Goal: Task Accomplishment & Management: Manage account settings

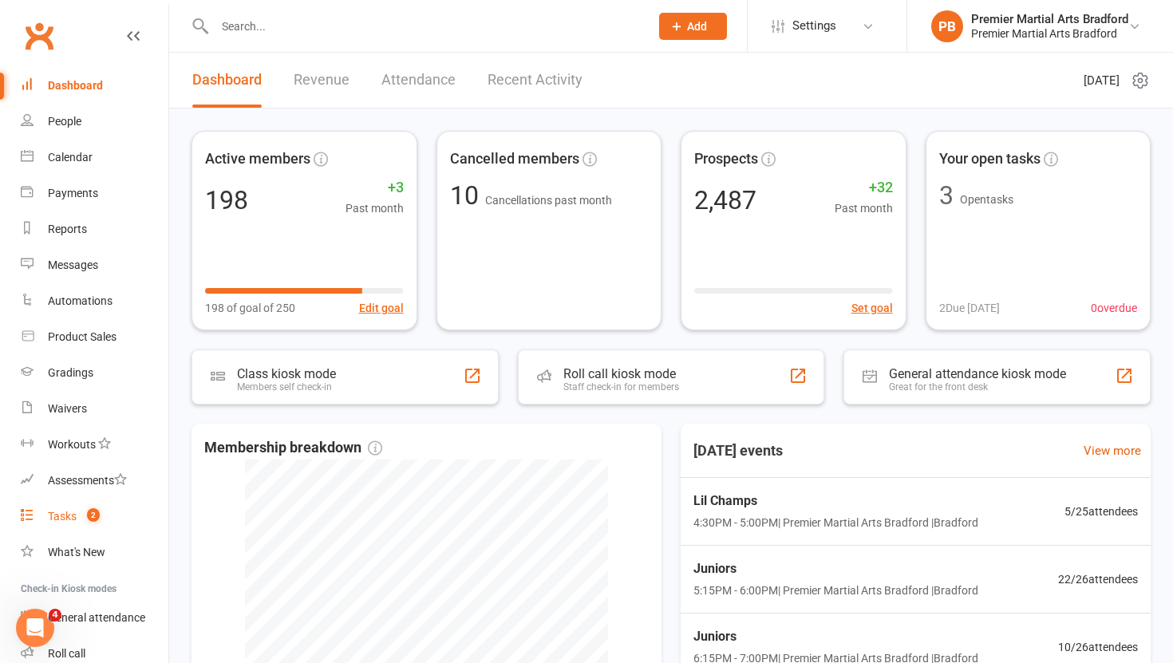
click at [60, 519] on div "Tasks" at bounding box center [62, 516] width 29 height 13
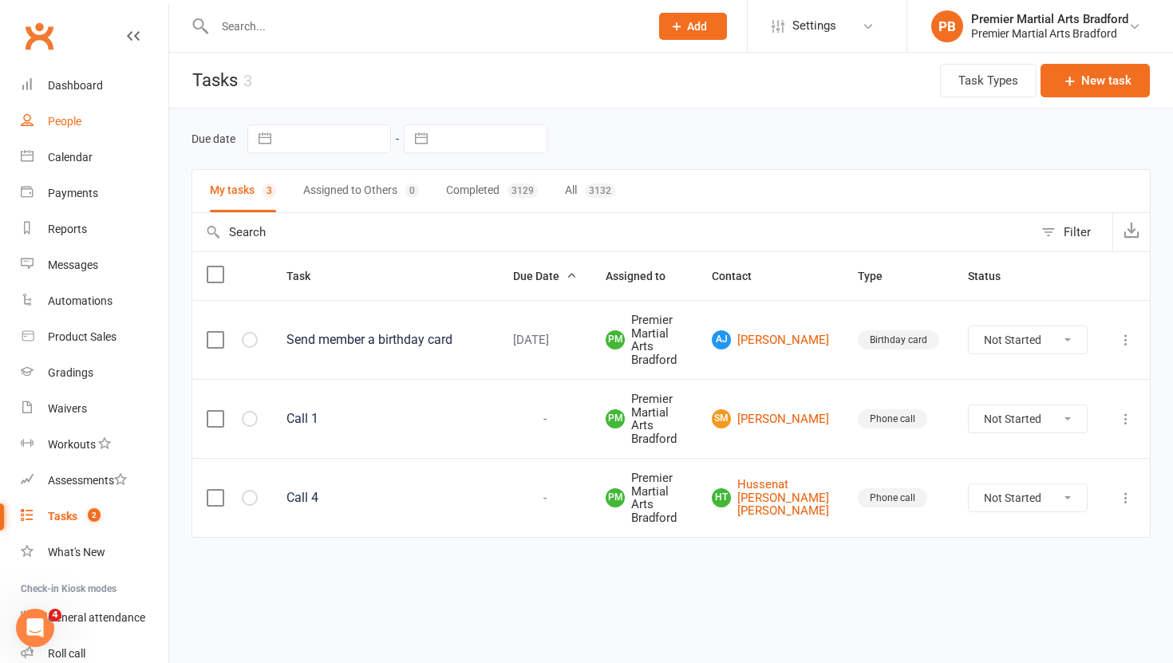
click at [65, 124] on div "People" at bounding box center [65, 121] width 34 height 13
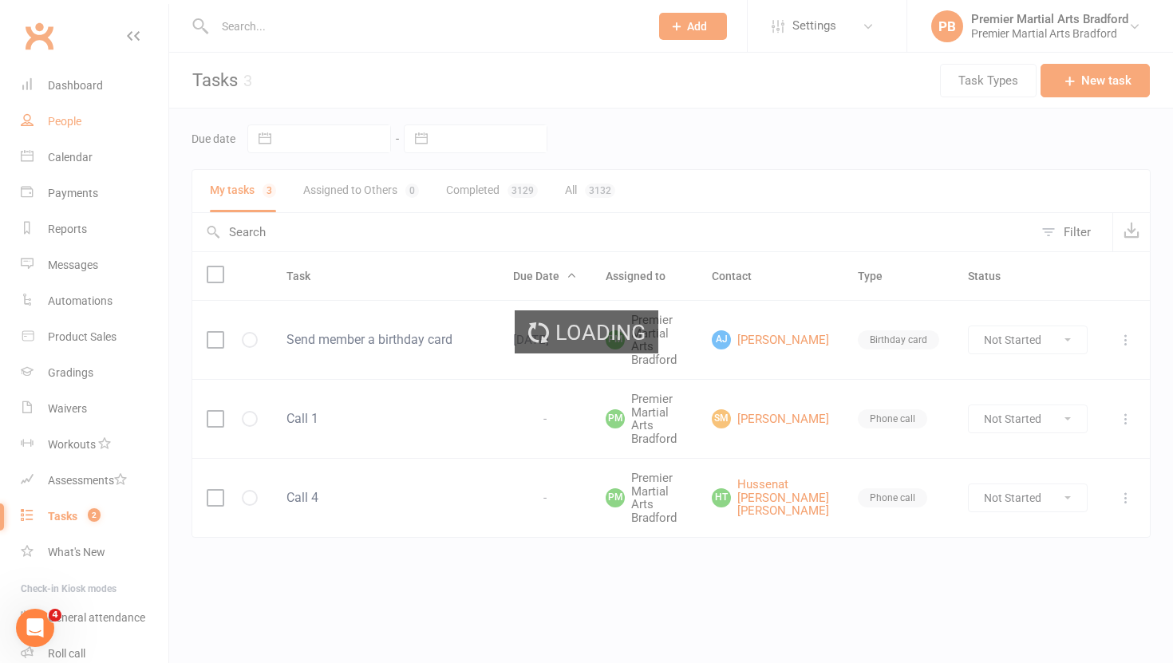
select select "100"
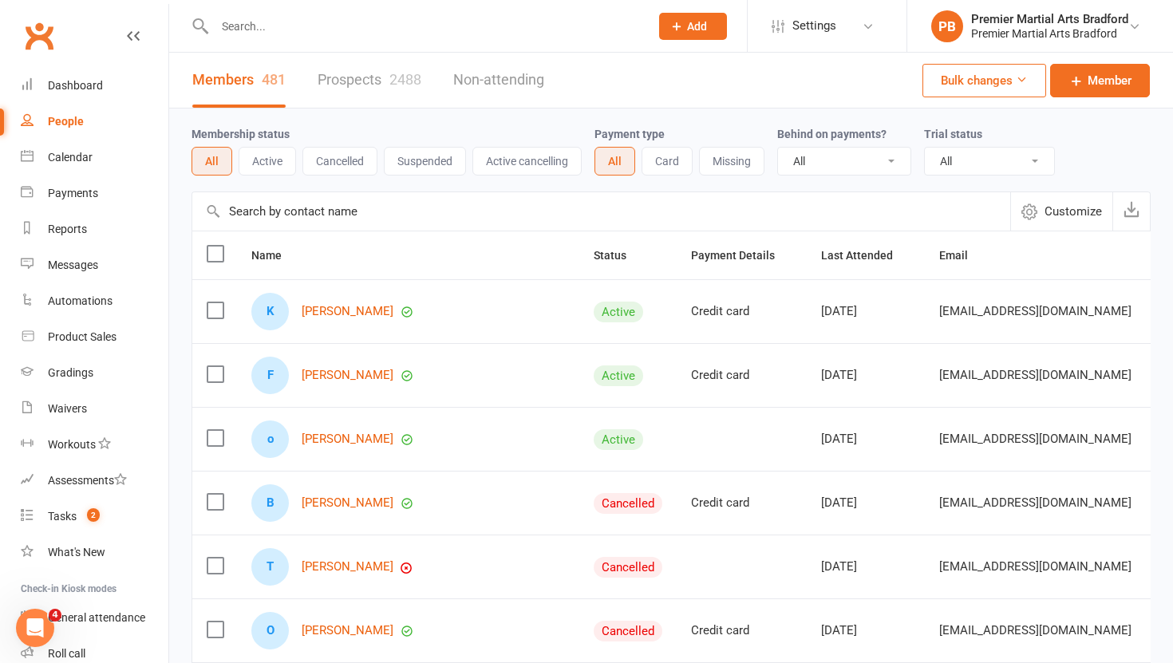
click at [365, 85] on link "Prospects 2488" at bounding box center [370, 80] width 104 height 55
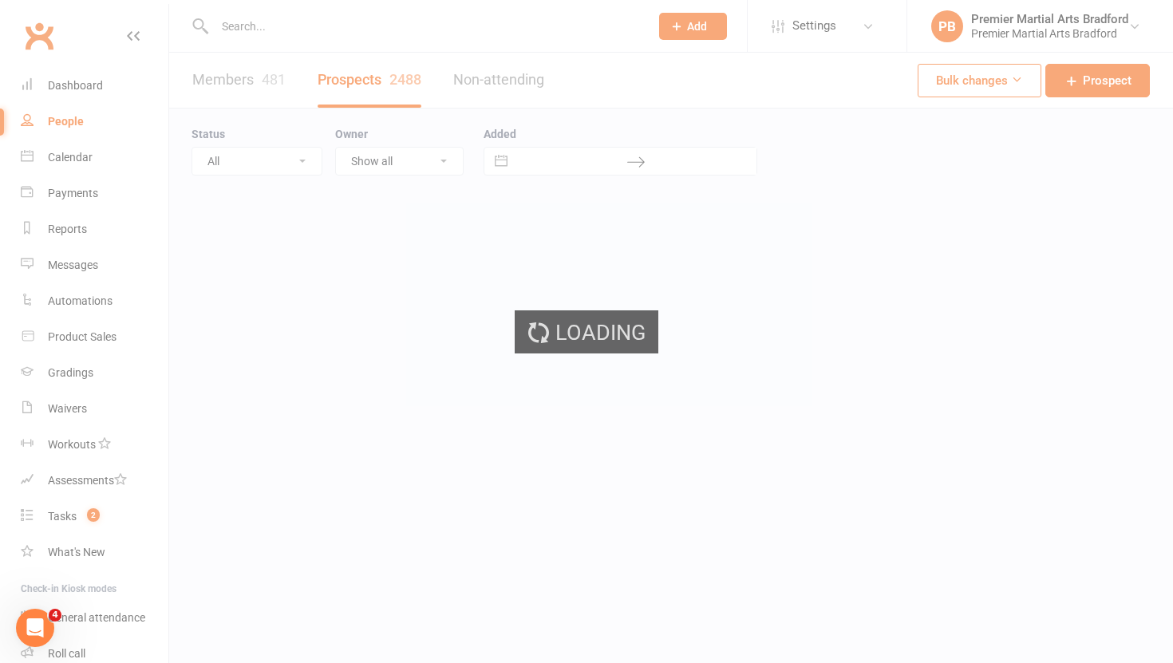
select select "100"
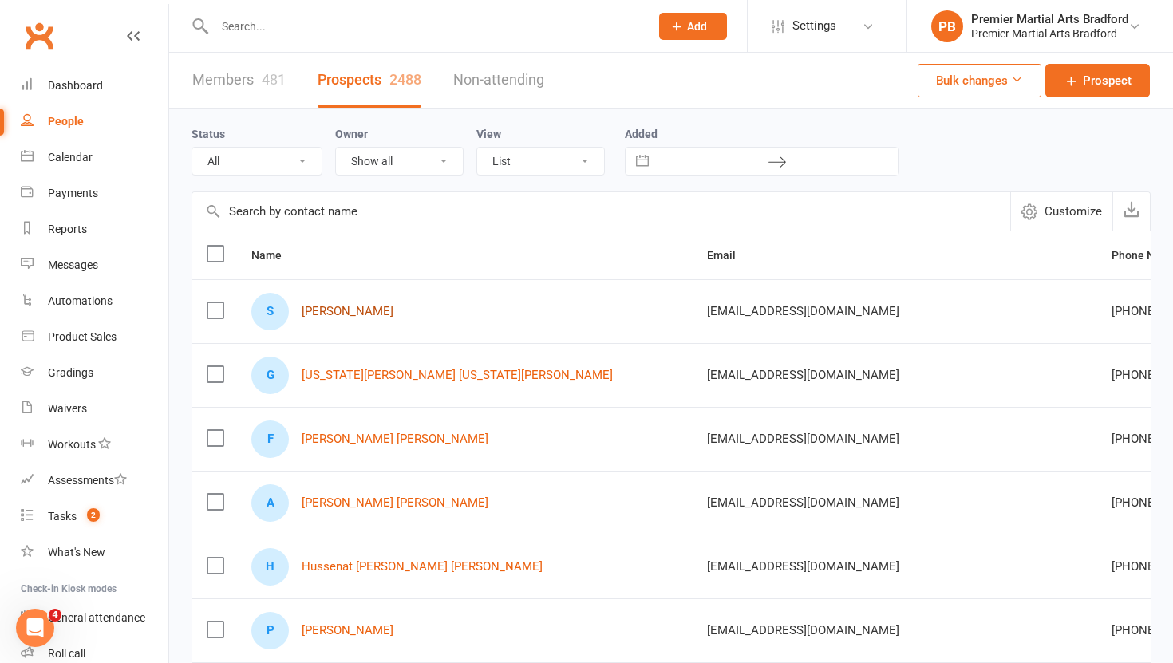
click at [359, 314] on link "Samra Mumtaz" at bounding box center [348, 312] width 92 height 14
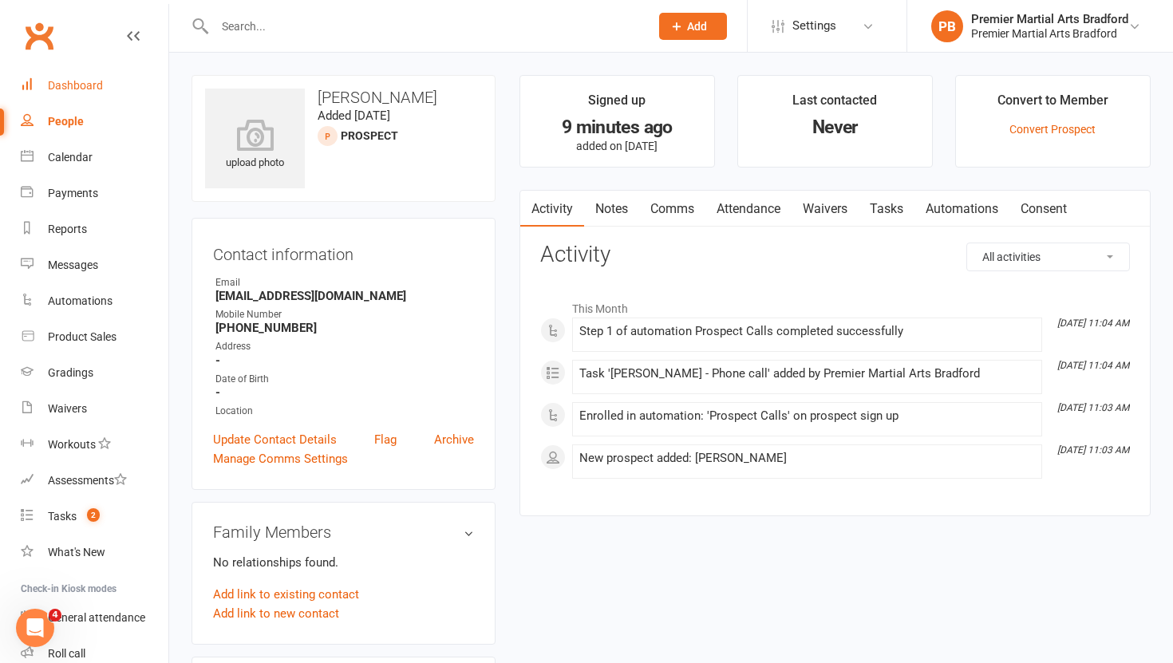
click at [51, 78] on link "Dashboard" at bounding box center [95, 86] width 148 height 36
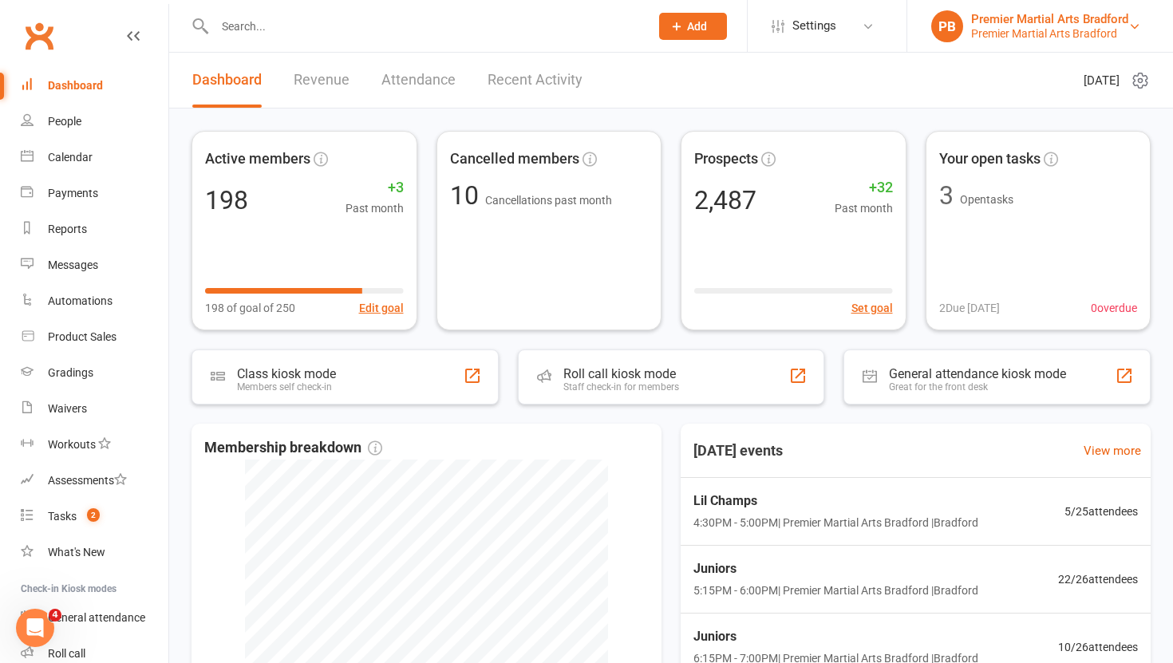
click at [1114, 27] on div "Premier Martial Arts Bradford" at bounding box center [1049, 33] width 157 height 14
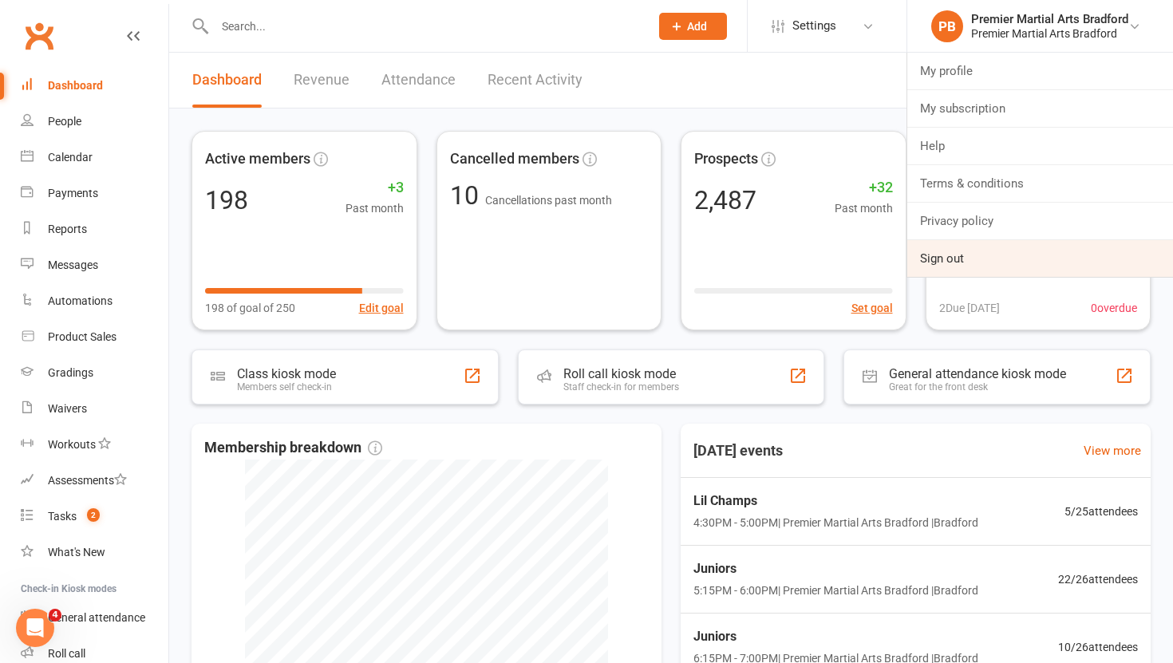
click at [948, 266] on link "Sign out" at bounding box center [1040, 258] width 266 height 37
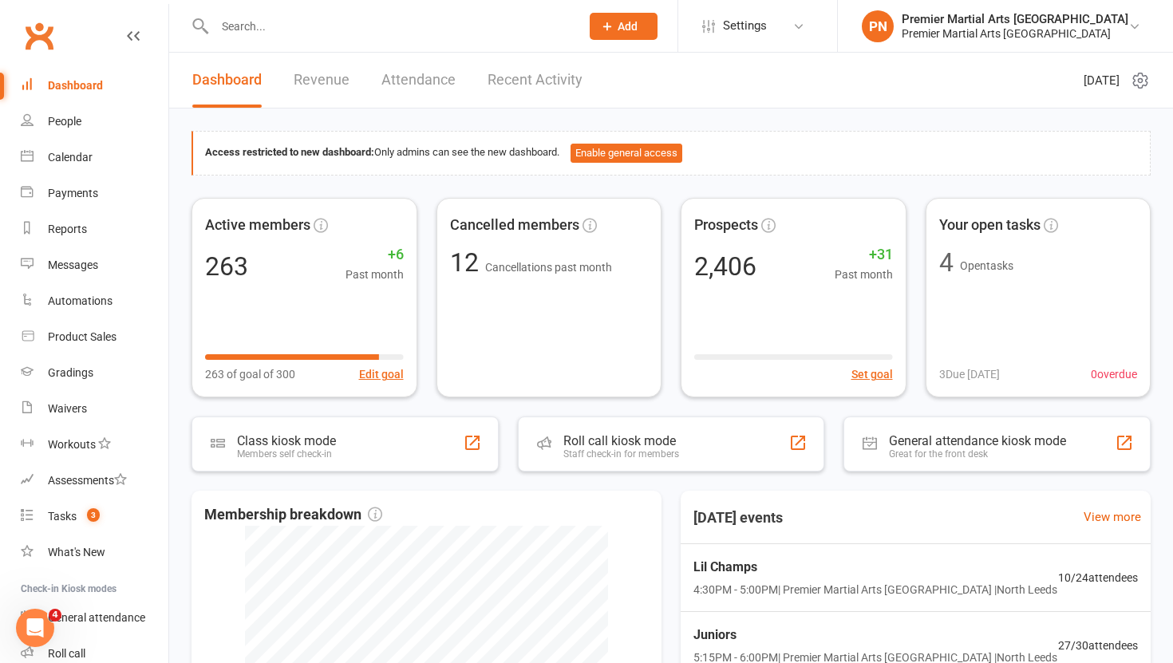
click at [355, 25] on input "text" at bounding box center [389, 26] width 359 height 22
paste input "[EMAIL_ADDRESS][DOMAIN_NAME]"
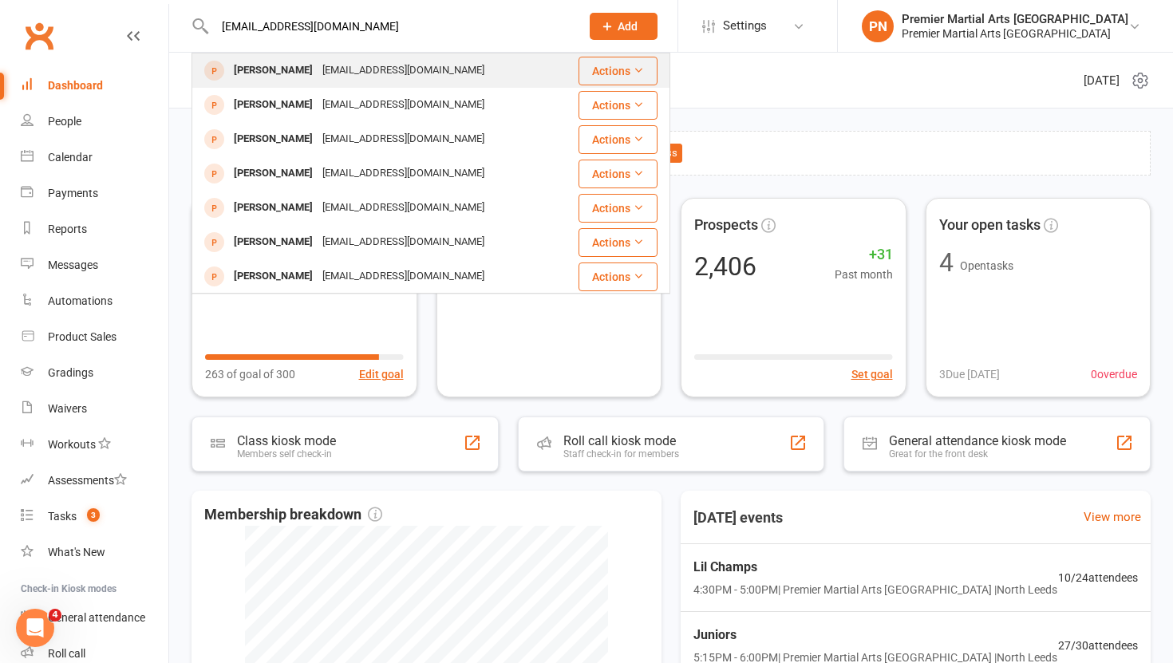
type input "[EMAIL_ADDRESS][DOMAIN_NAME]"
click at [418, 71] on div "[EMAIL_ADDRESS][DOMAIN_NAME]" at bounding box center [404, 70] width 172 height 23
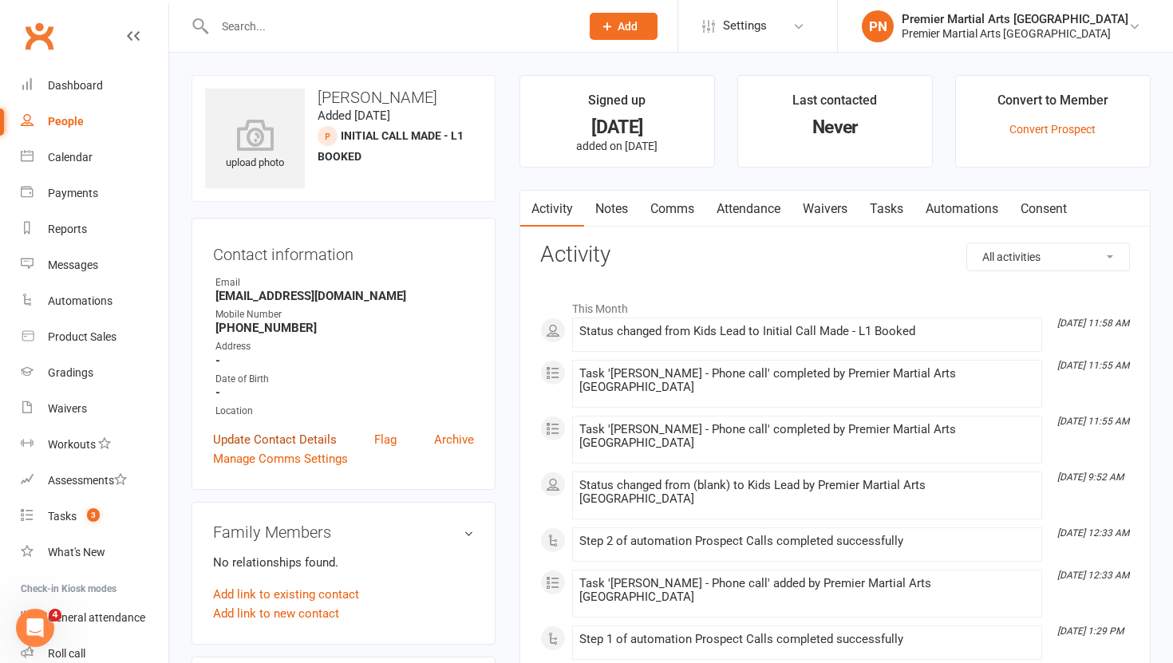
click at [254, 438] on link "Update Contact Details" at bounding box center [275, 439] width 124 height 19
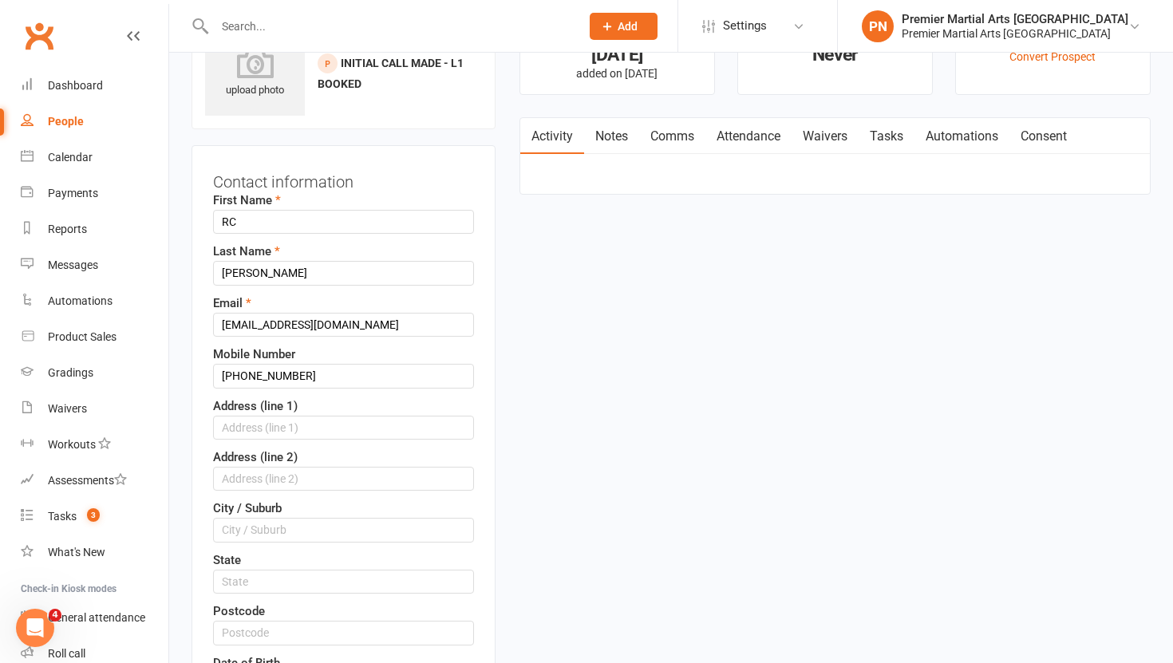
scroll to position [75, 0]
click at [281, 219] on input "RC" at bounding box center [343, 219] width 261 height 24
type input "R"
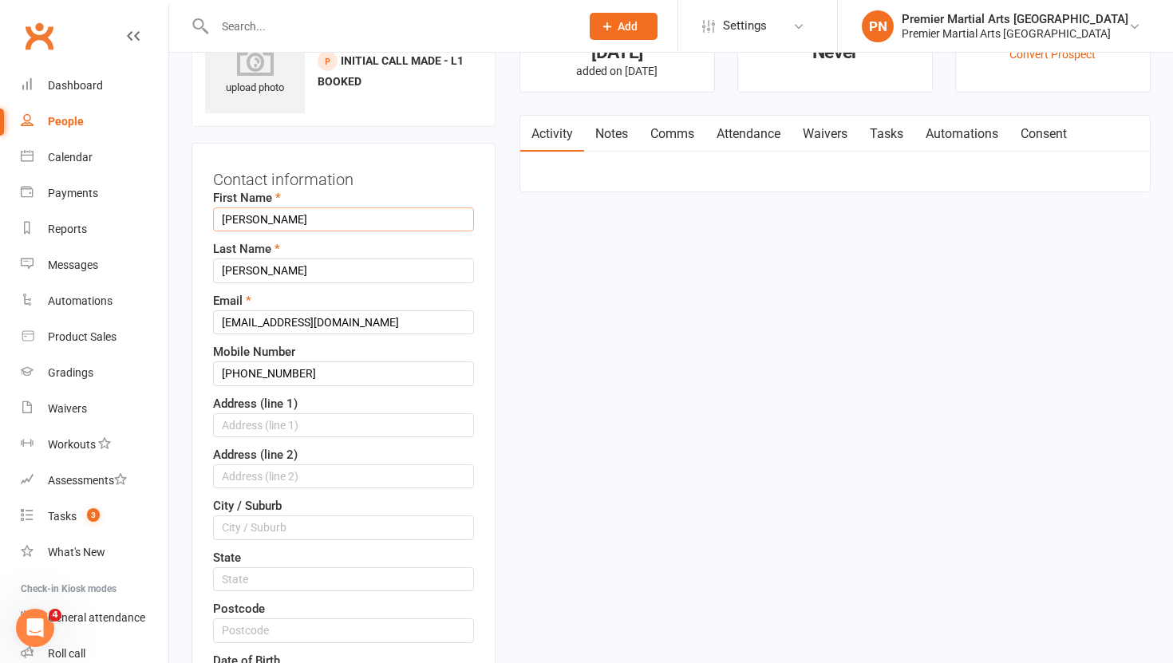
type input "[PERSON_NAME]"
click at [306, 271] on input "[PERSON_NAME]" at bounding box center [343, 271] width 261 height 24
type input "L"
type input "[PERSON_NAME]"
click at [220, 322] on input "[EMAIL_ADDRESS][DOMAIN_NAME]" at bounding box center [343, 322] width 261 height 24
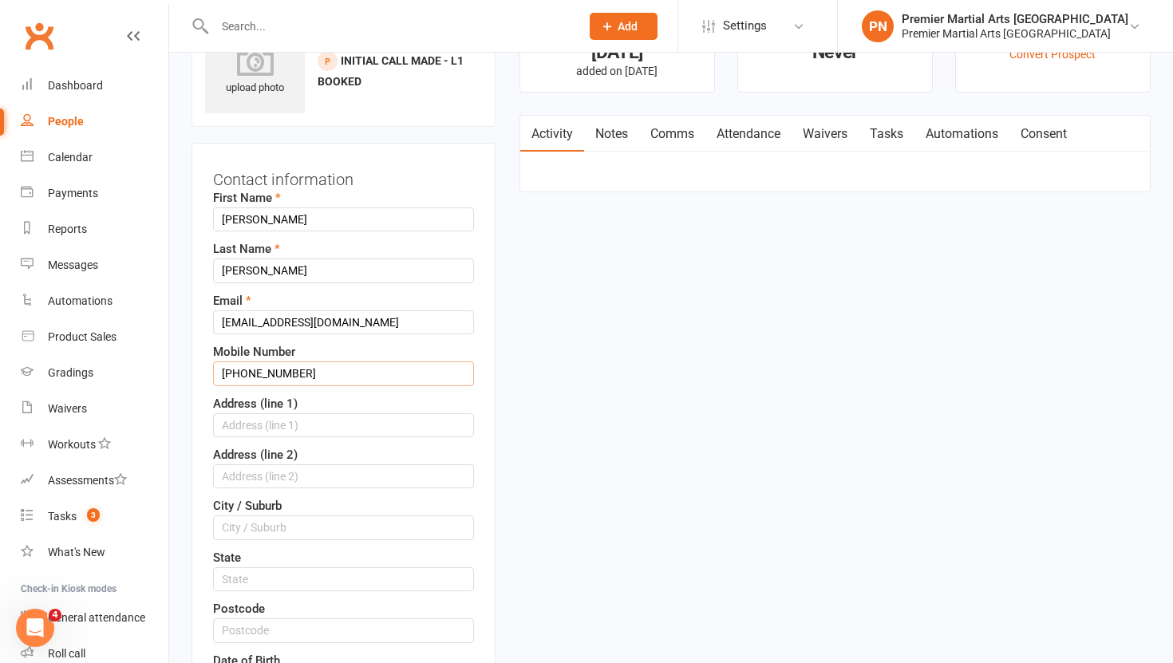
click at [242, 371] on input "[PHONE_NUMBER]" at bounding box center [343, 373] width 261 height 24
type input "07751992416"
click at [252, 421] on input "text" at bounding box center [343, 425] width 261 height 24
type input "[STREET_ADDRESS]"
click at [260, 523] on input "text" at bounding box center [343, 527] width 261 height 24
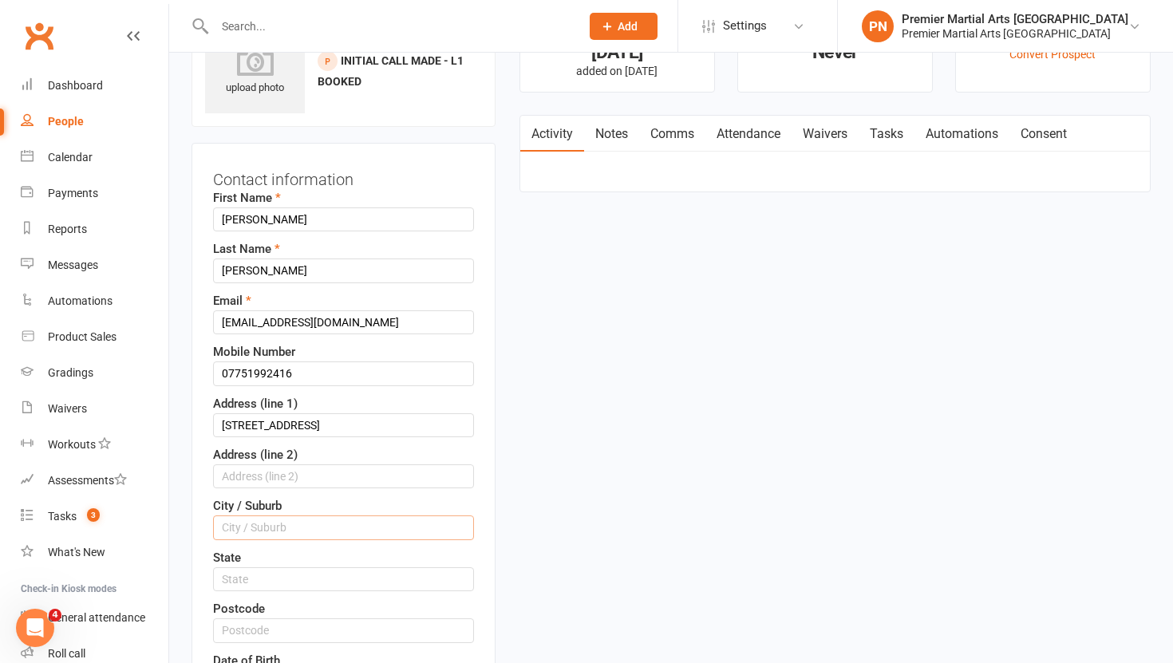
type input "[GEOGRAPHIC_DATA]"
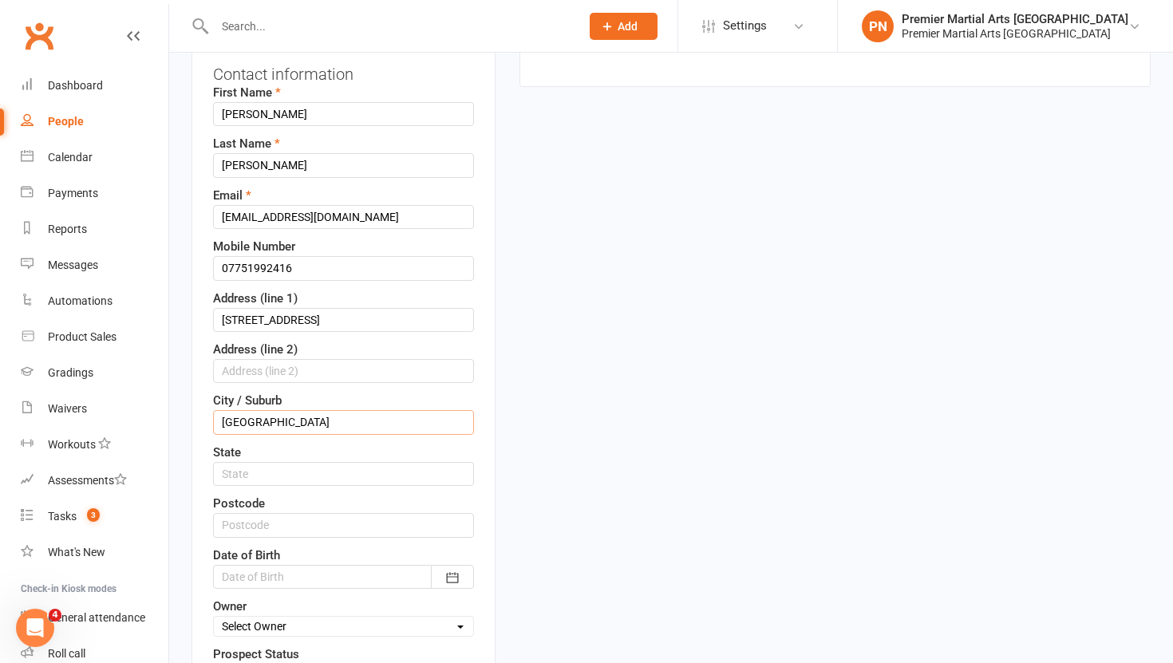
scroll to position [182, 0]
click at [282, 523] on input "text" at bounding box center [343, 523] width 261 height 24
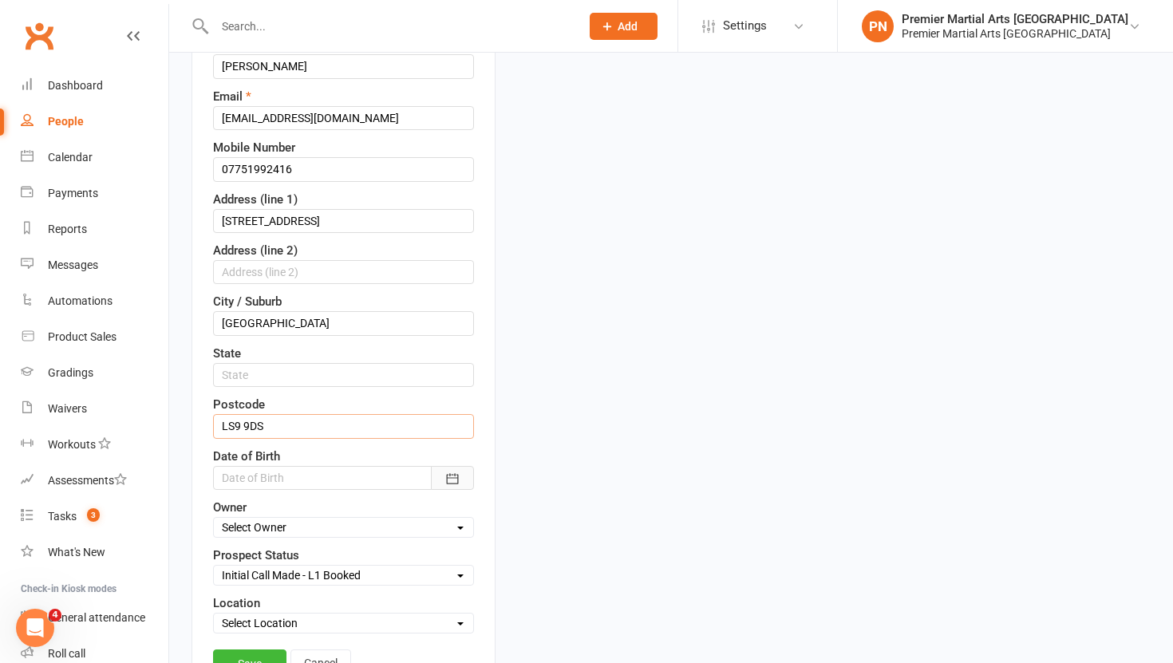
type input "LS9 9DS"
click at [455, 476] on icon "button" at bounding box center [452, 479] width 16 height 16
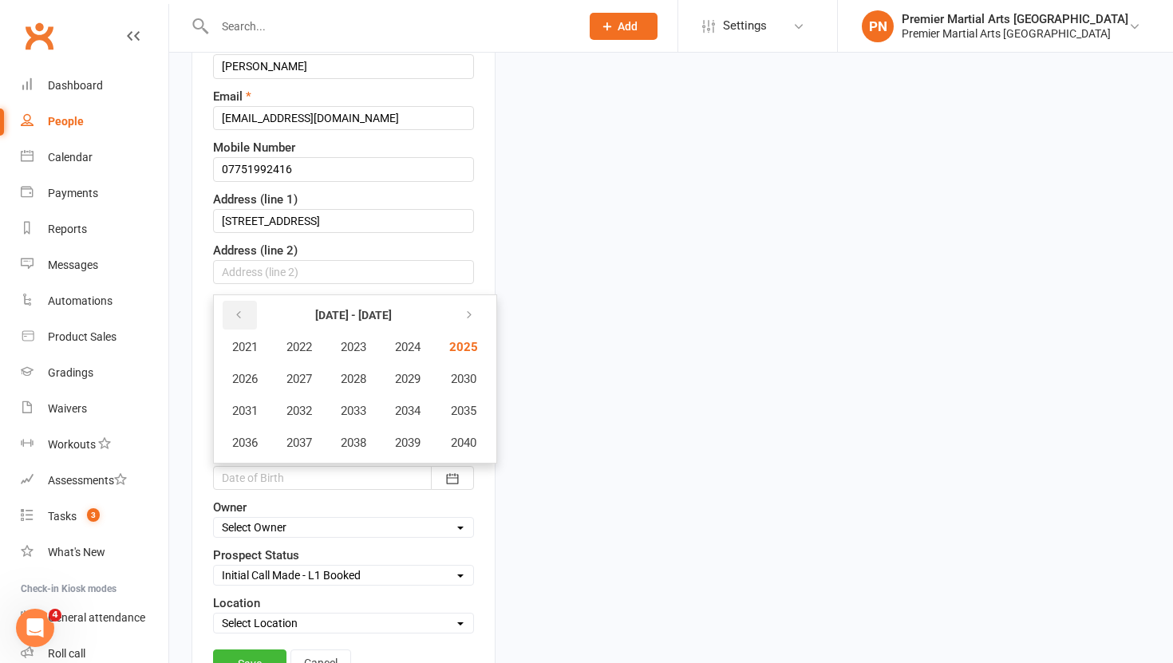
click at [236, 320] on icon "button" at bounding box center [238, 315] width 11 height 13
click at [413, 405] on span "2014" at bounding box center [408, 411] width 26 height 14
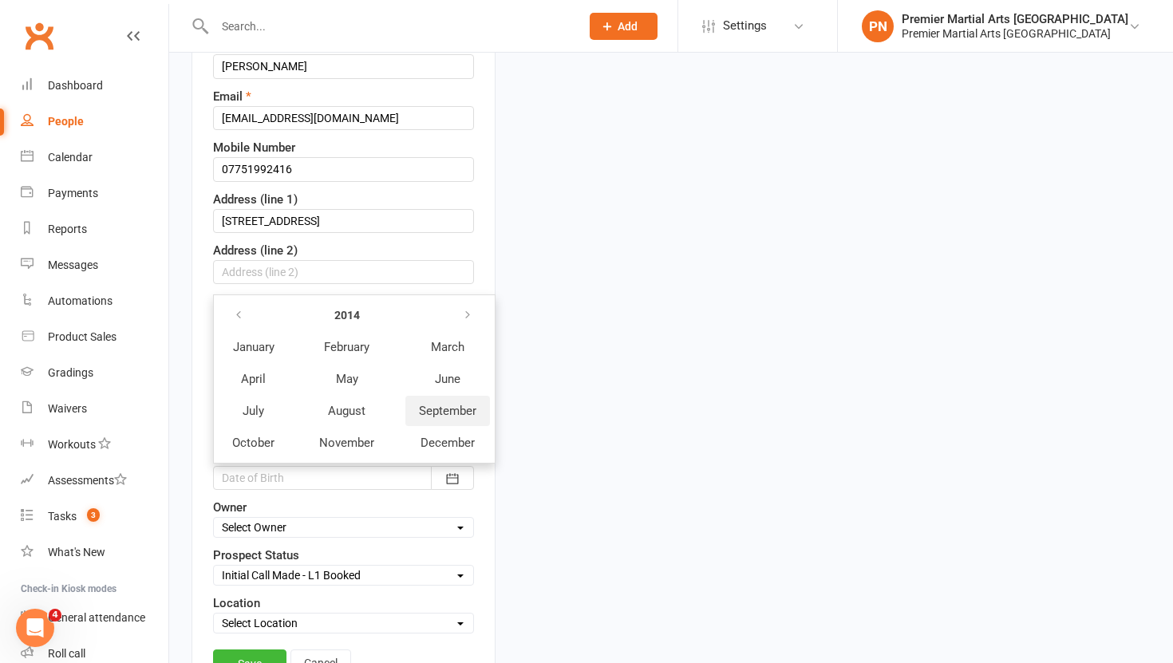
click at [456, 411] on span "September" at bounding box center [447, 411] width 57 height 14
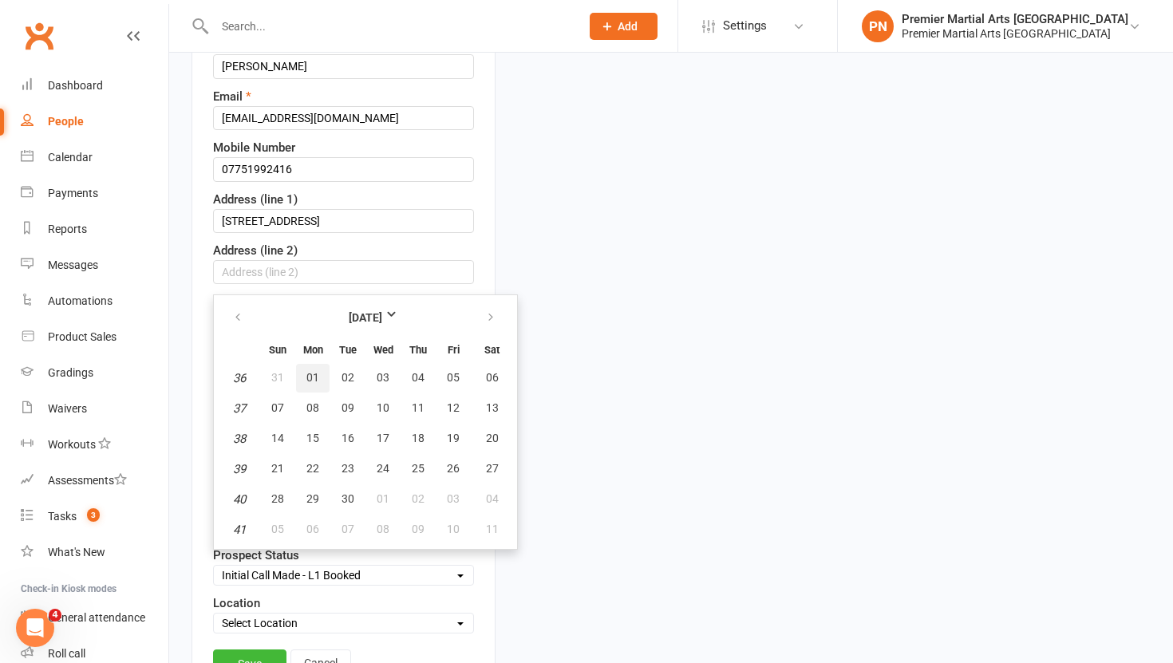
click at [307, 382] on span "01" at bounding box center [312, 377] width 13 height 13
type input "[DATE]"
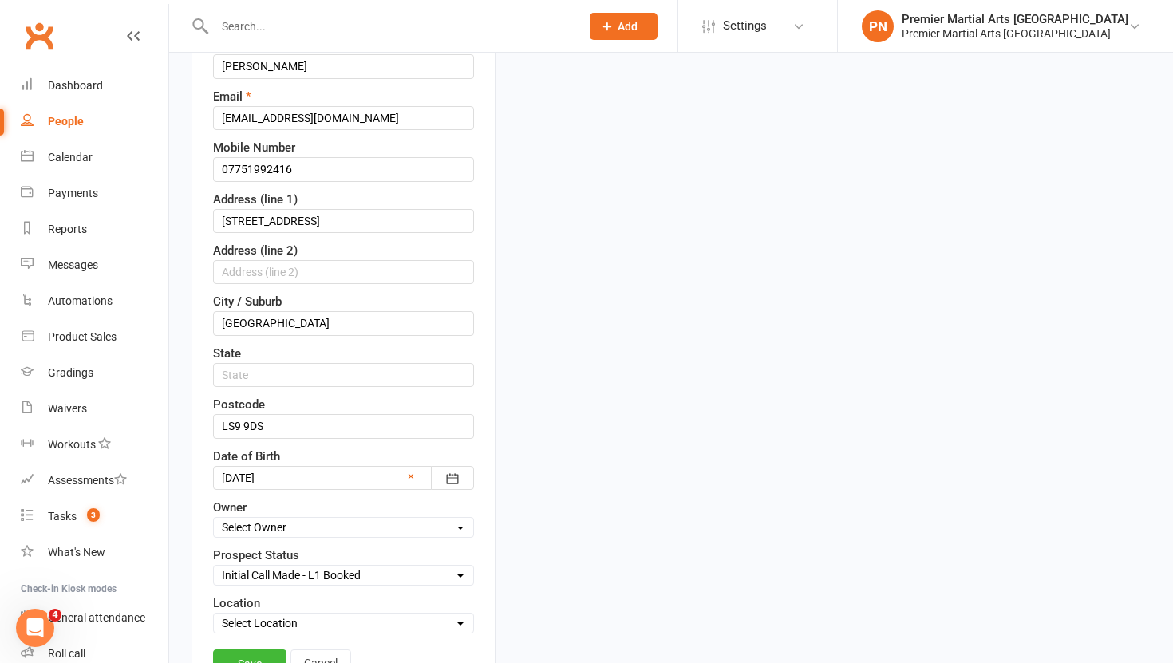
click at [484, 551] on div "Contact information First Name [PERSON_NAME] Last Name [PERSON_NAME] Email [EMA…" at bounding box center [344, 323] width 304 height 769
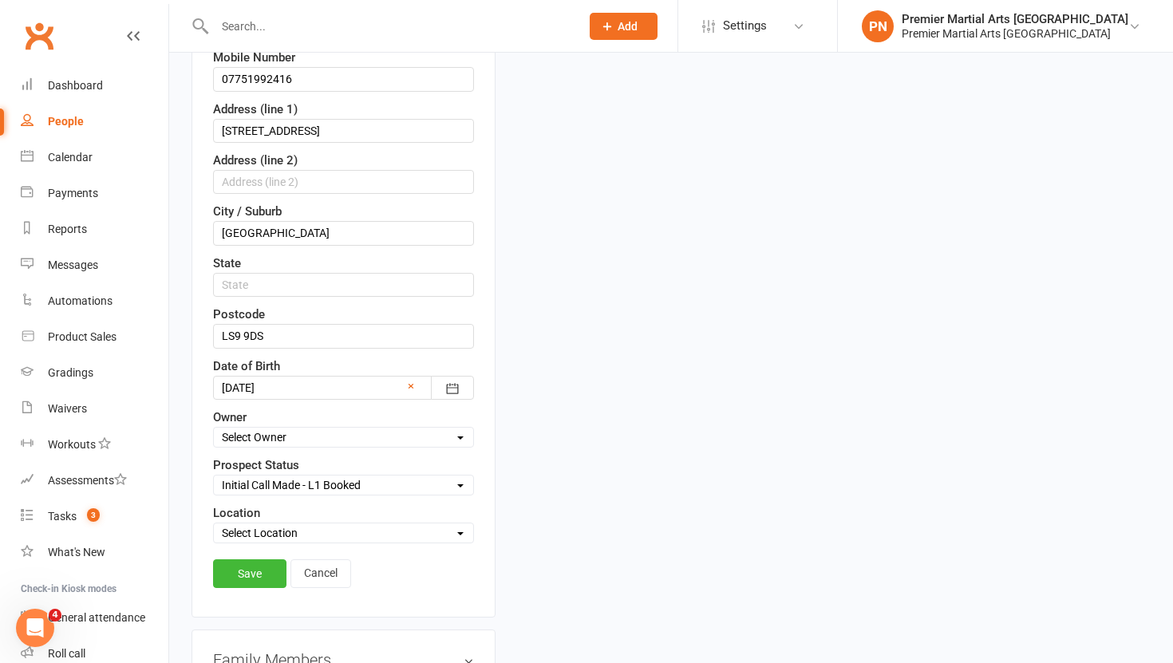
click at [460, 442] on select "Select Owner Premier Martial Arts North [PERSON_NAME] [PERSON_NAME] [PERSON_NAM…" at bounding box center [343, 437] width 259 height 18
select select "0"
click at [453, 531] on select "Select Location [GEOGRAPHIC_DATA]" at bounding box center [343, 533] width 259 height 18
select select "0"
click at [259, 577] on link "Save" at bounding box center [249, 573] width 73 height 29
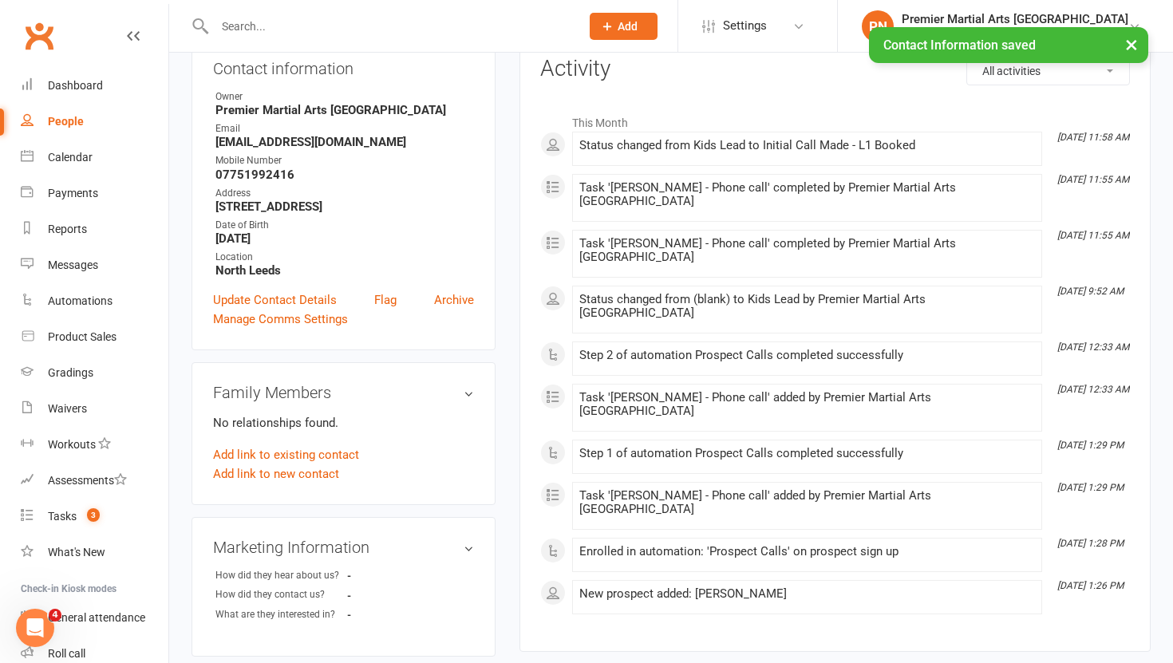
scroll to position [0, 0]
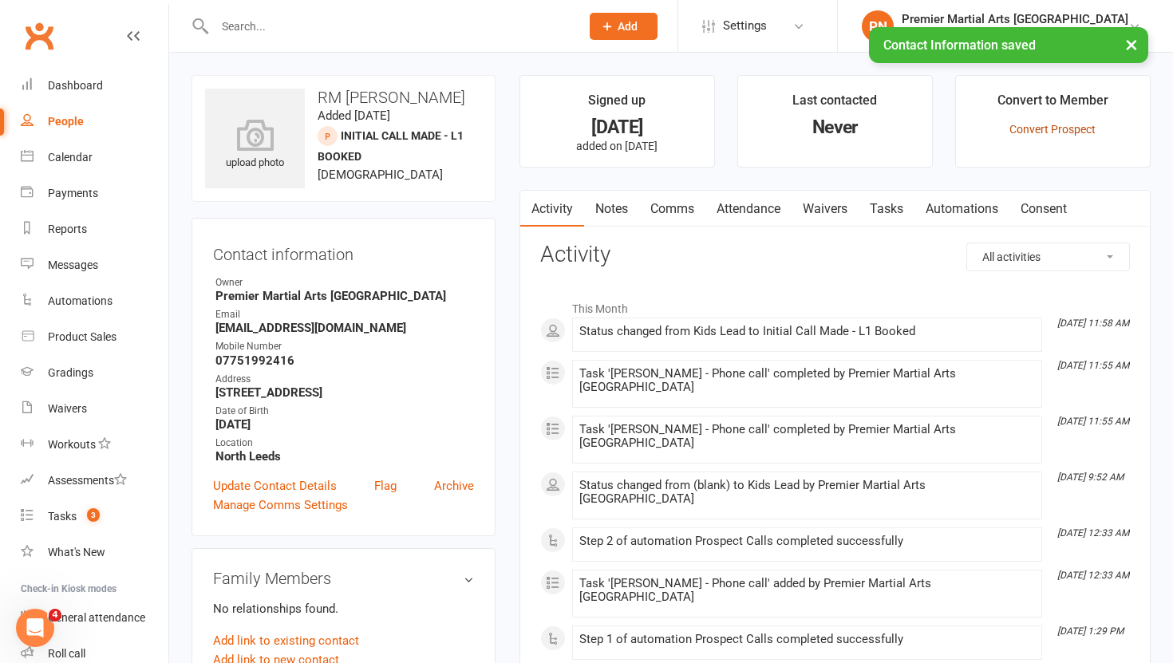
click at [1039, 128] on link "Convert Prospect" at bounding box center [1052, 129] width 86 height 13
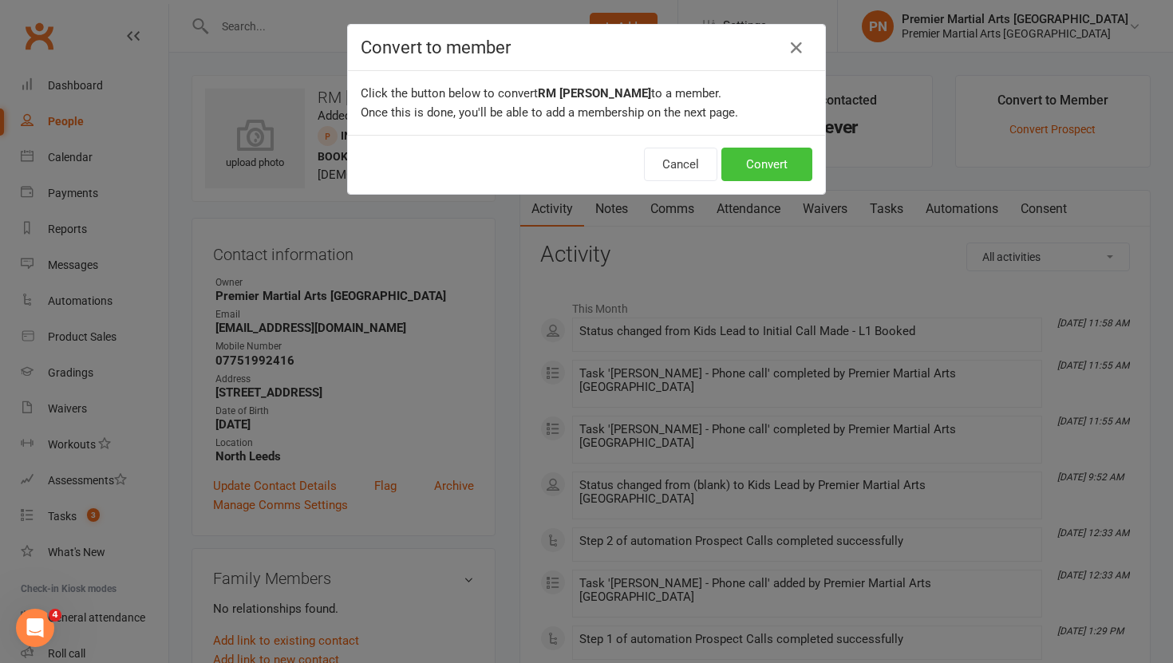
click at [765, 155] on button "Convert" at bounding box center [766, 165] width 91 height 34
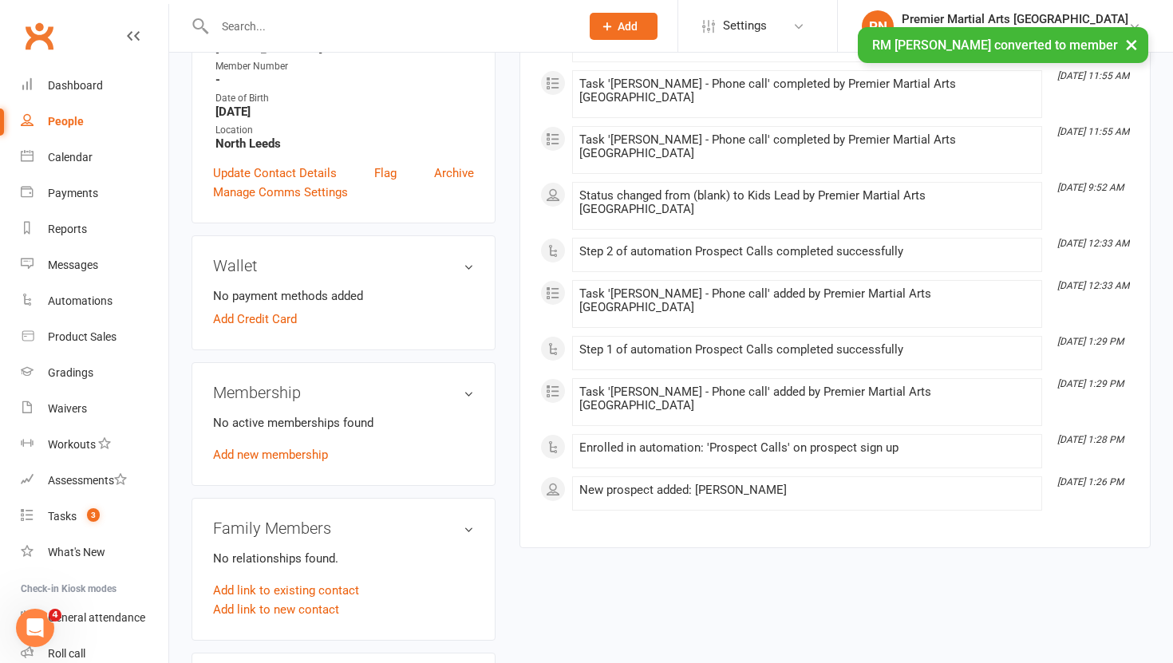
scroll to position [346, 0]
click at [271, 451] on link "Add new membership" at bounding box center [270, 454] width 115 height 14
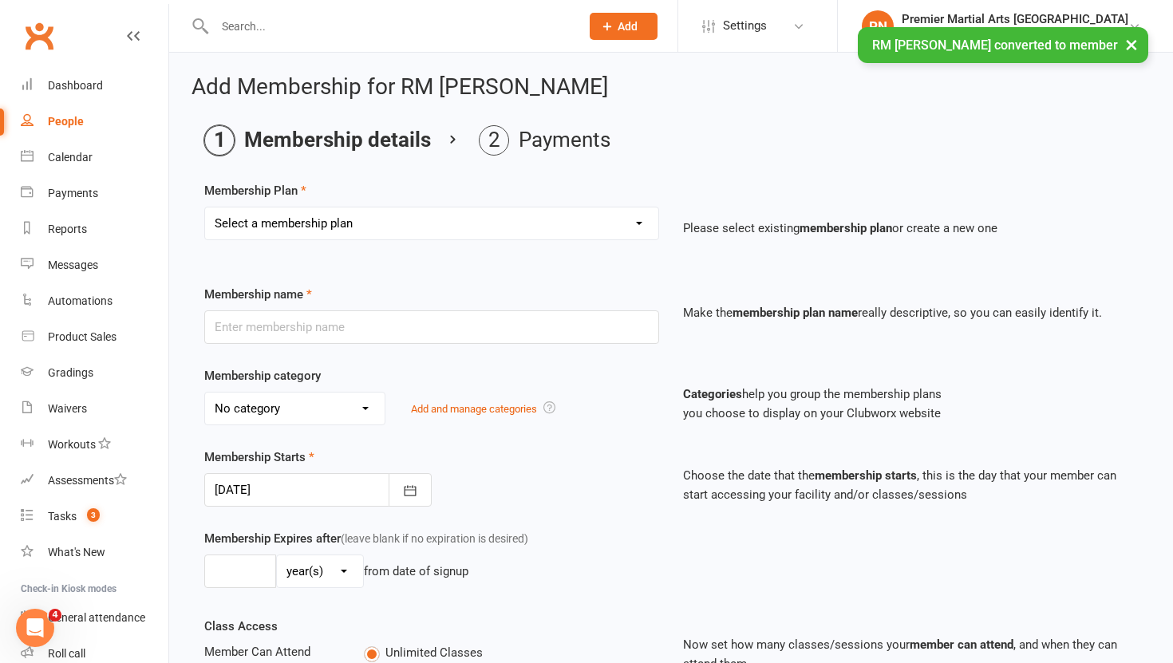
click at [638, 217] on select "Select a membership plan Create new Membership Plan LC Basic Monthly - [GEOGRAP…" at bounding box center [431, 223] width 453 height 32
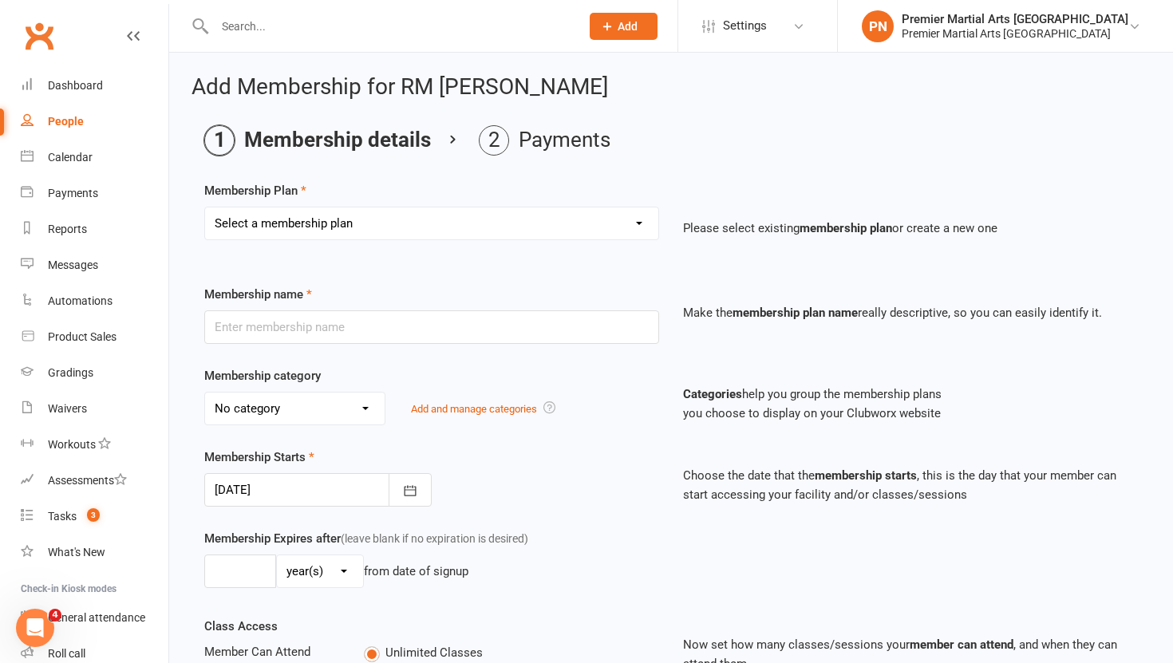
select select "2"
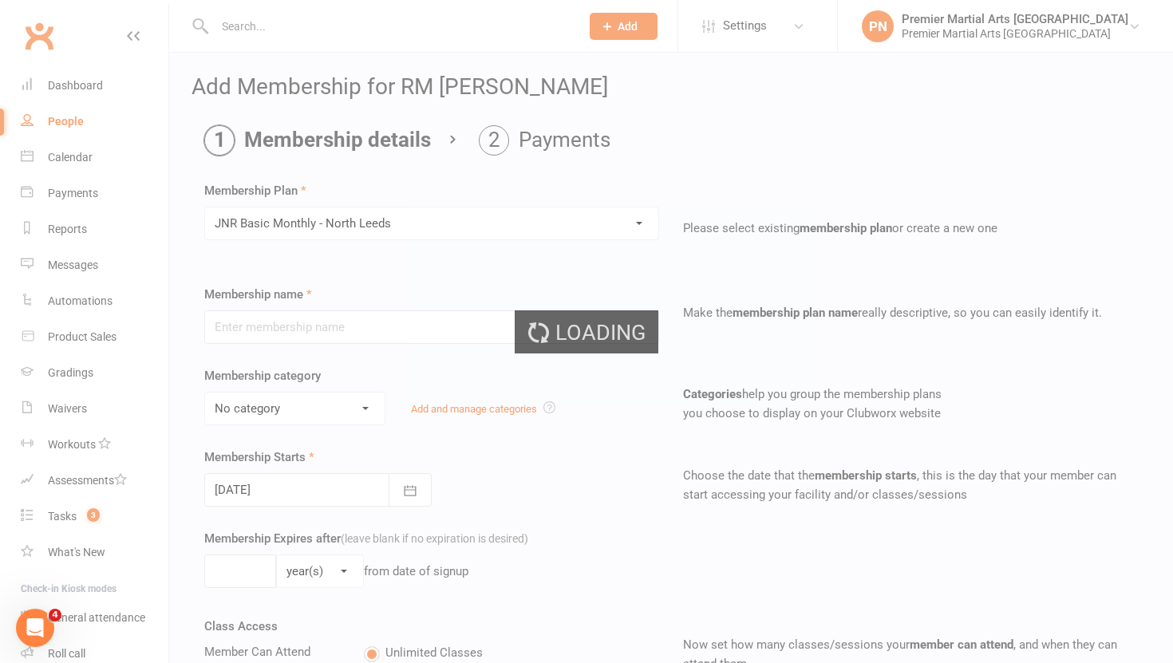
type input "JNR Basic Monthly - [GEOGRAPHIC_DATA]"
select select "1"
type input "0"
type input "2"
select select "?"
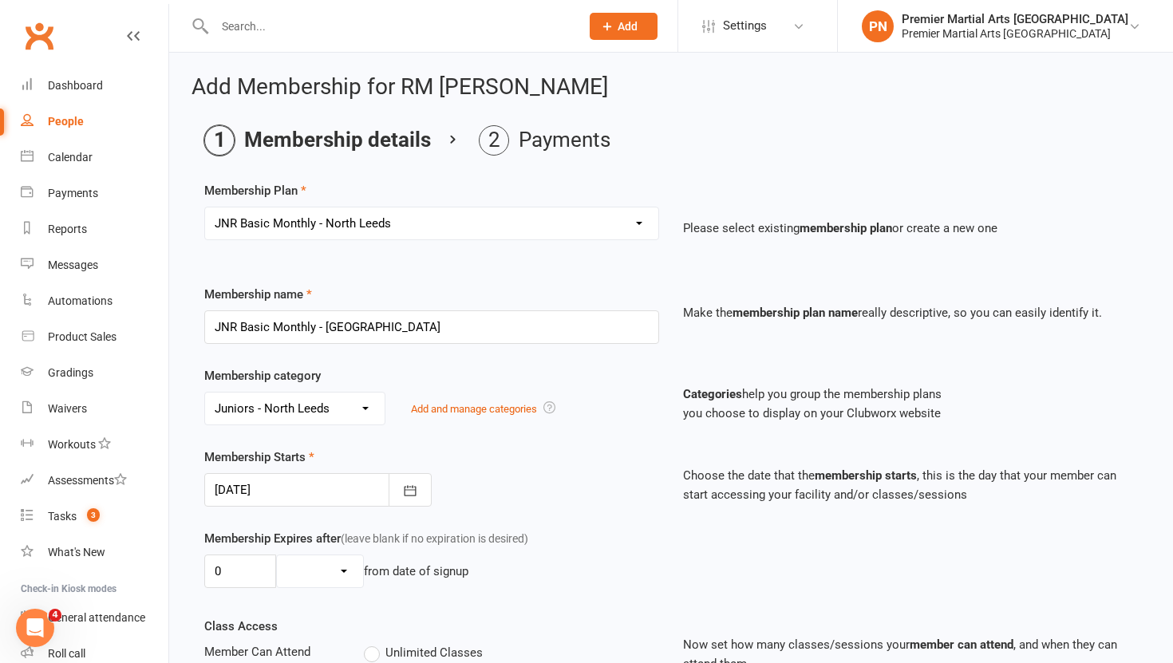
click at [598, 421] on div "No category General Juniors - [GEOGRAPHIC_DATA] Lil Champs - [GEOGRAPHIC_DATA] …" at bounding box center [431, 409] width 455 height 34
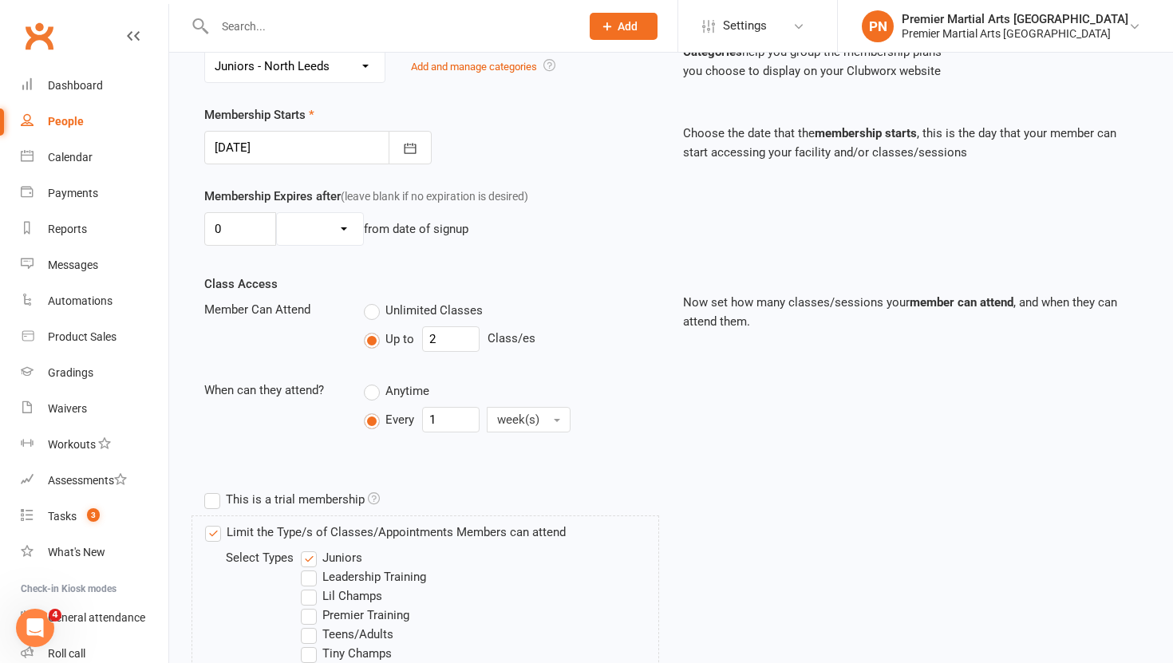
scroll to position [733, 0]
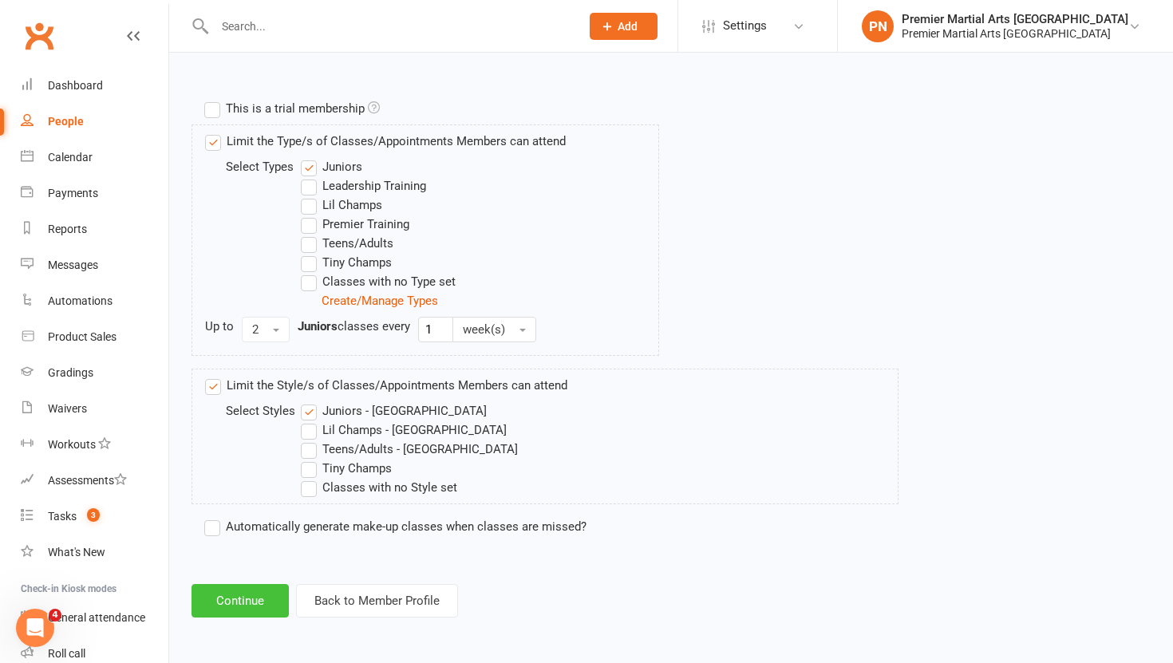
click at [243, 598] on button "Continue" at bounding box center [240, 601] width 97 height 34
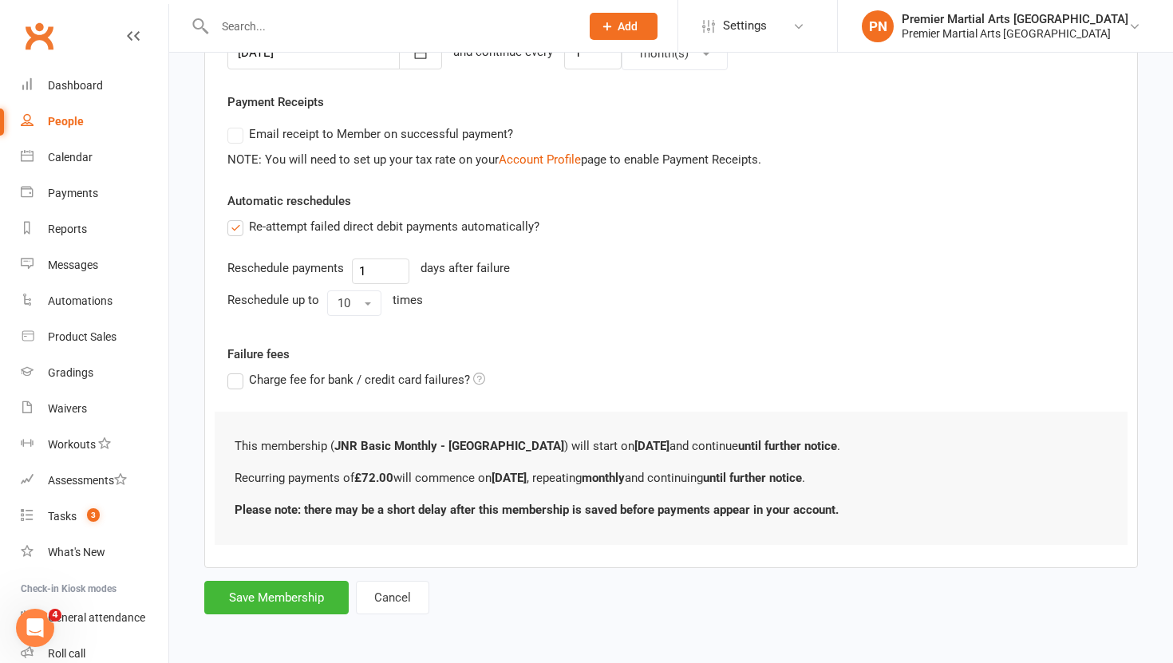
scroll to position [0, 0]
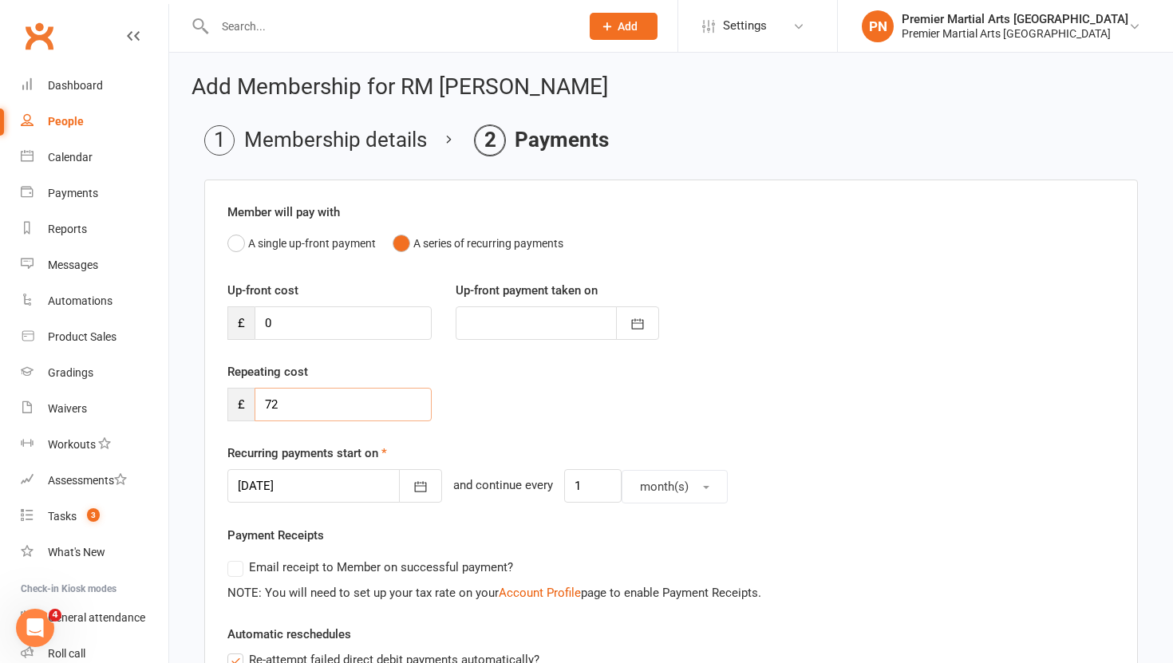
click at [340, 408] on input "72" at bounding box center [343, 405] width 177 height 34
type input "7"
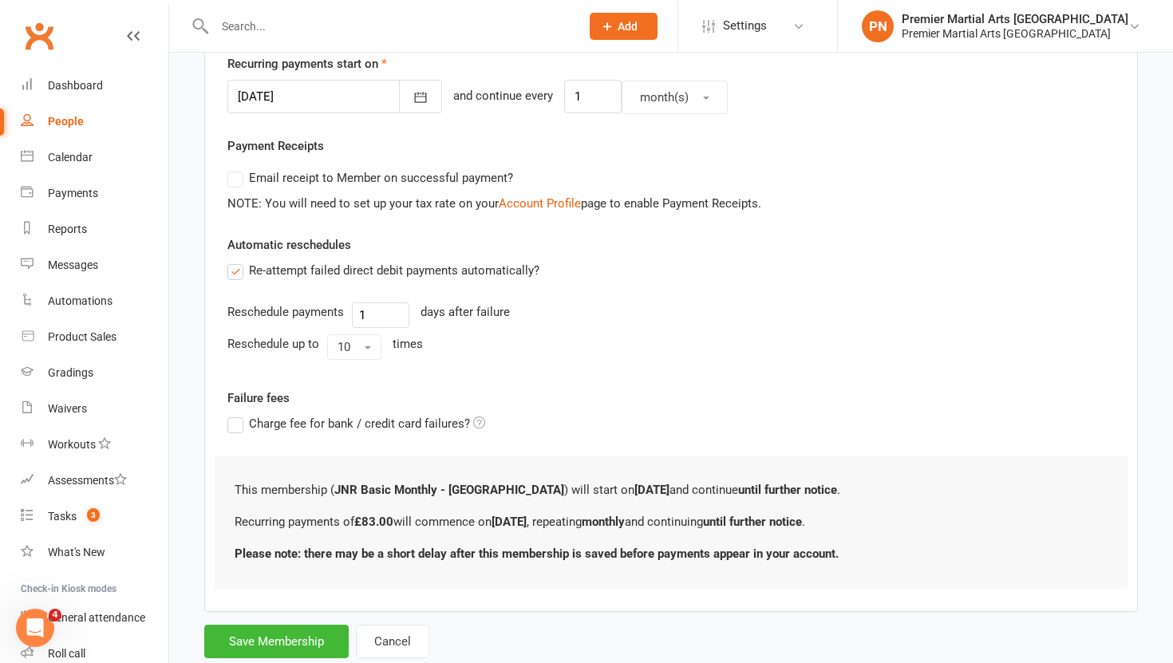
scroll to position [433, 0]
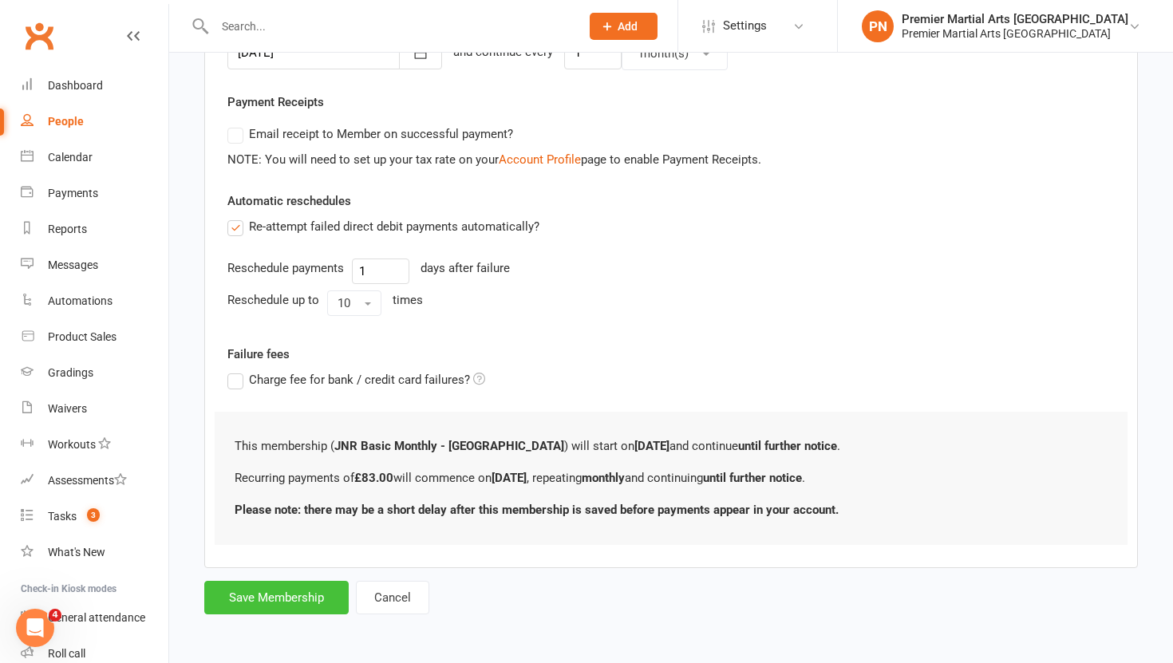
type input "83"
click at [292, 595] on button "Save Membership" at bounding box center [276, 598] width 144 height 34
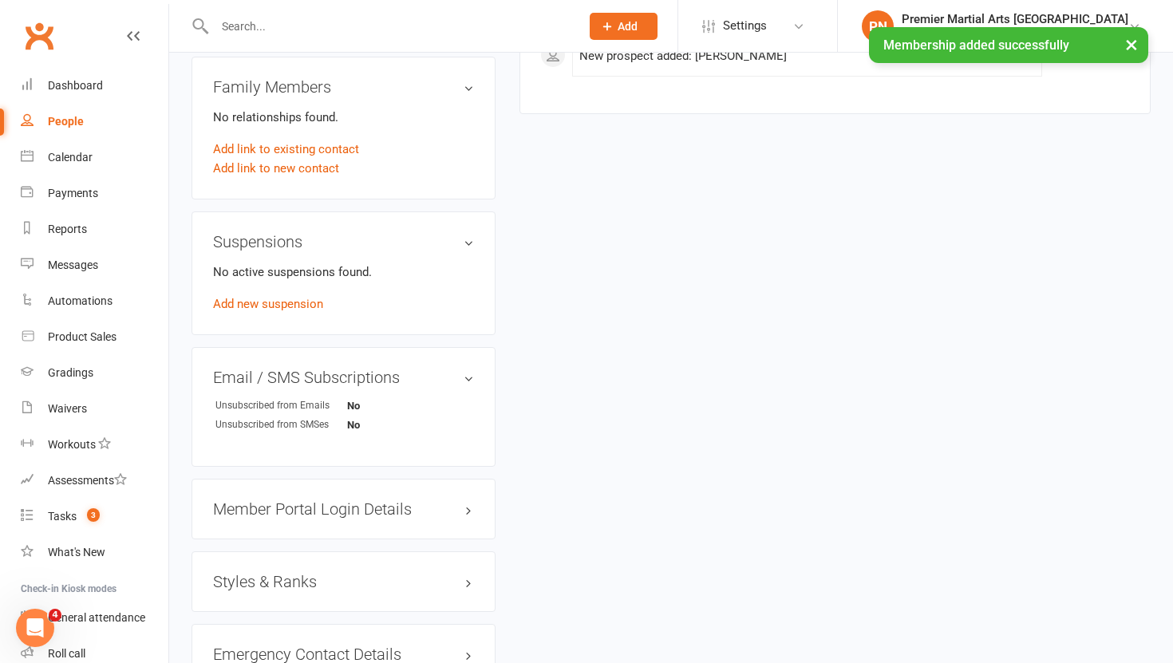
scroll to position [855, 0]
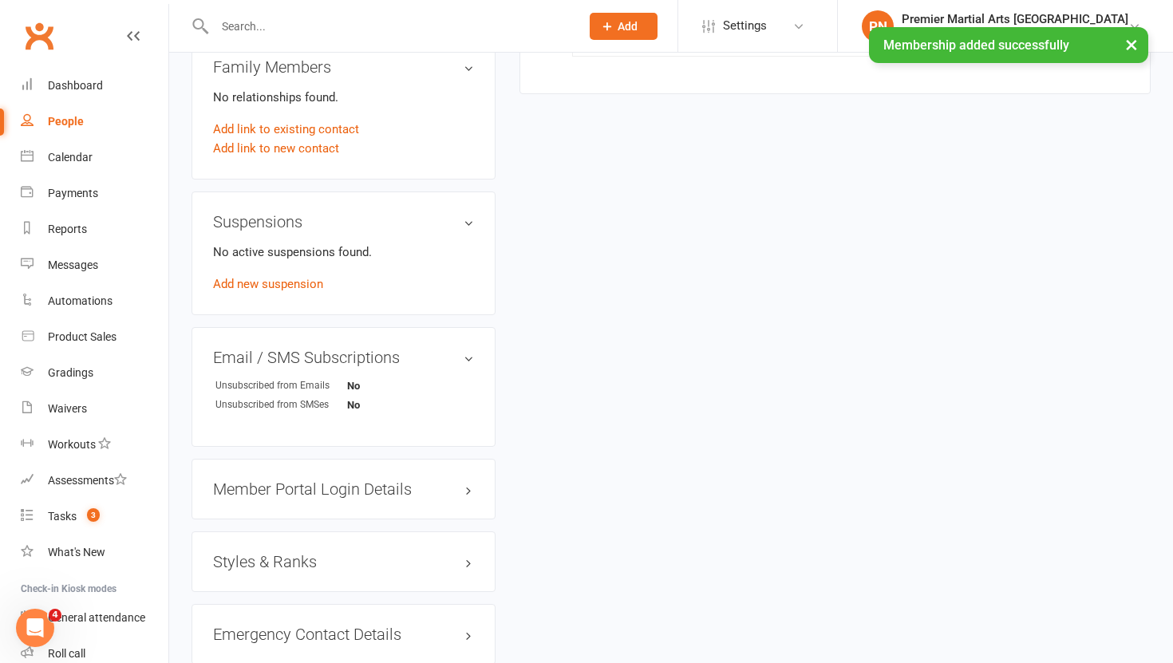
click at [316, 491] on h3 "Member Portal Login Details" at bounding box center [343, 489] width 261 height 18
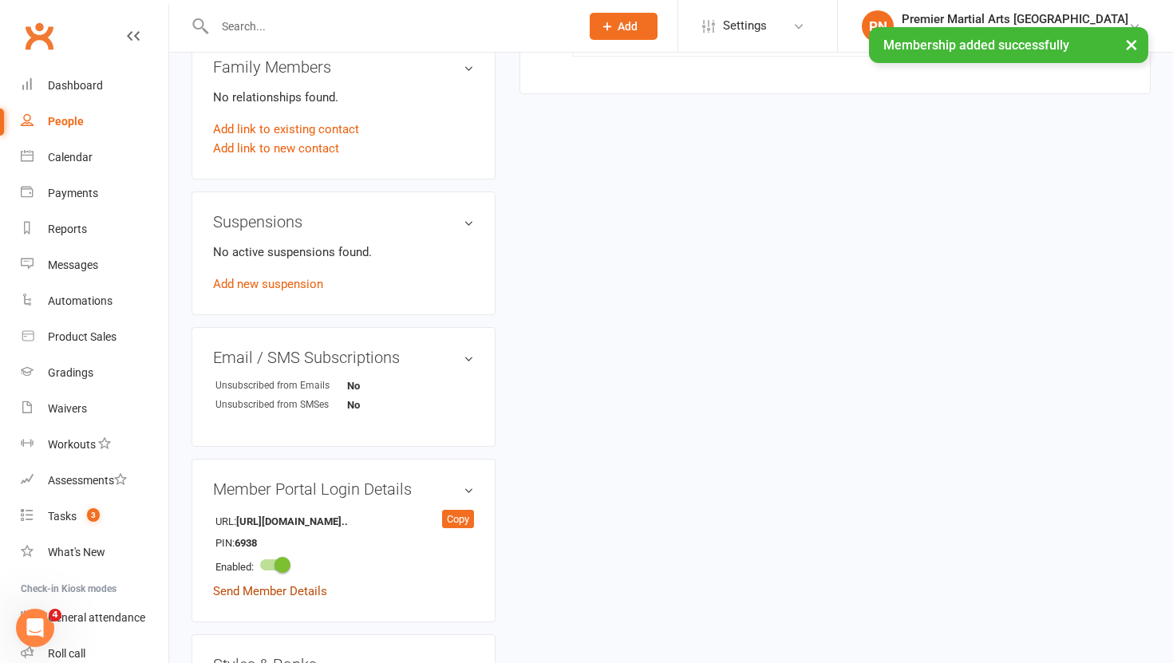
click at [278, 586] on link "Send Member Details" at bounding box center [270, 591] width 114 height 14
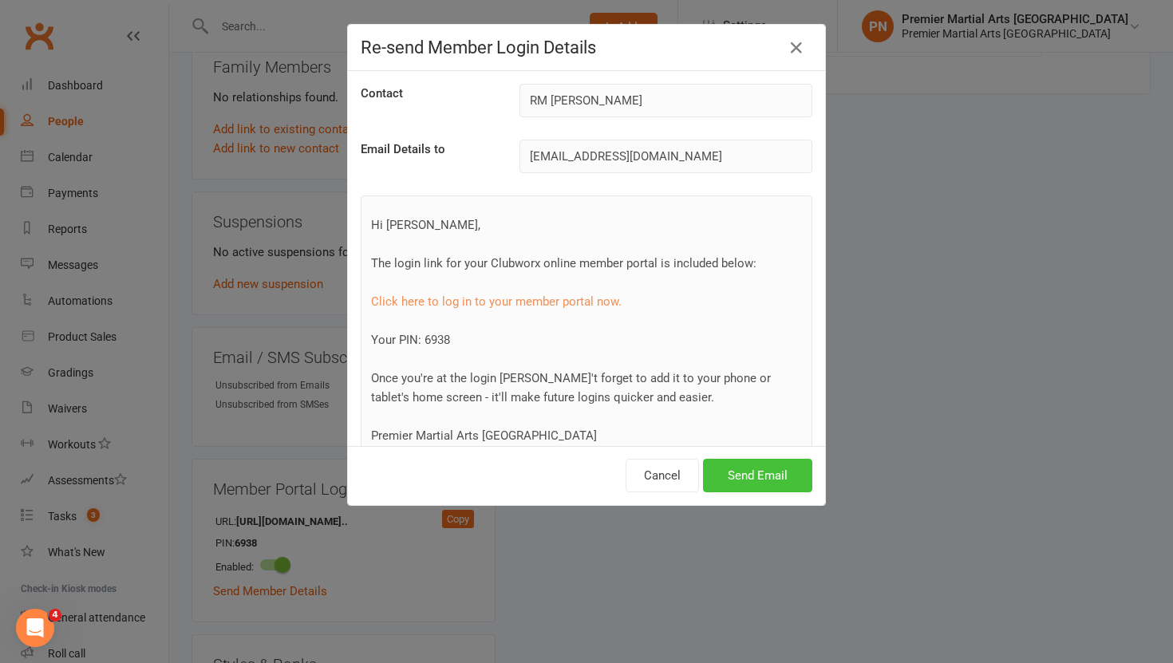
click at [764, 464] on button "Send Email" at bounding box center [757, 476] width 109 height 34
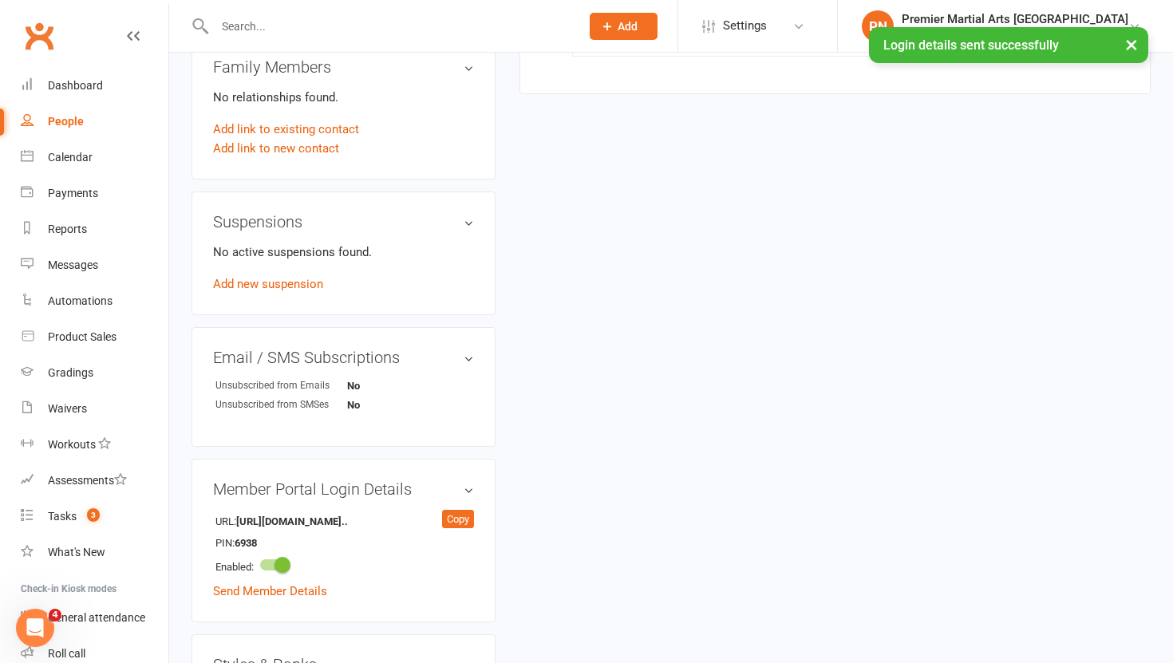
scroll to position [985, 0]
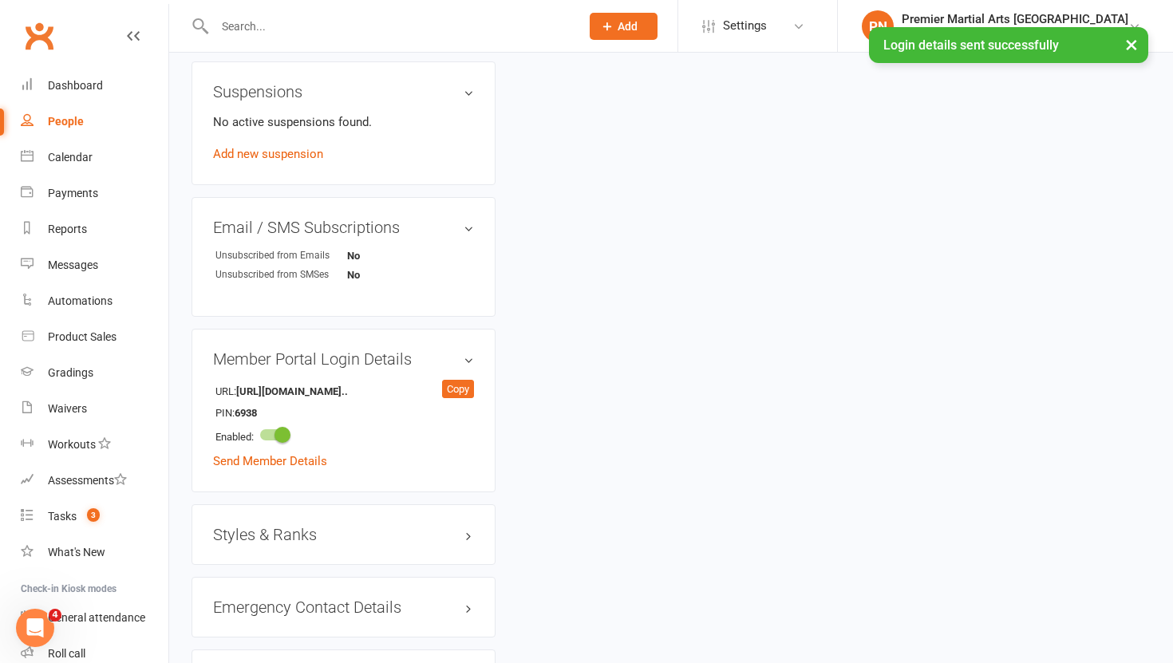
click at [289, 527] on h3 "Styles & Ranks" at bounding box center [343, 535] width 261 height 18
click at [258, 609] on link "Add new style" at bounding box center [250, 616] width 74 height 14
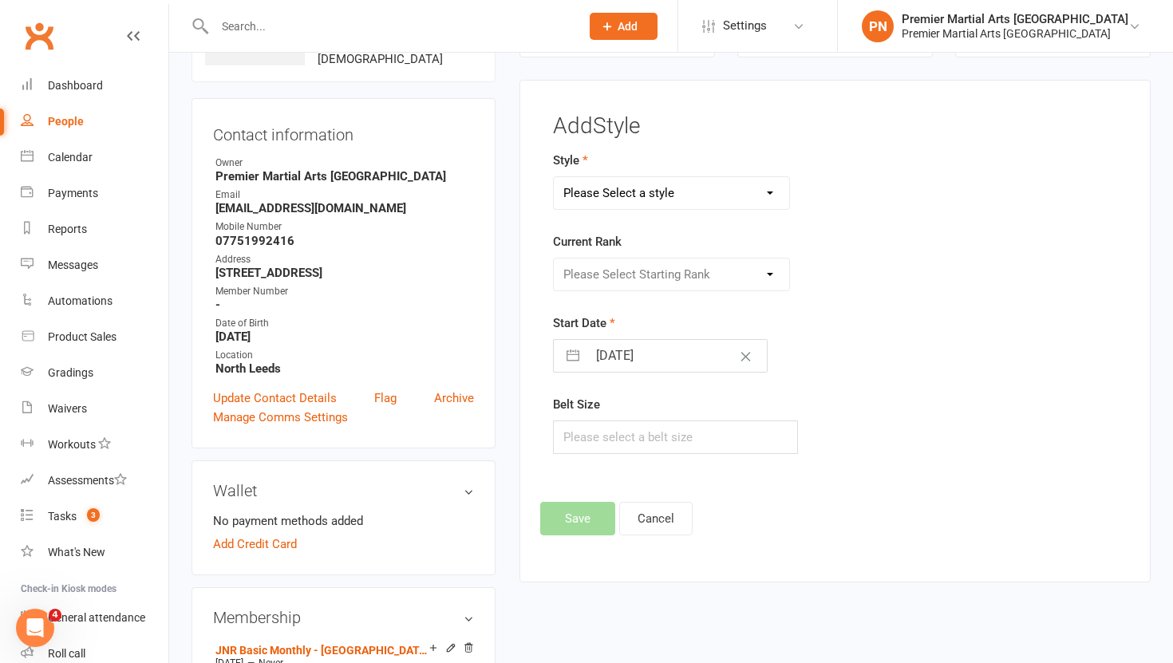
scroll to position [122, 0]
click at [755, 199] on select "Please Select a style Juniors - [GEOGRAPHIC_DATA] Lil Champs - [GEOGRAPHIC_DATA…" at bounding box center [672, 194] width 236 height 32
select select "2286"
click at [770, 274] on select "Please Select Starting Rank White Yellow Orange Purple Blue Green Brown [PERSON…" at bounding box center [672, 275] width 236 height 32
select select "22405"
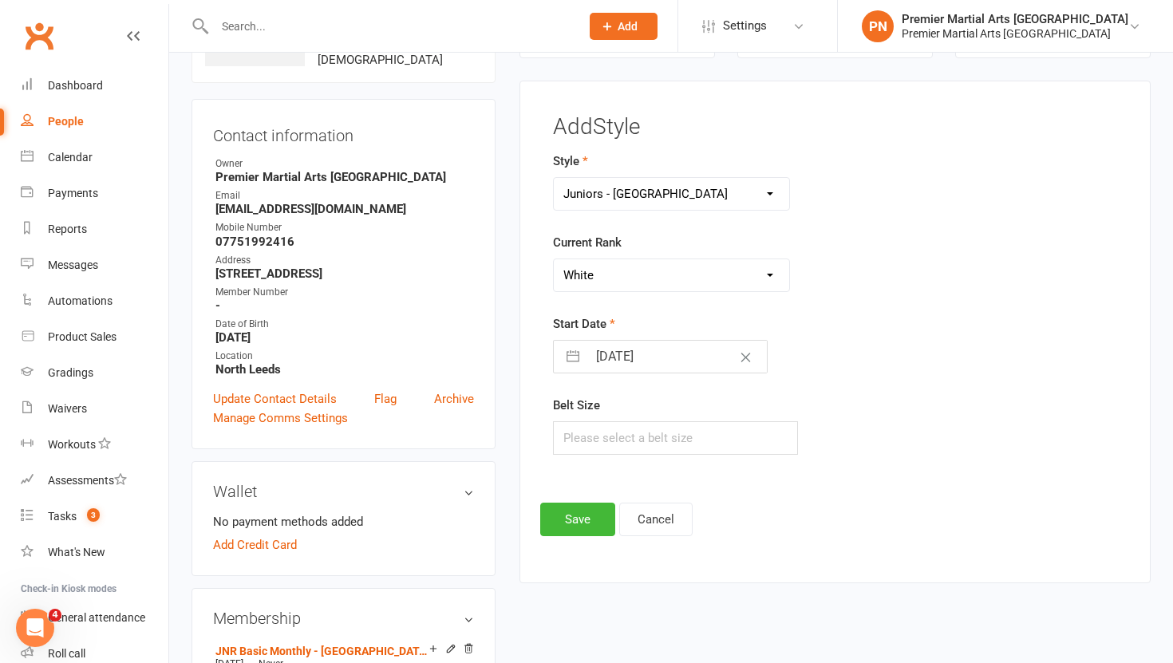
click at [814, 346] on div "Start Date [DATE] Navigate forward to interact with the calendar and select a d…" at bounding box center [737, 343] width 369 height 59
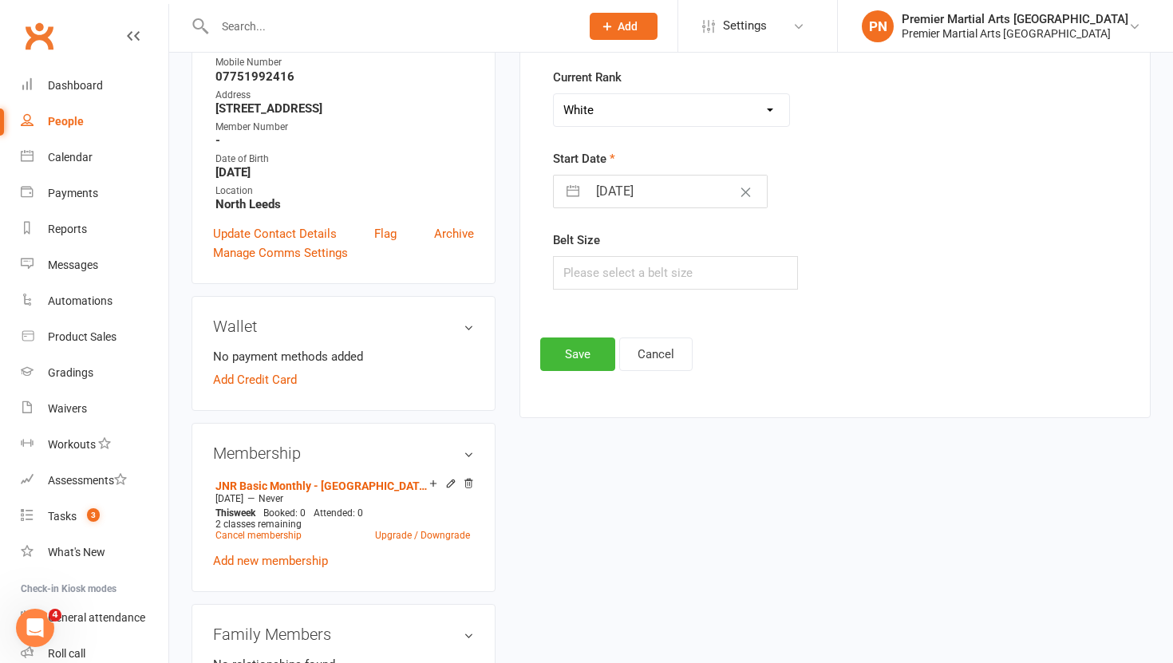
scroll to position [385, 0]
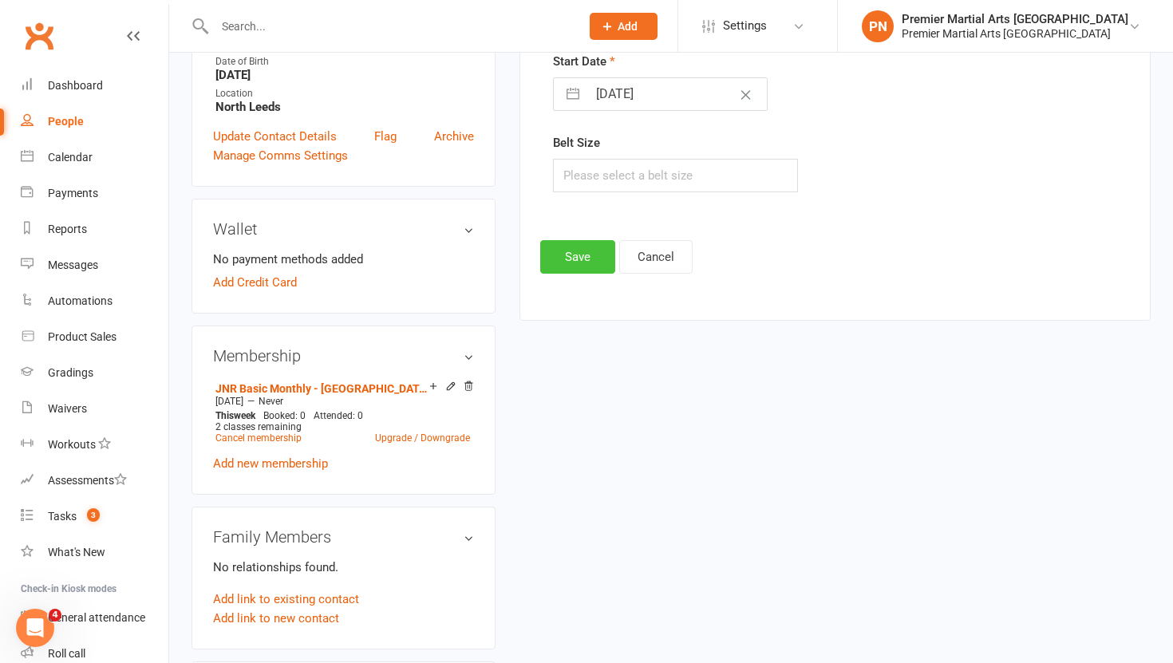
click at [571, 260] on button "Save" at bounding box center [577, 257] width 75 height 34
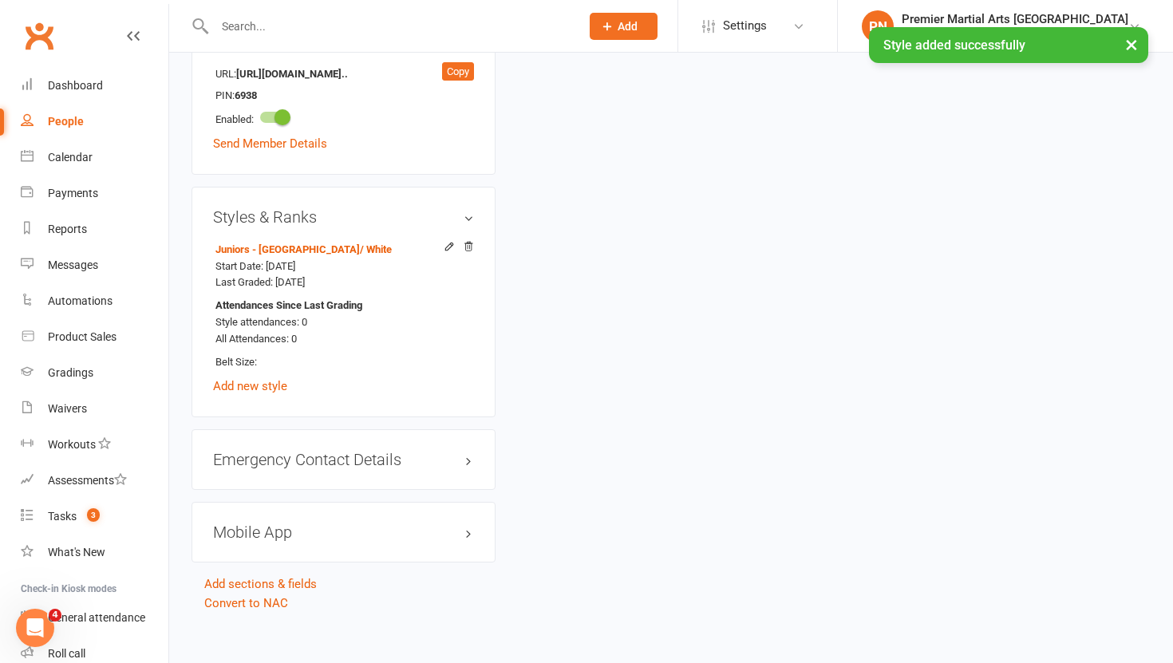
scroll to position [1313, 0]
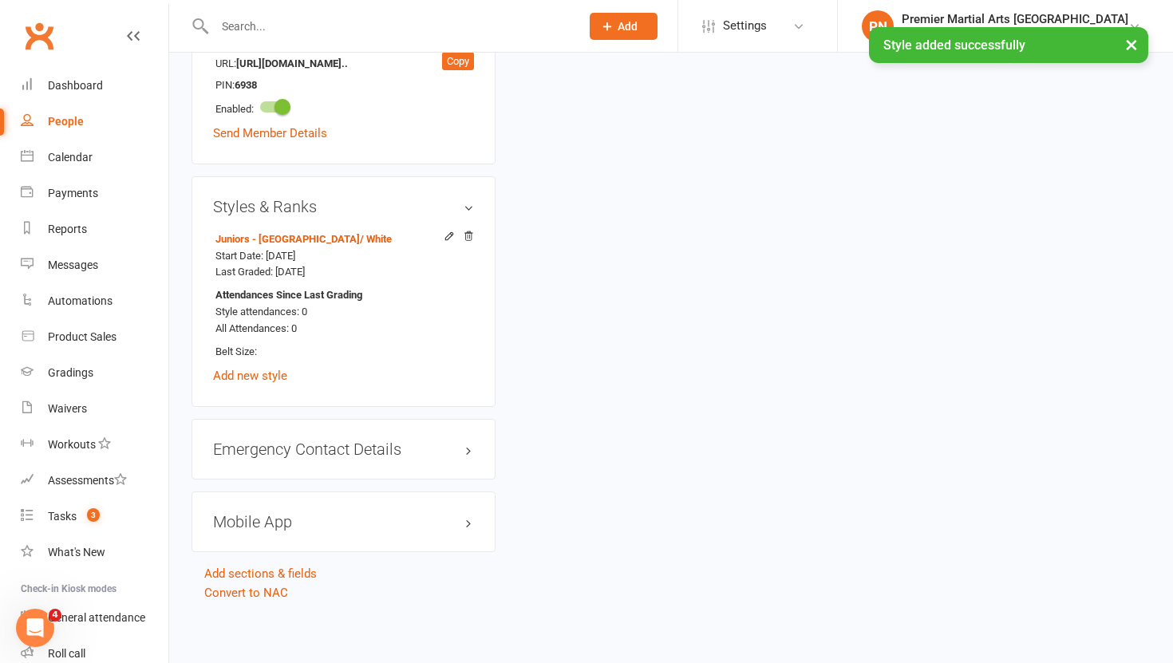
click at [275, 530] on div "Mobile App" at bounding box center [344, 522] width 304 height 61
click at [287, 516] on h3 "Mobile App" at bounding box center [343, 522] width 261 height 18
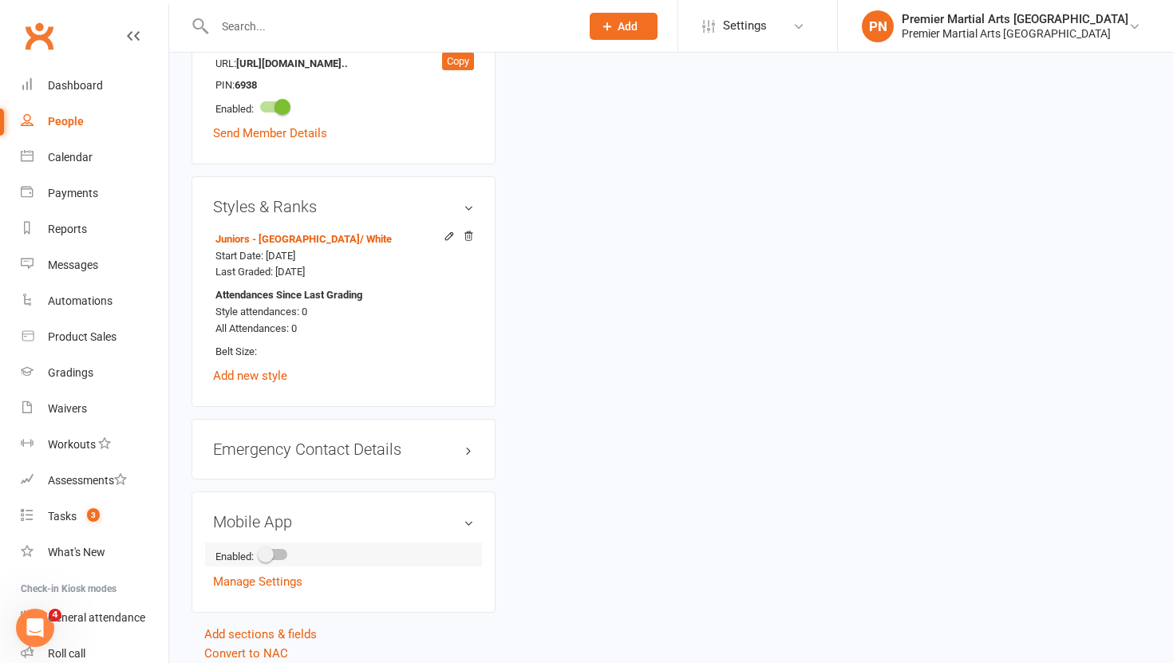
click at [271, 558] on span at bounding box center [266, 555] width 16 height 16
click at [260, 552] on input "checkbox" at bounding box center [260, 552] width 0 height 0
click at [255, 627] on link "Manage Settings" at bounding box center [257, 627] width 89 height 14
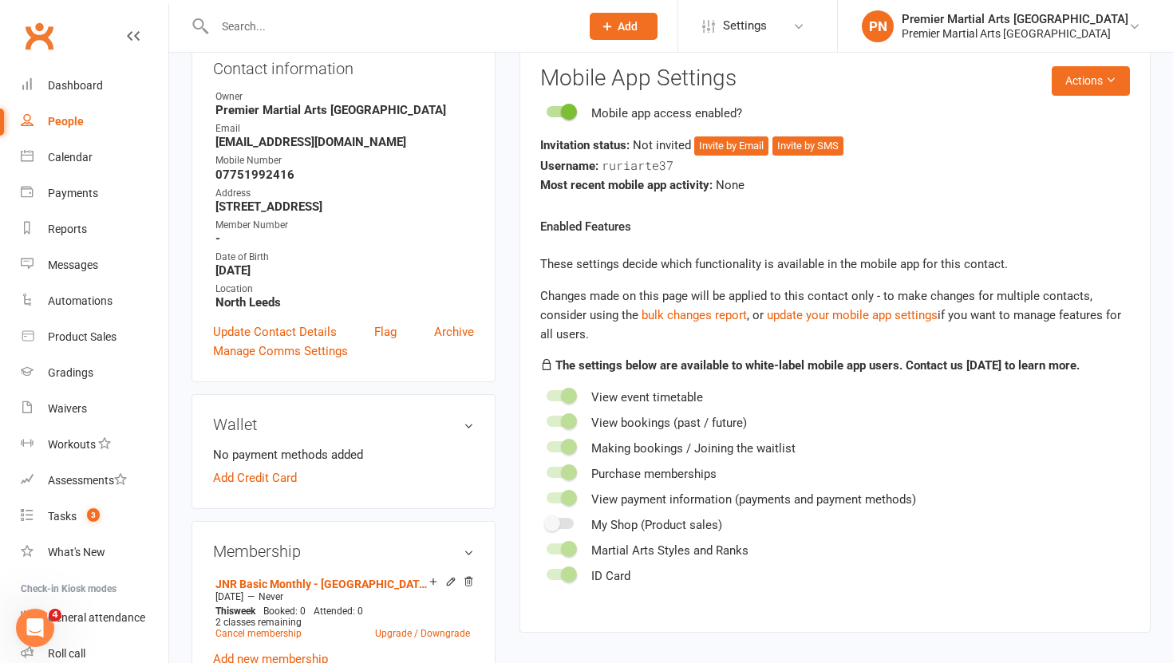
scroll to position [122, 0]
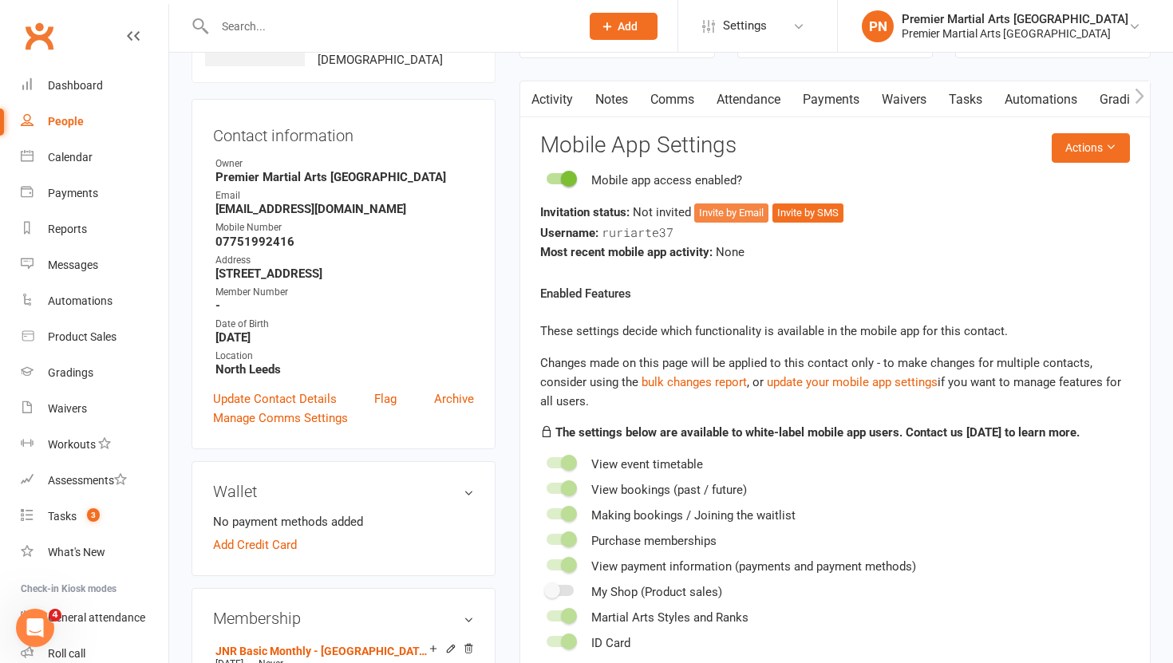
click at [733, 219] on button "Invite by Email" at bounding box center [731, 212] width 74 height 19
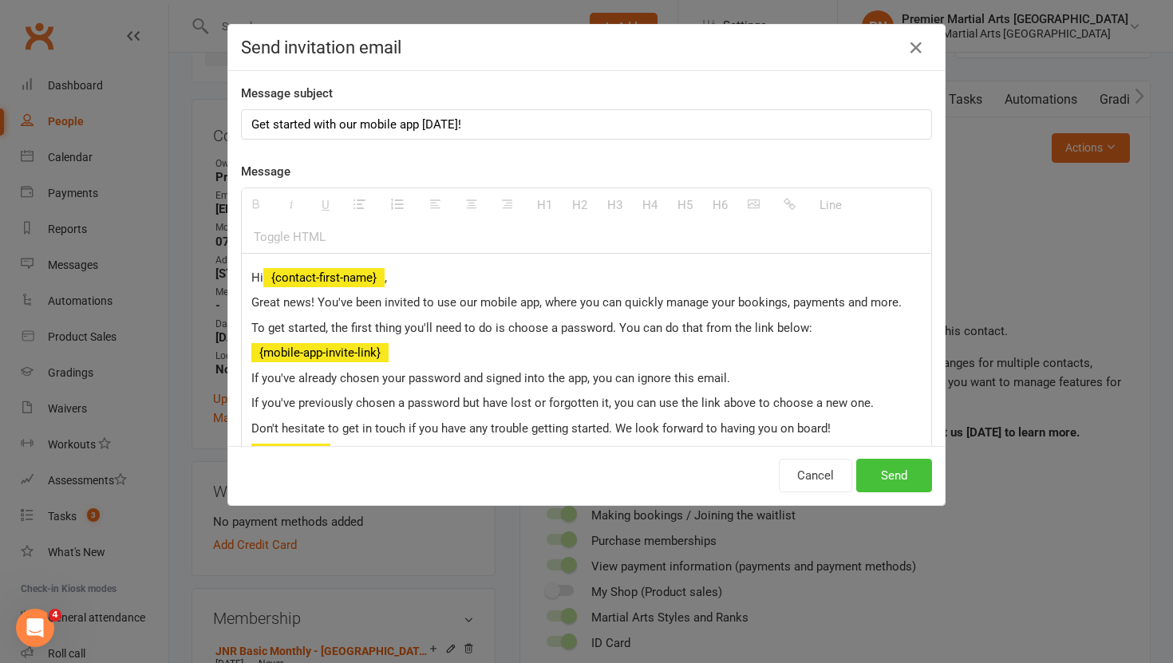
click at [884, 488] on button "Send" at bounding box center [894, 476] width 76 height 34
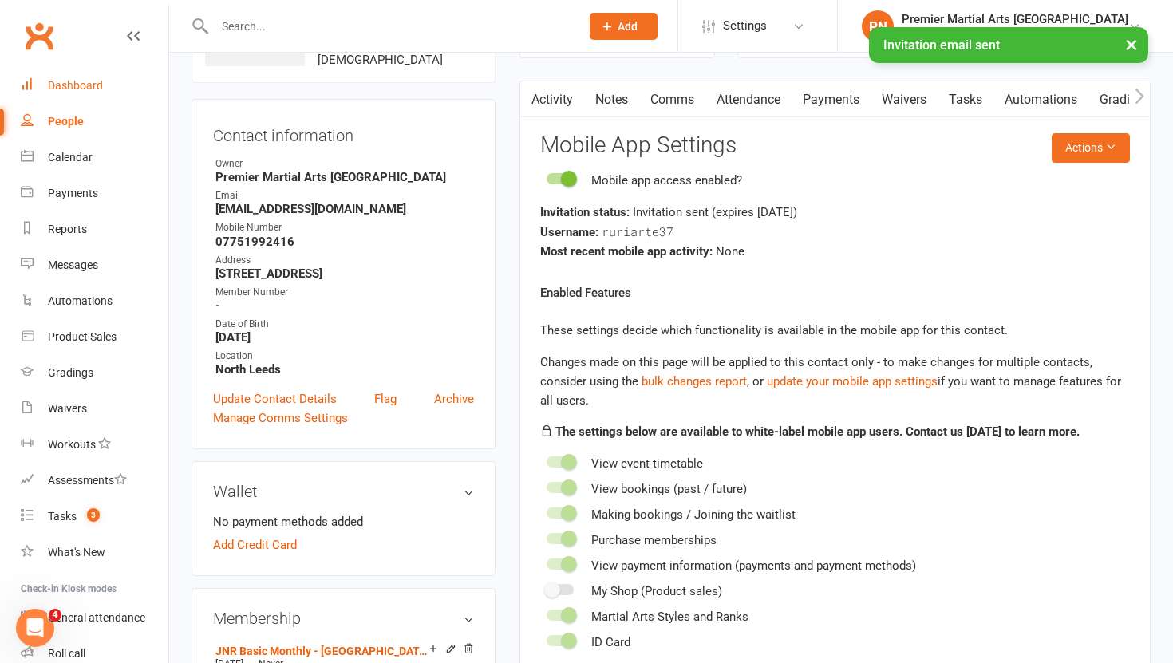
click at [75, 89] on div "Dashboard" at bounding box center [75, 85] width 55 height 13
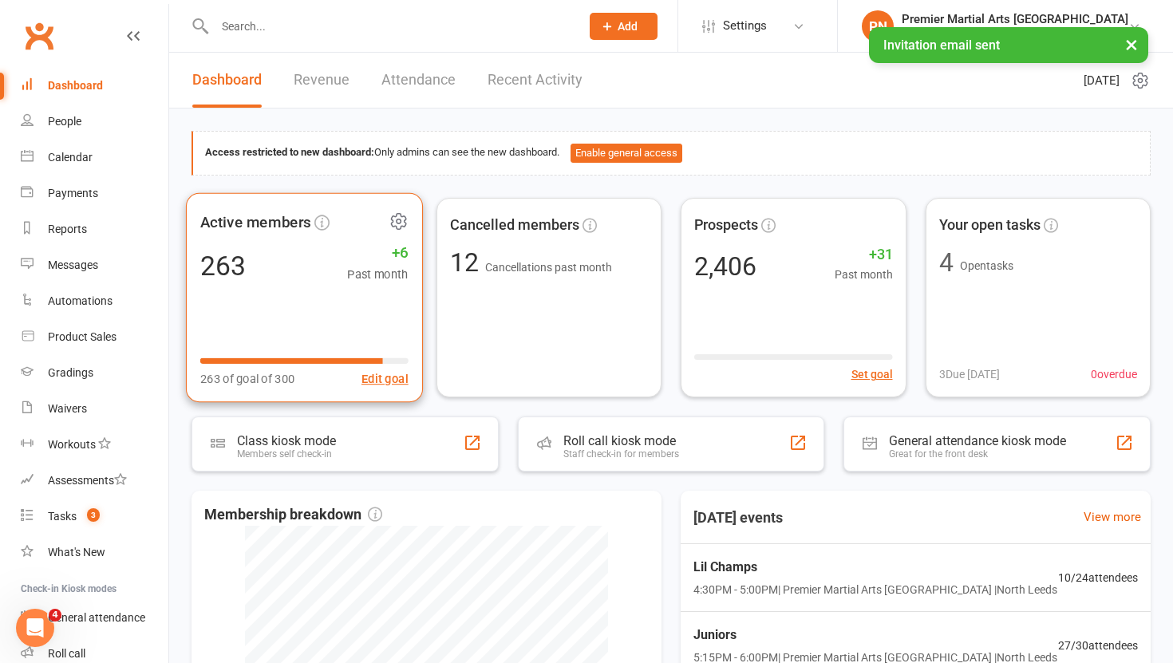
click at [405, 219] on icon at bounding box center [398, 220] width 14 height 15
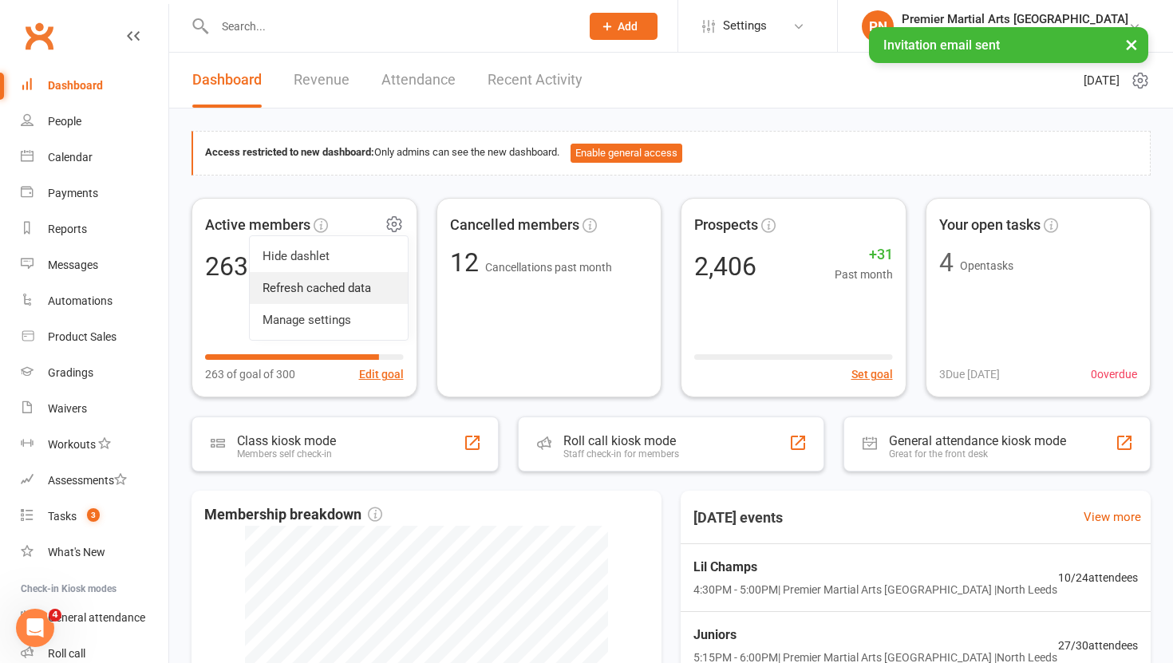
click at [359, 286] on link "Refresh cached data" at bounding box center [329, 288] width 158 height 32
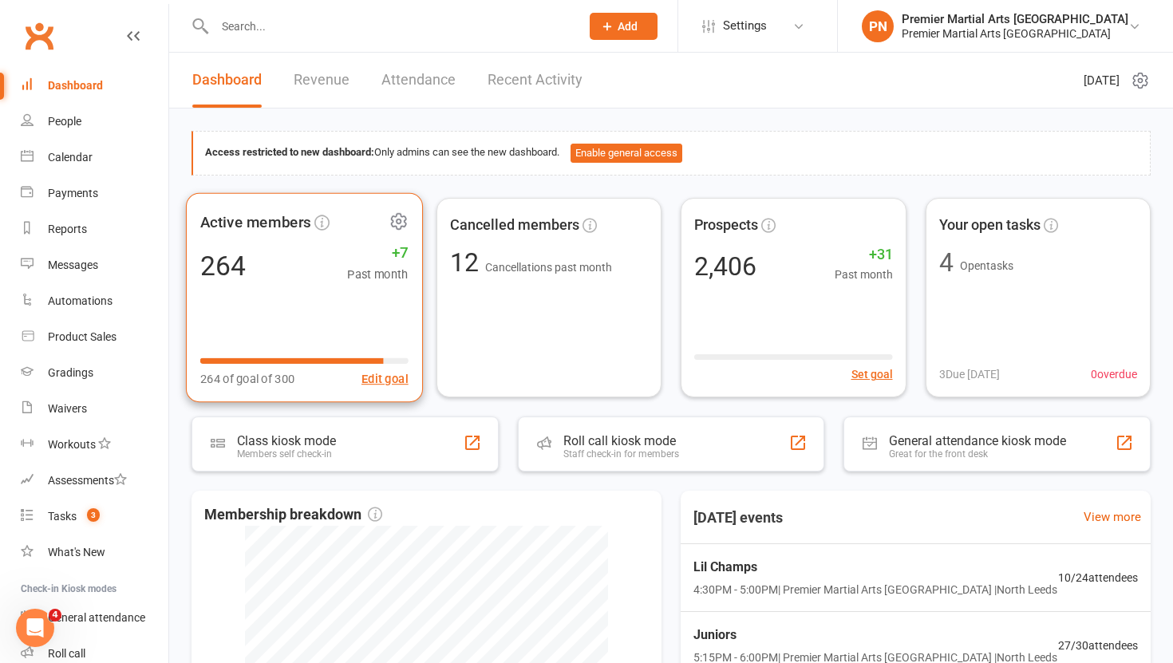
click at [290, 286] on div "Active members 264 +7 Past month 264 of goal of 300 Edit goal" at bounding box center [304, 297] width 237 height 210
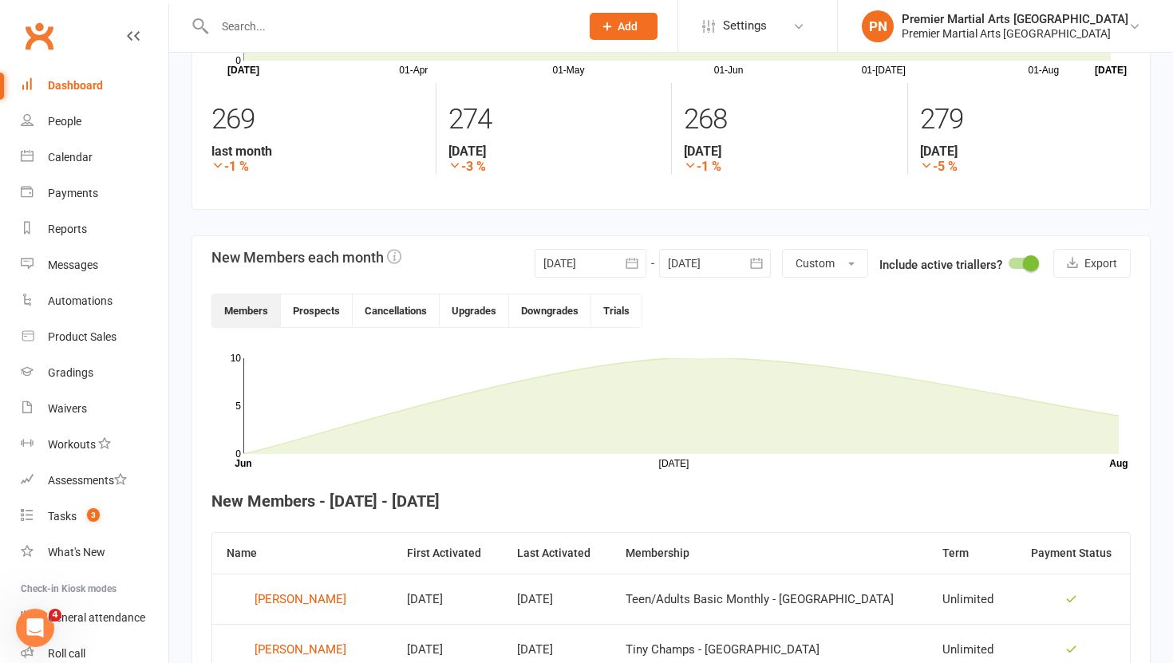
scroll to position [203, 0]
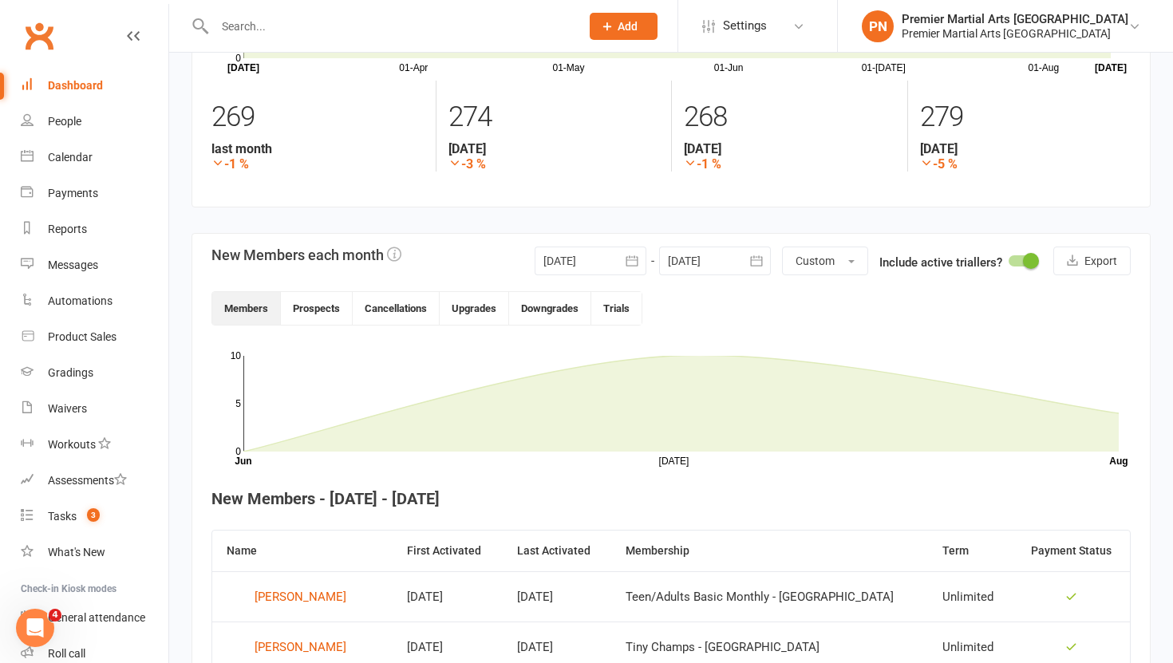
click at [634, 264] on icon "button" at bounding box center [632, 261] width 16 height 16
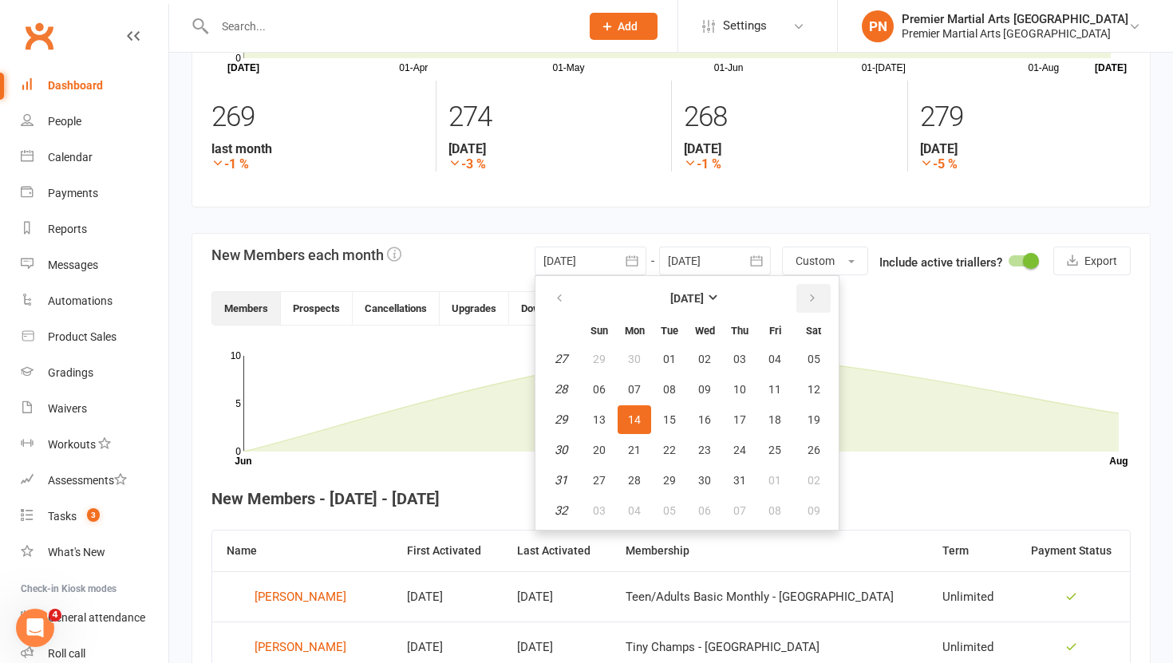
click at [807, 300] on icon "button" at bounding box center [812, 298] width 11 height 13
click at [773, 361] on span "01" at bounding box center [774, 359] width 13 height 13
type input "[DATE]"
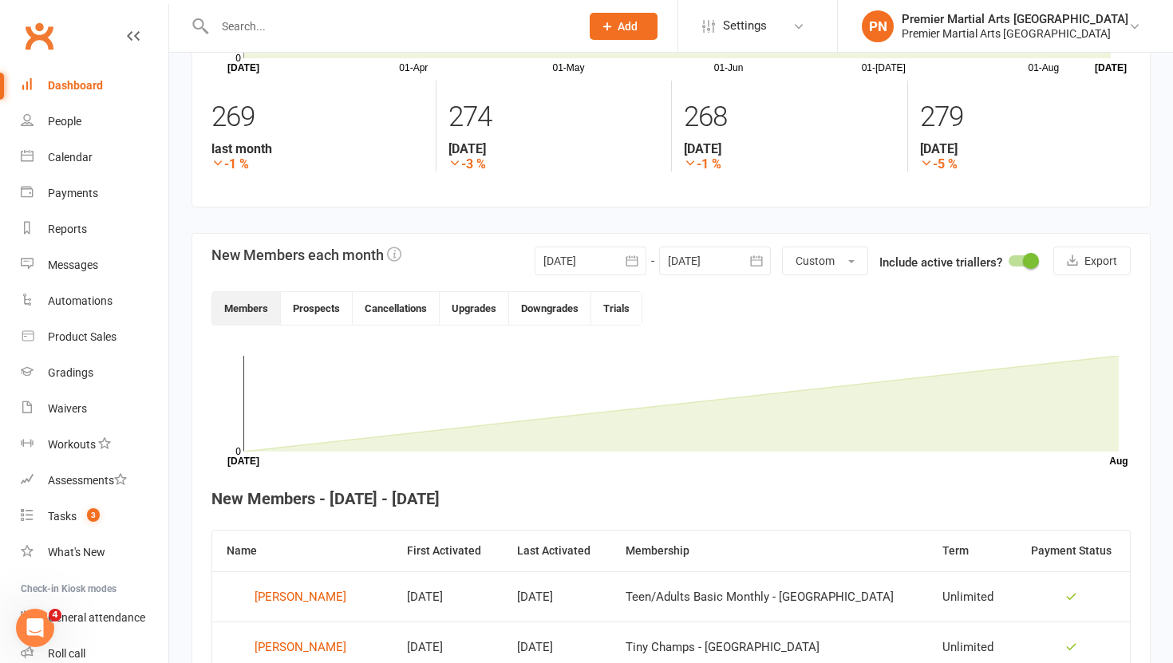
click at [761, 256] on icon "button" at bounding box center [756, 261] width 16 height 16
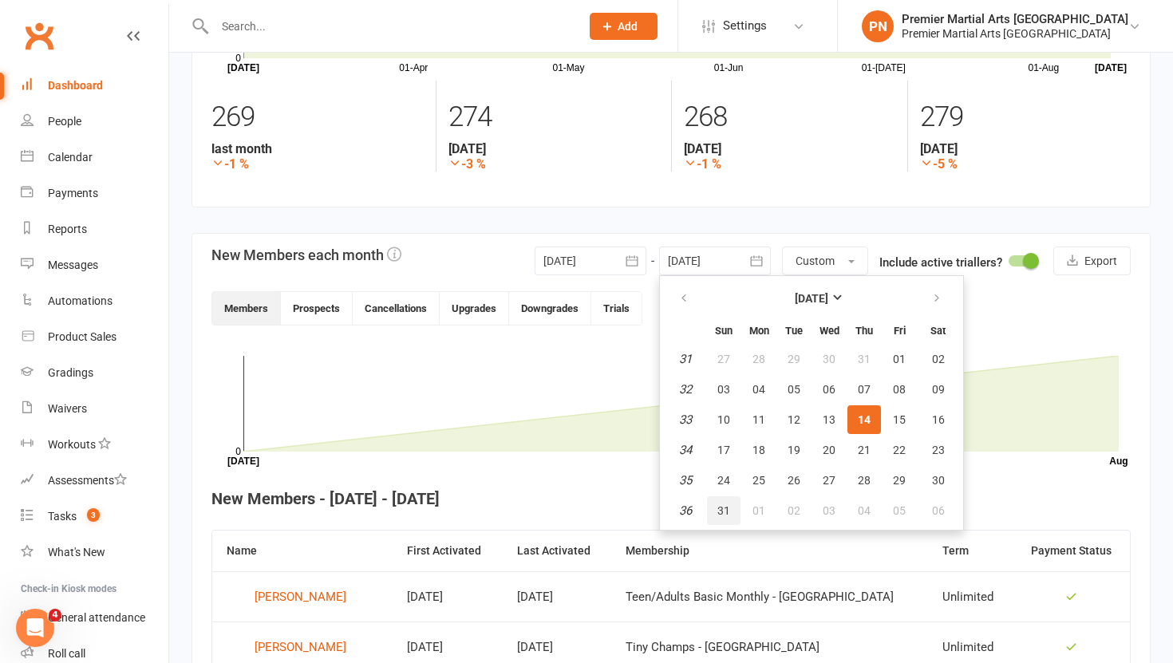
click at [725, 515] on span "31" at bounding box center [723, 510] width 13 height 13
type input "[DATE]"
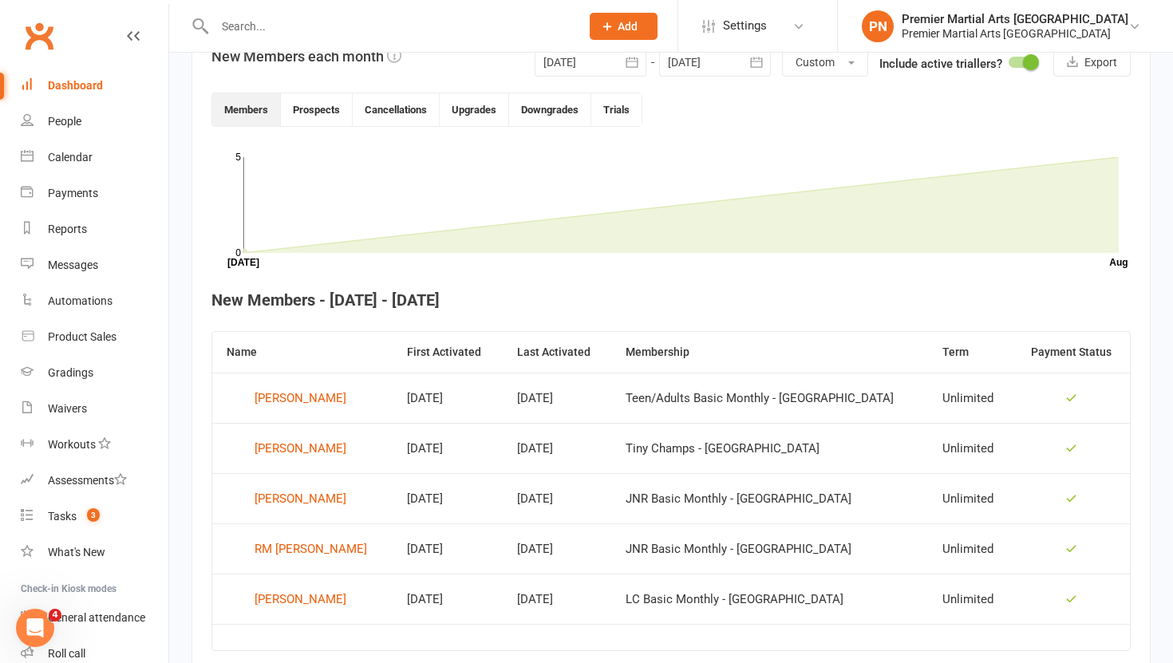
scroll to position [376, 0]
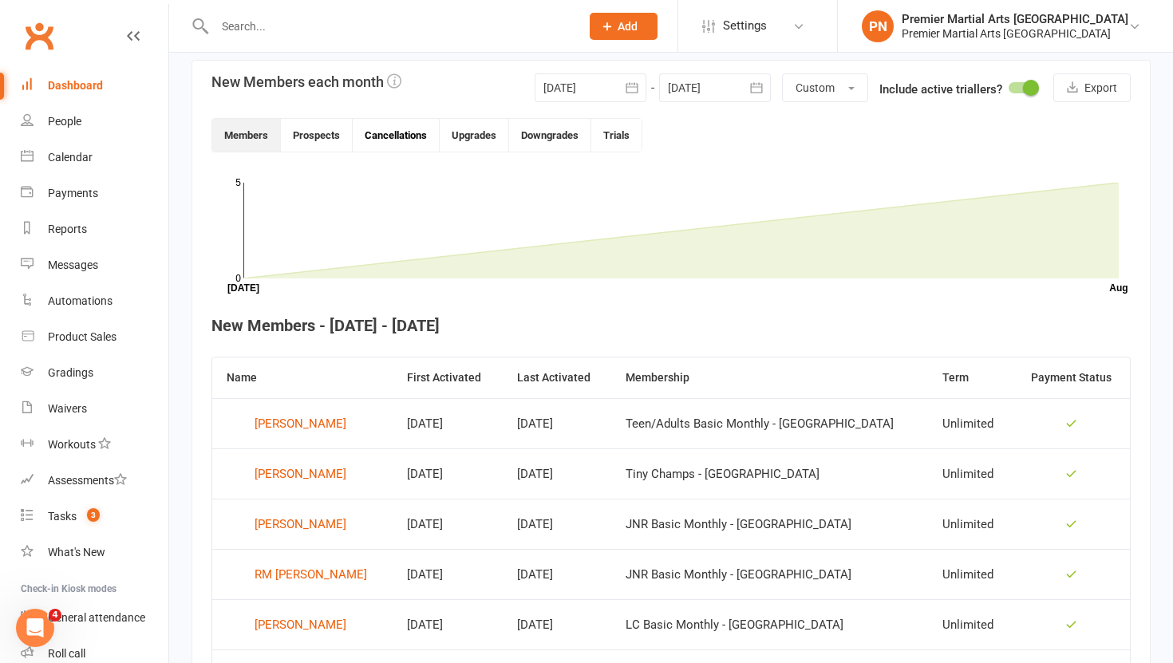
click at [385, 131] on button "Cancellations" at bounding box center [396, 135] width 87 height 33
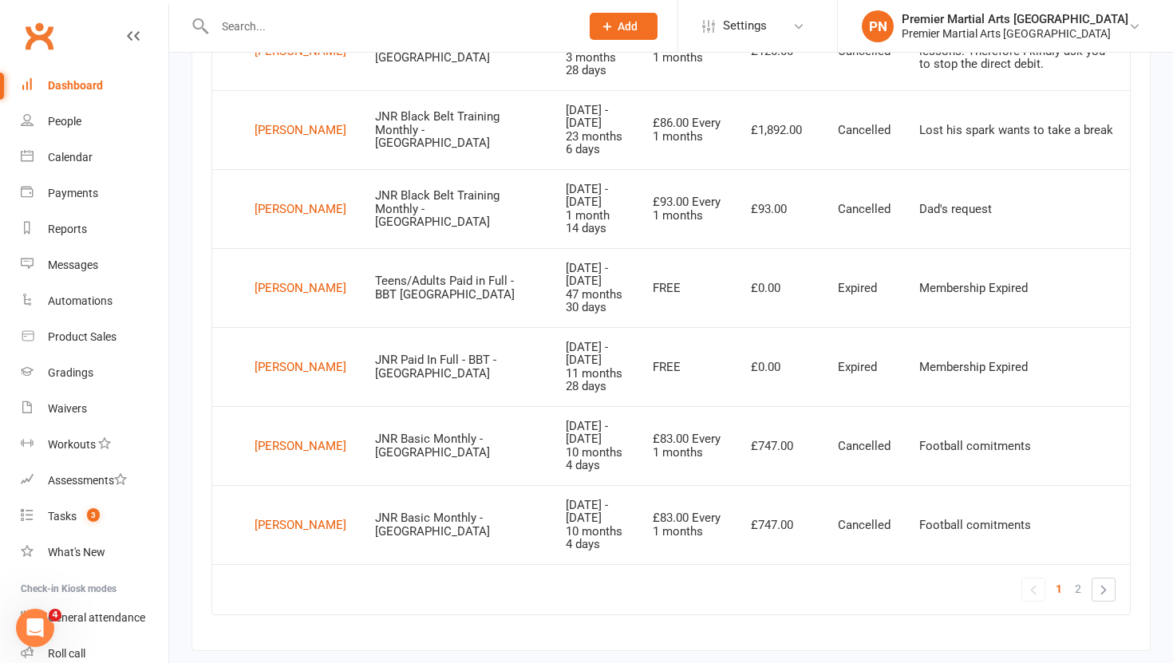
scroll to position [1441, 0]
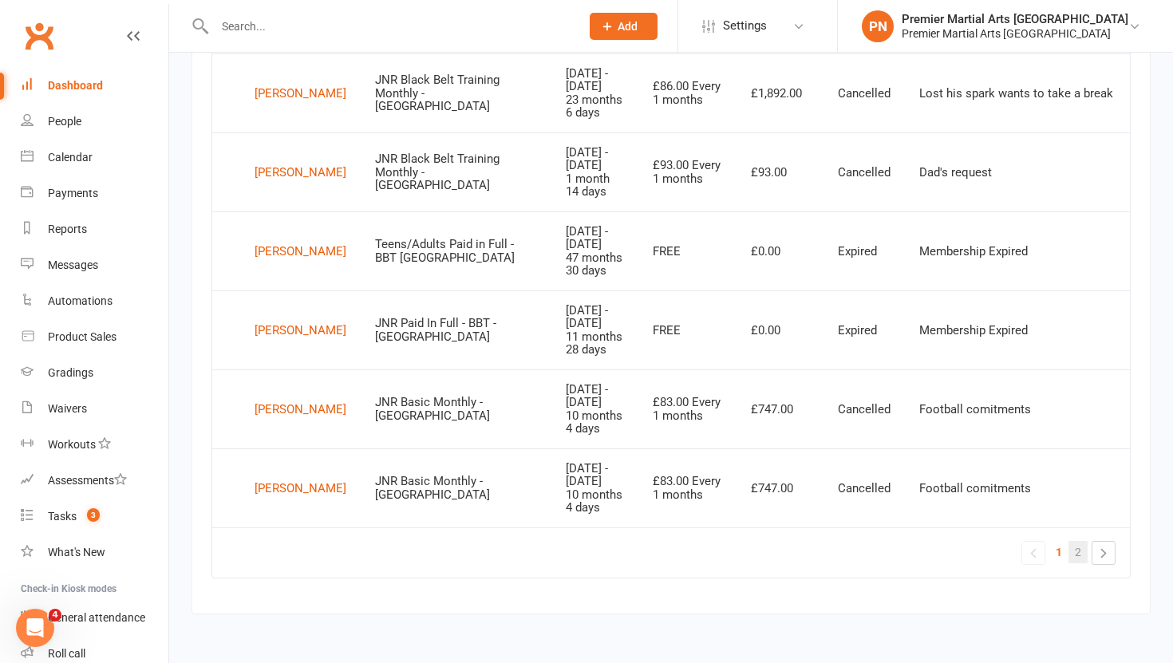
click at [1080, 561] on span "2" at bounding box center [1078, 552] width 6 height 22
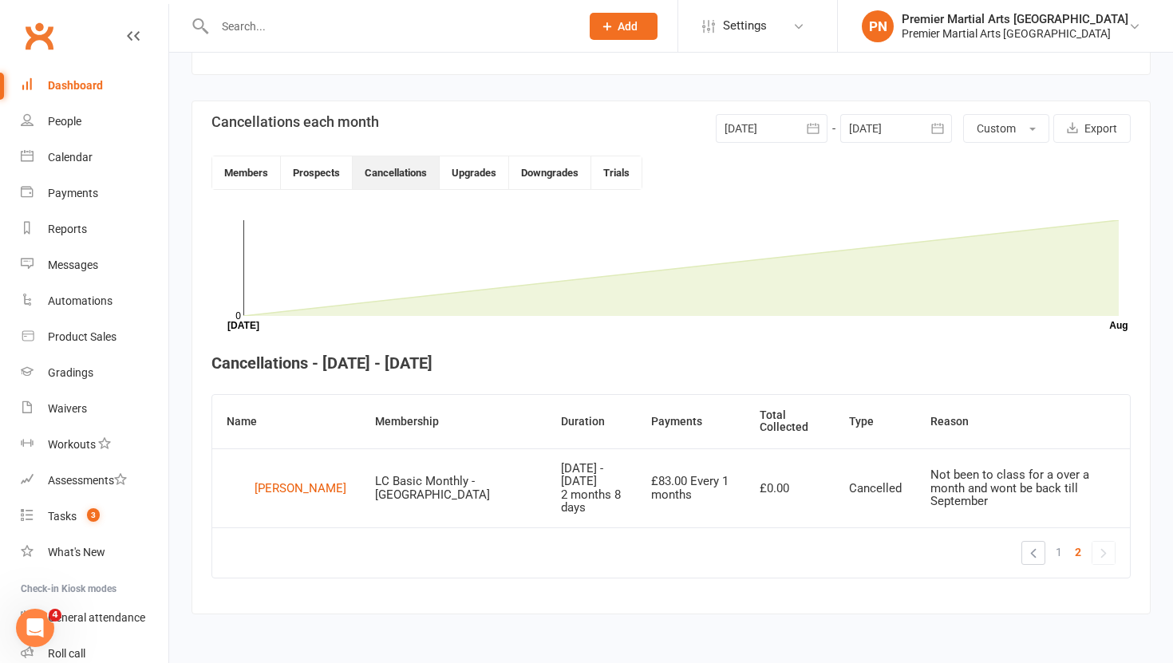
scroll to position [322, 0]
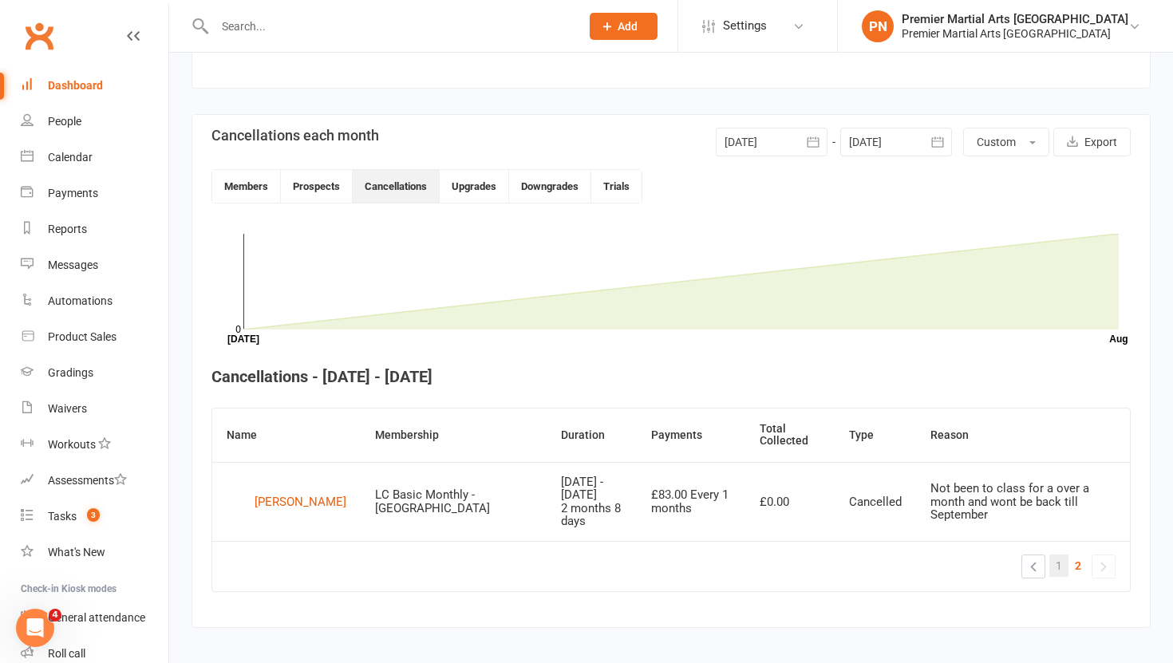
click at [1059, 555] on span "1" at bounding box center [1059, 566] width 6 height 22
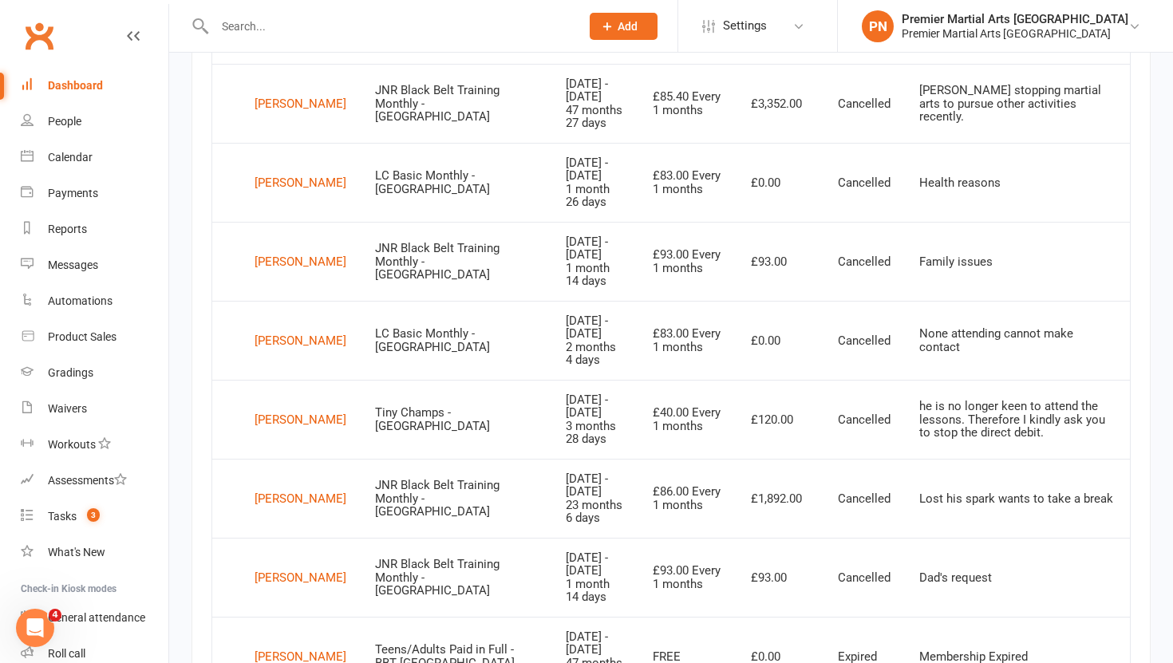
scroll to position [1441, 0]
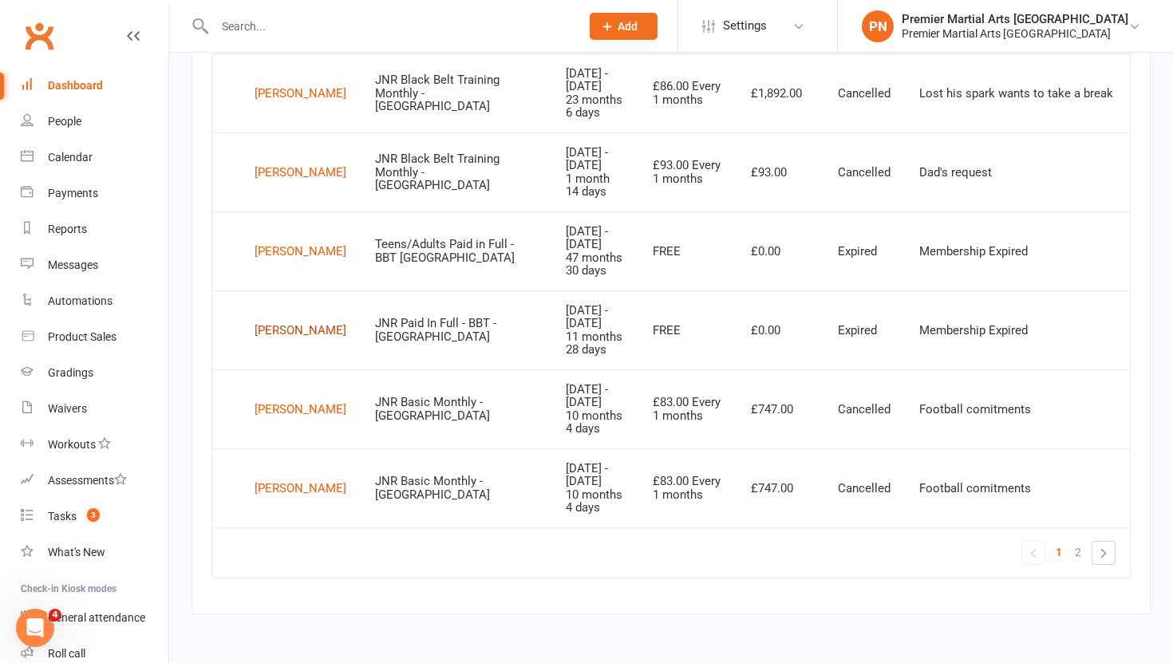
click at [296, 330] on div "[PERSON_NAME]" at bounding box center [301, 330] width 92 height 24
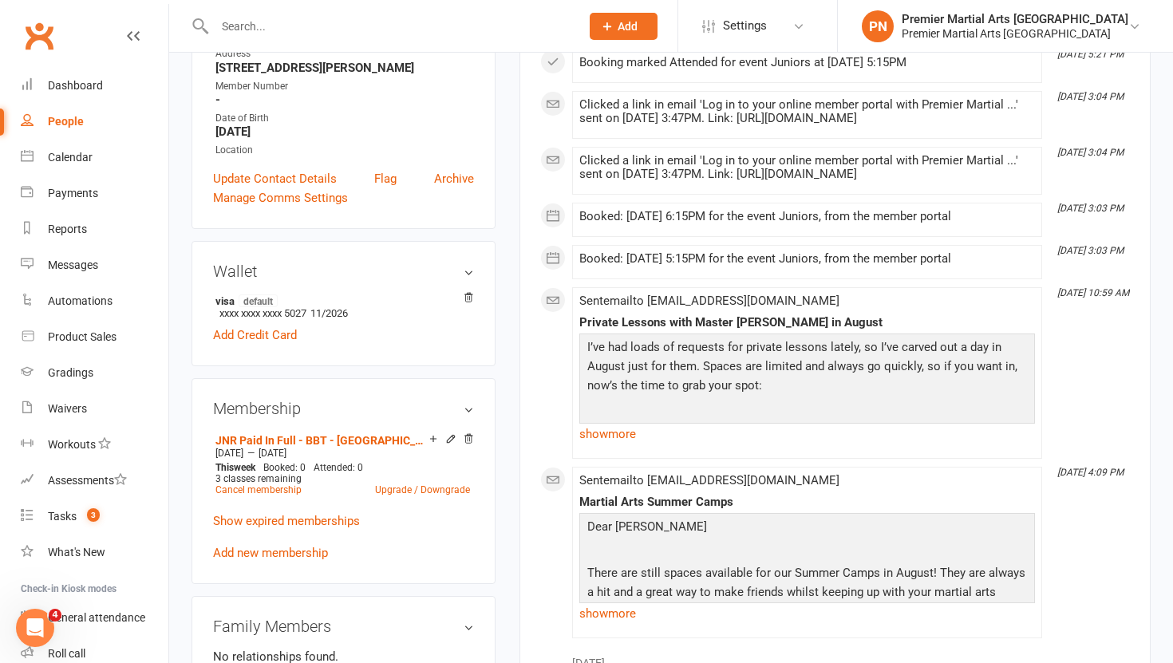
scroll to position [297, 0]
click at [447, 444] on icon at bounding box center [450, 437] width 11 height 11
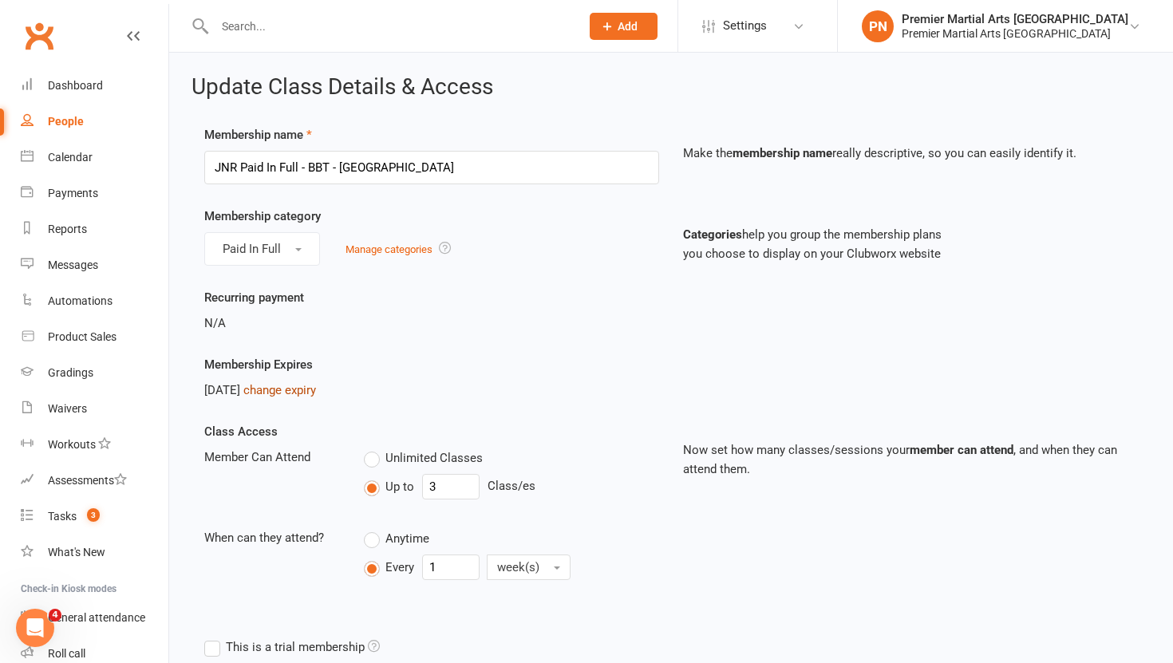
click at [316, 393] on link "change expiry" at bounding box center [279, 390] width 73 height 14
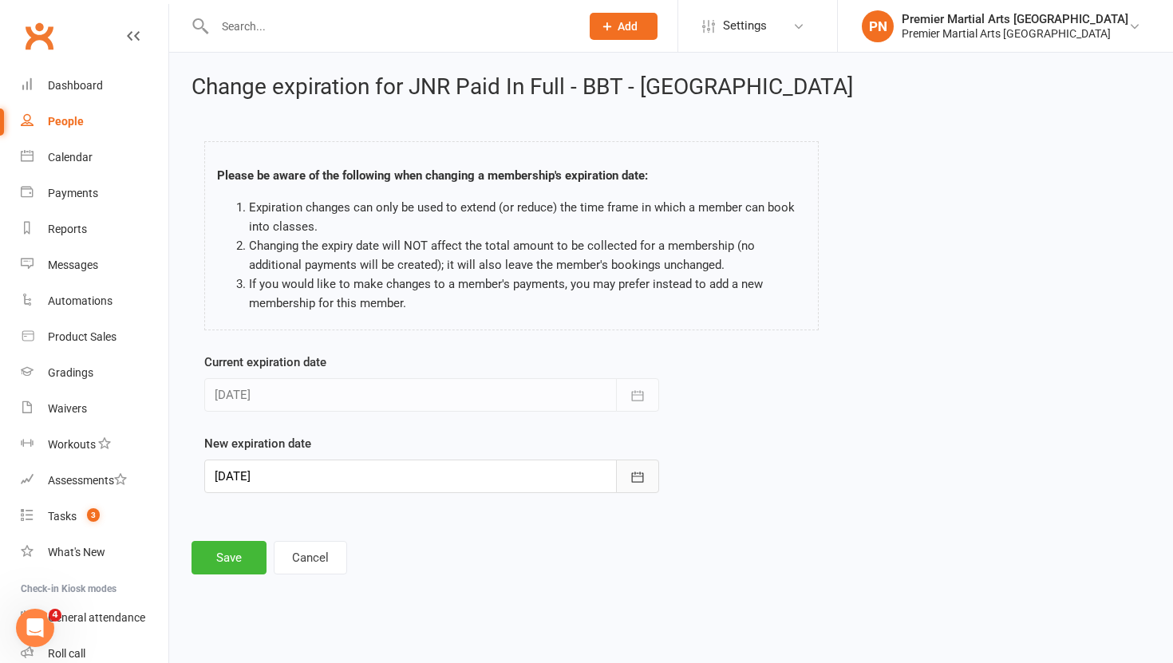
click at [638, 482] on icon "button" at bounding box center [638, 477] width 12 height 10
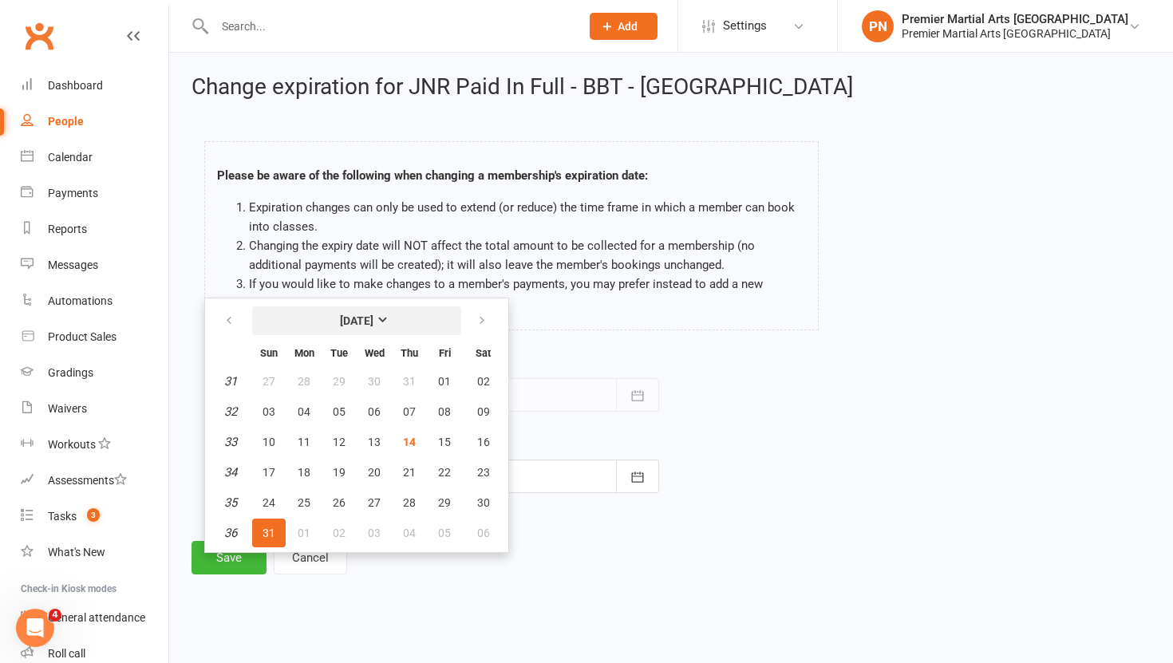
click at [404, 322] on button "[DATE]" at bounding box center [356, 320] width 209 height 29
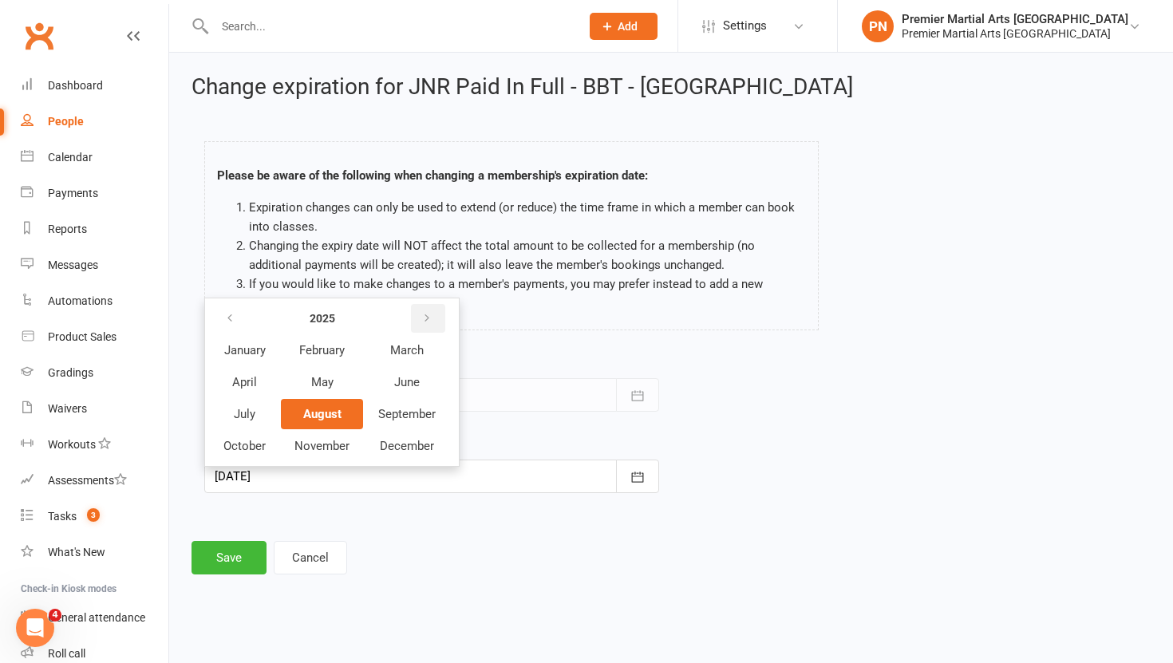
click at [428, 314] on icon "button" at bounding box center [426, 318] width 11 height 13
click at [329, 408] on span "August" at bounding box center [322, 414] width 38 height 14
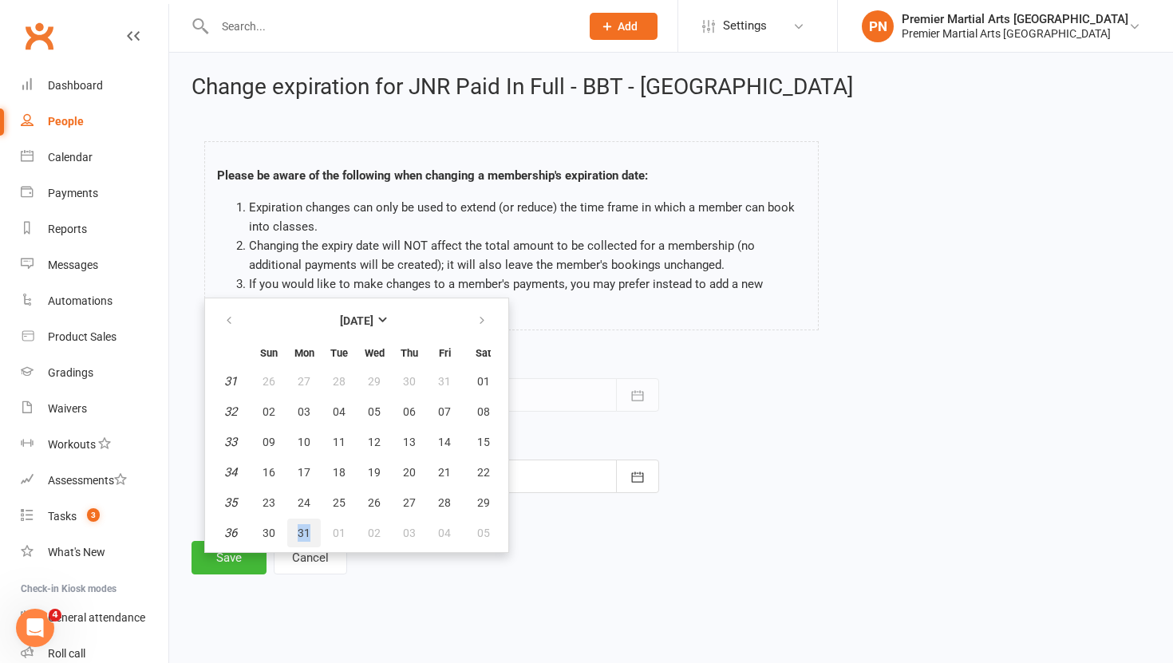
click at [299, 534] on span "31" at bounding box center [304, 533] width 13 height 13
type input "[DATE]"
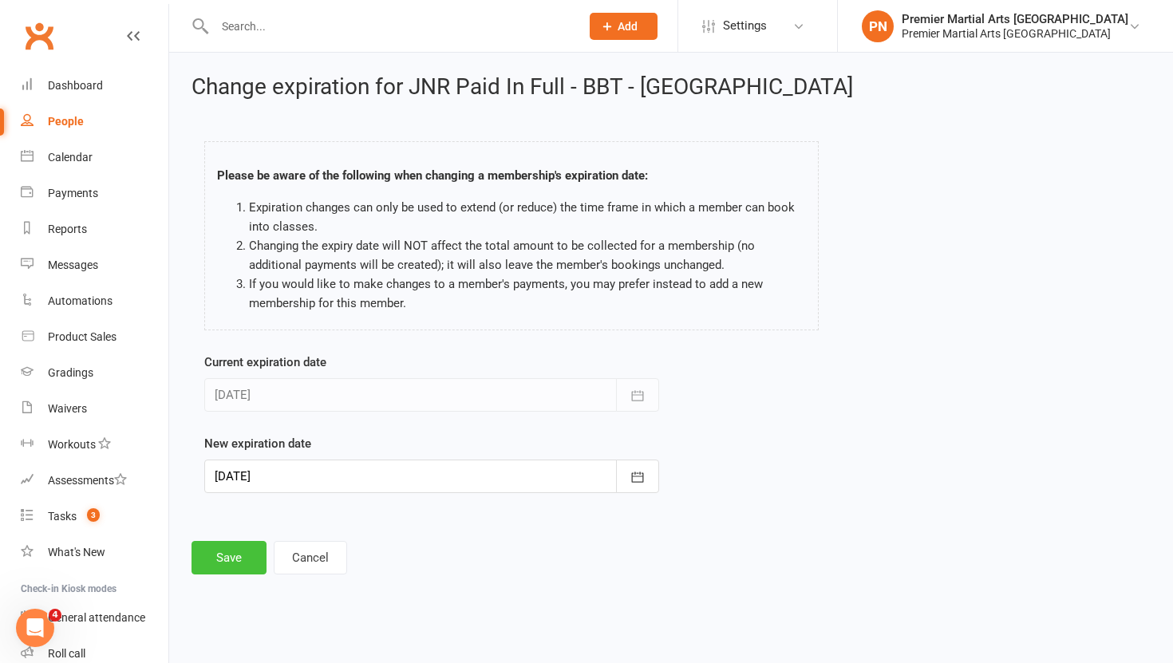
click at [220, 558] on button "Save" at bounding box center [229, 558] width 75 height 34
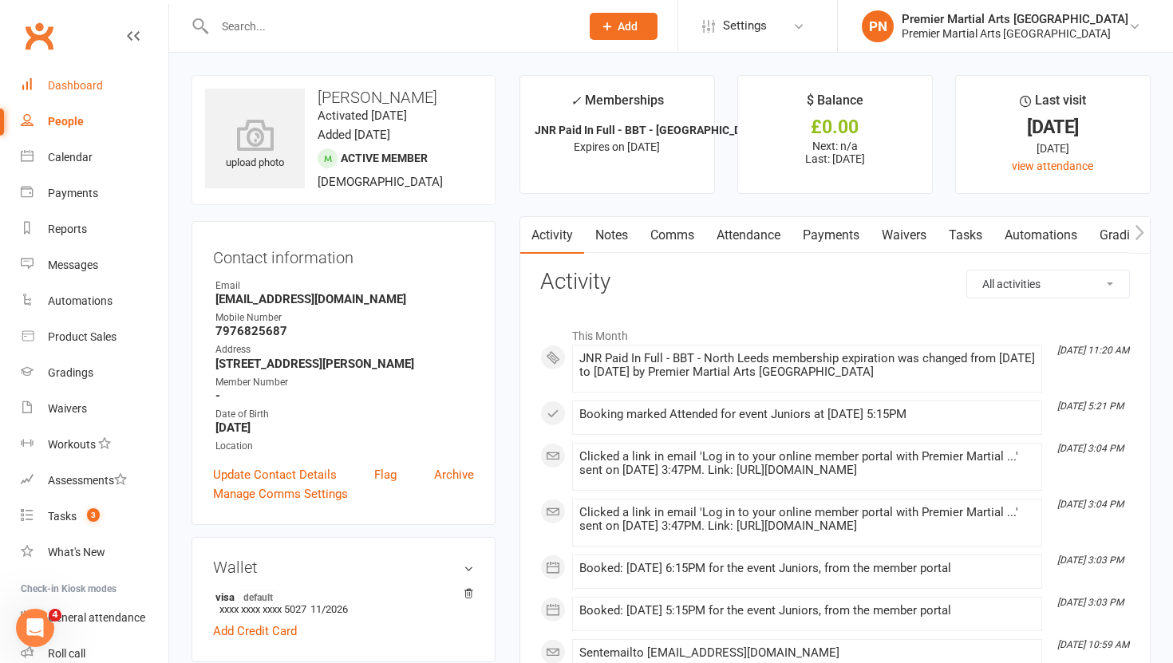
click at [76, 81] on div "Dashboard" at bounding box center [75, 85] width 55 height 13
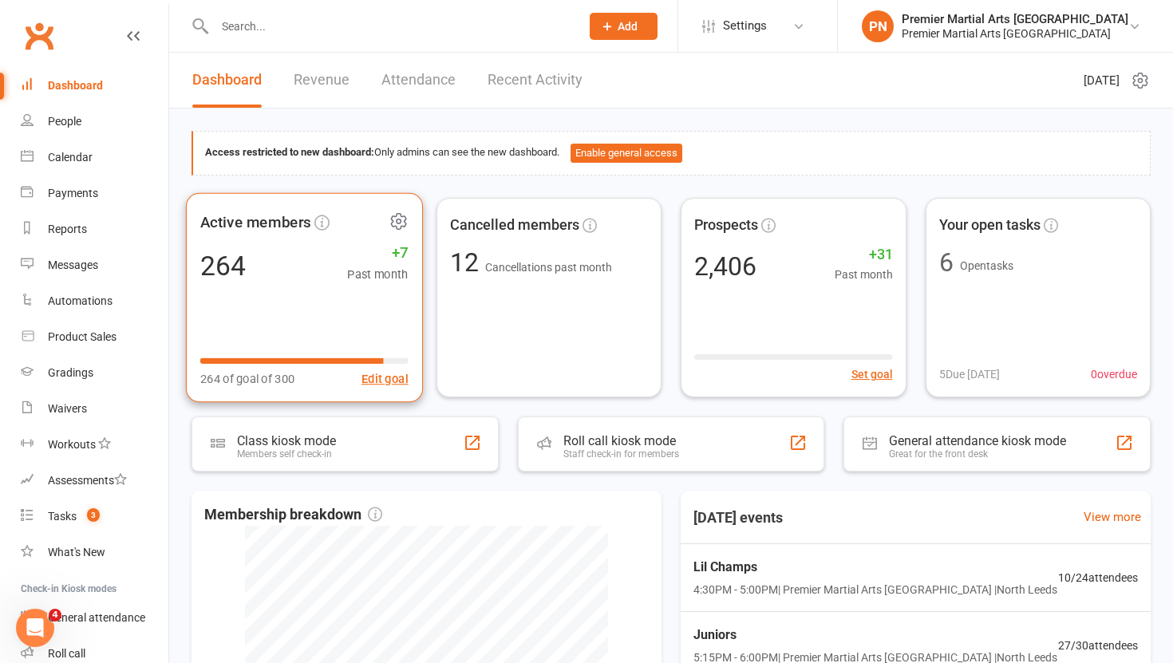
click at [397, 222] on icon at bounding box center [398, 221] width 4 height 4
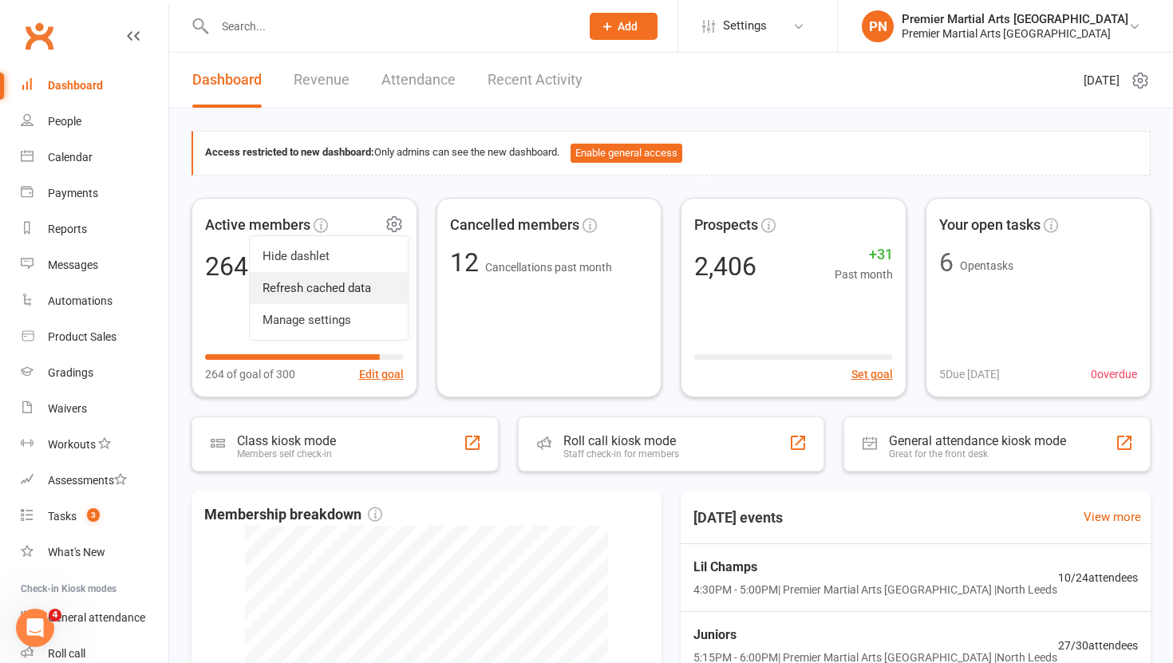
click at [368, 287] on link "Refresh cached data" at bounding box center [329, 288] width 158 height 32
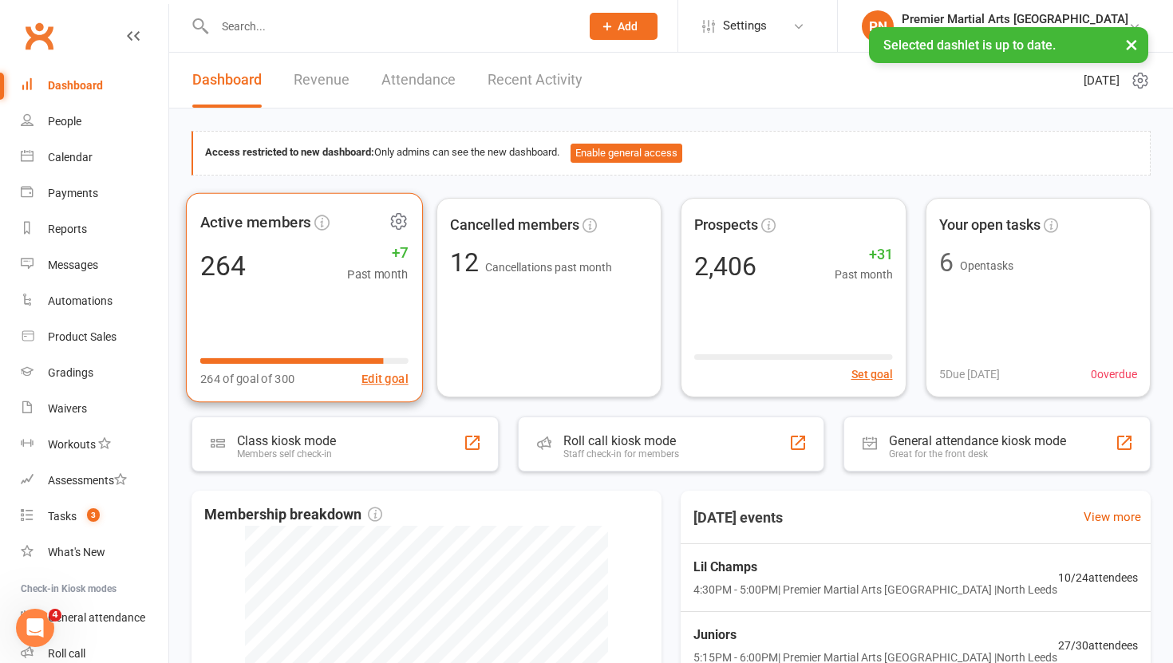
click at [299, 251] on div "264 +7 Past month" at bounding box center [304, 265] width 208 height 36
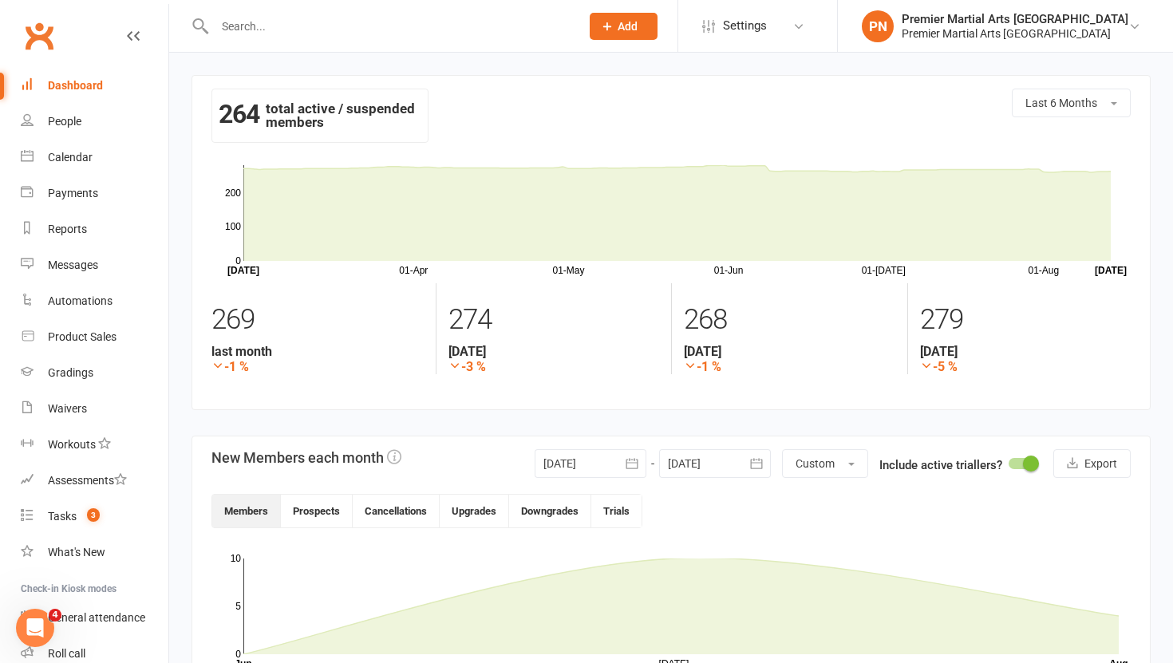
click at [636, 464] on icon "button" at bounding box center [632, 463] width 12 height 10
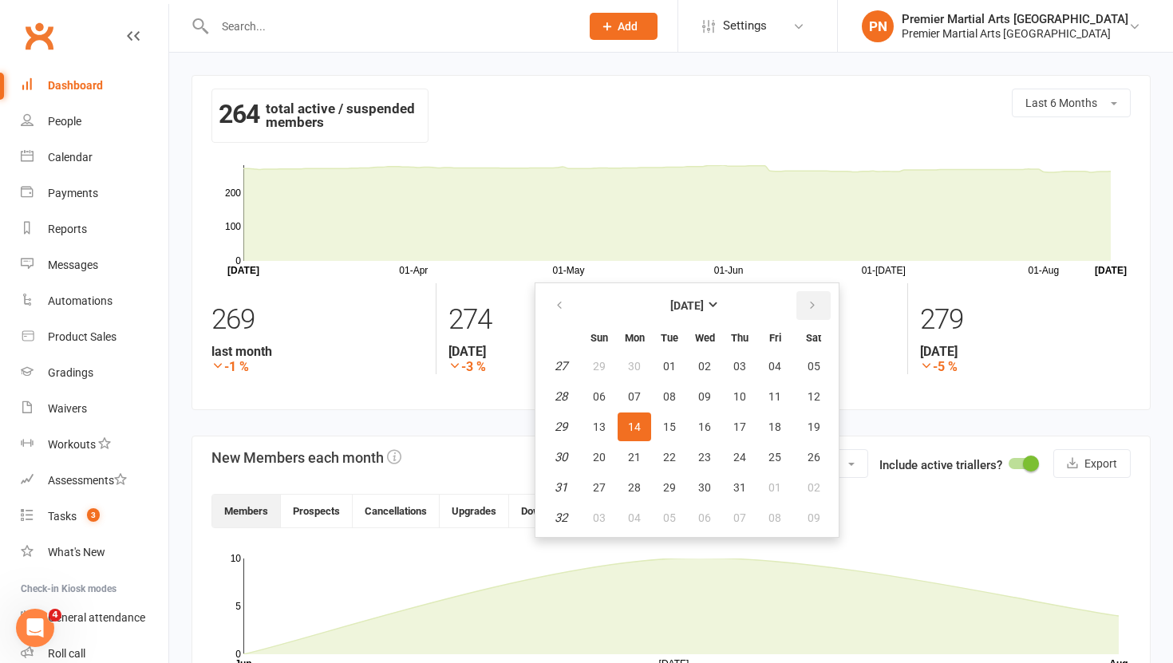
click at [815, 303] on icon "button" at bounding box center [812, 305] width 11 height 13
click at [771, 372] on span "01" at bounding box center [774, 366] width 13 height 13
type input "[DATE]"
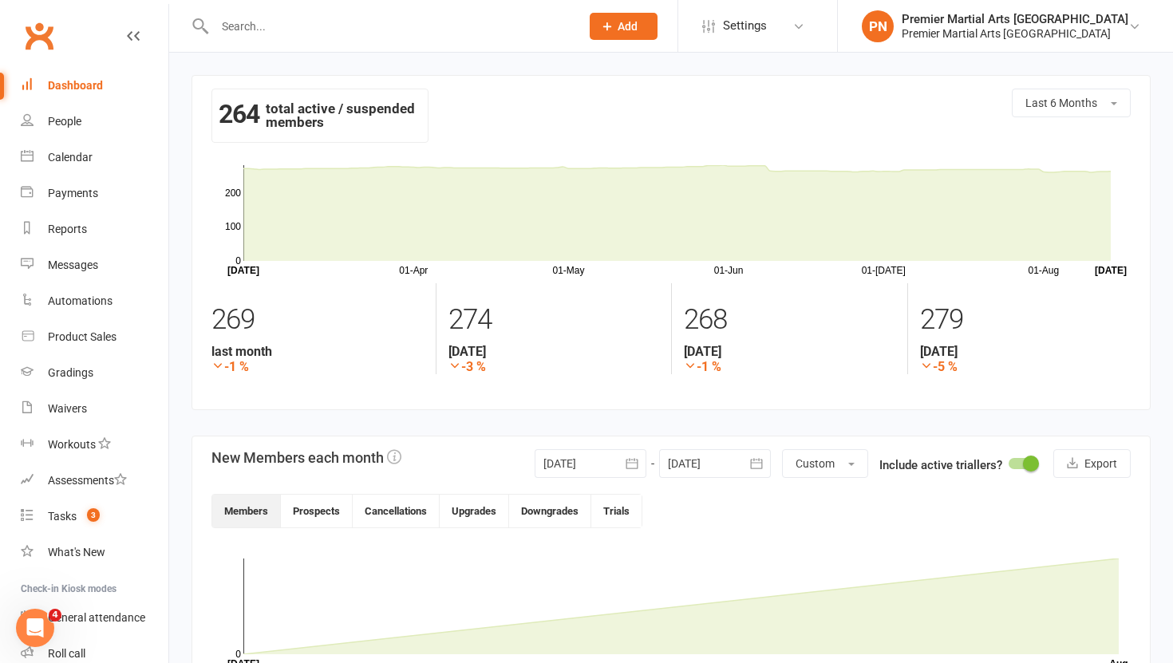
click at [752, 464] on icon "button" at bounding box center [756, 464] width 16 height 16
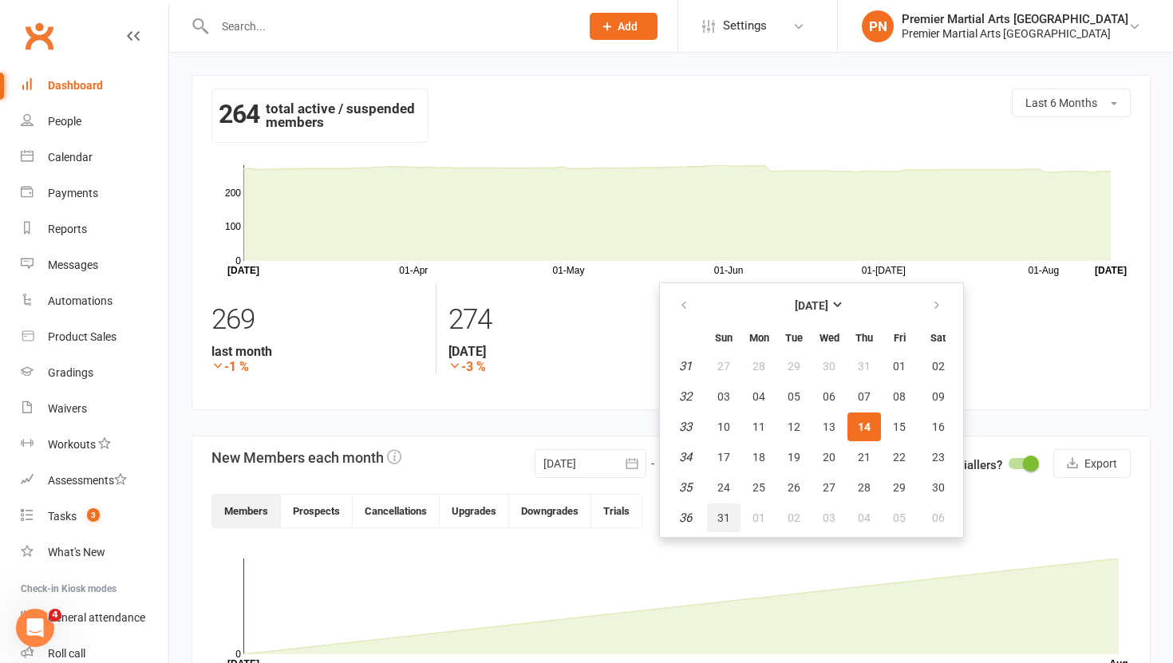
click at [725, 517] on span "31" at bounding box center [723, 517] width 13 height 13
type input "[DATE]"
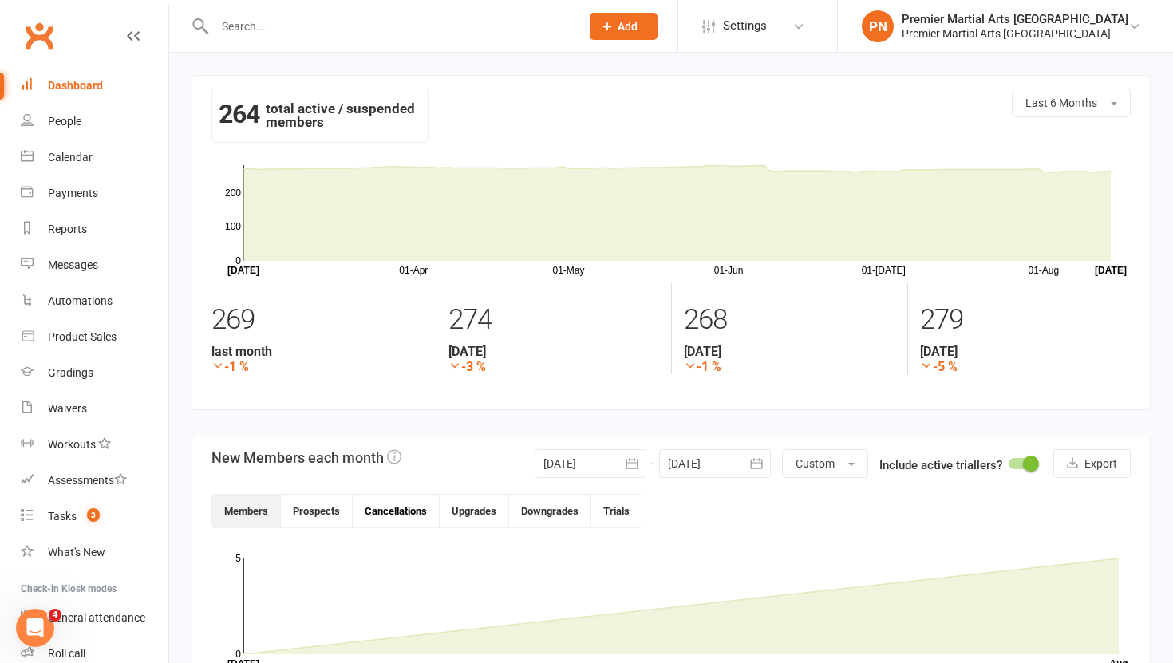
click at [409, 515] on button "Cancellations" at bounding box center [396, 511] width 87 height 33
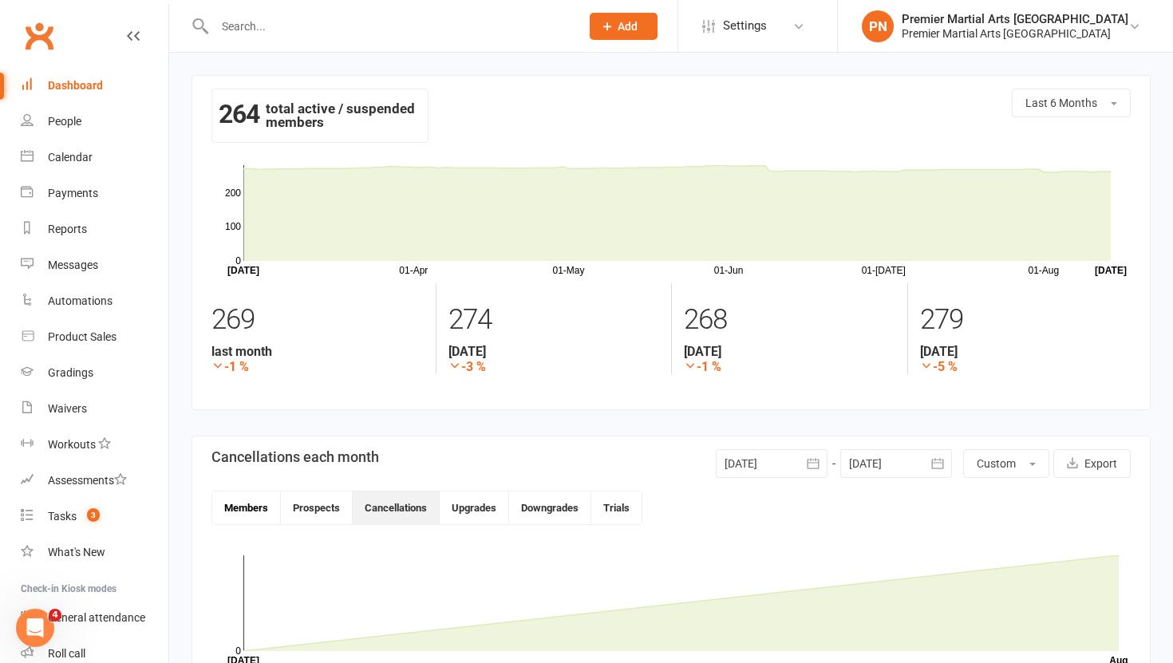
click at [230, 500] on button "Members" at bounding box center [246, 508] width 69 height 33
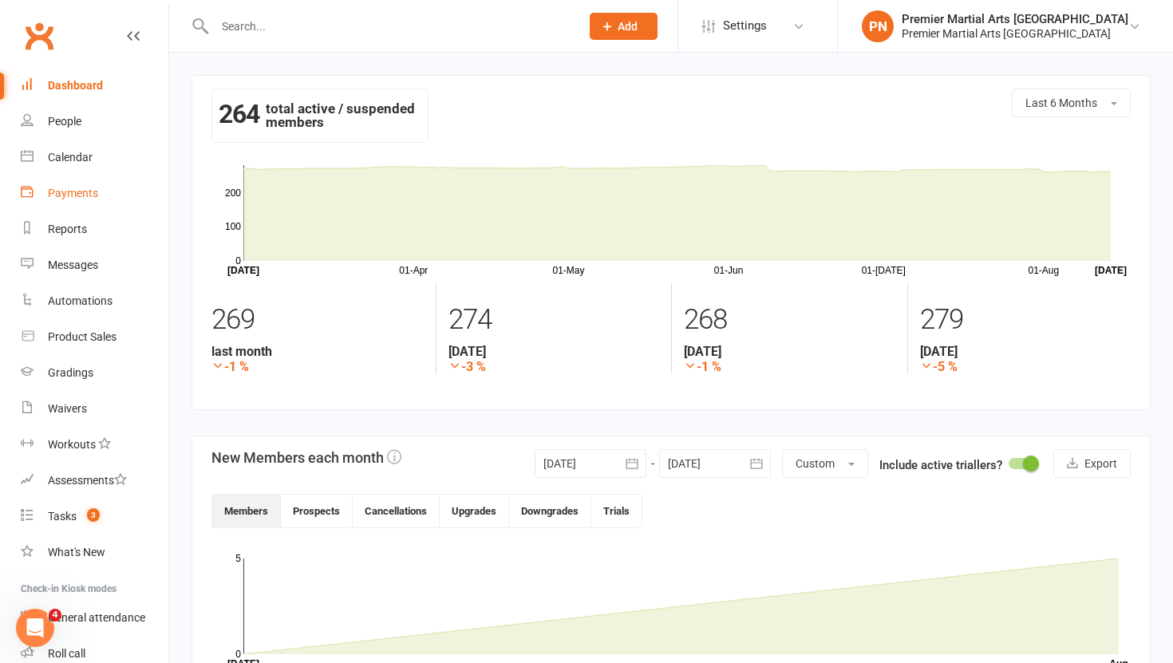
click at [73, 194] on div "Payments" at bounding box center [73, 193] width 50 height 13
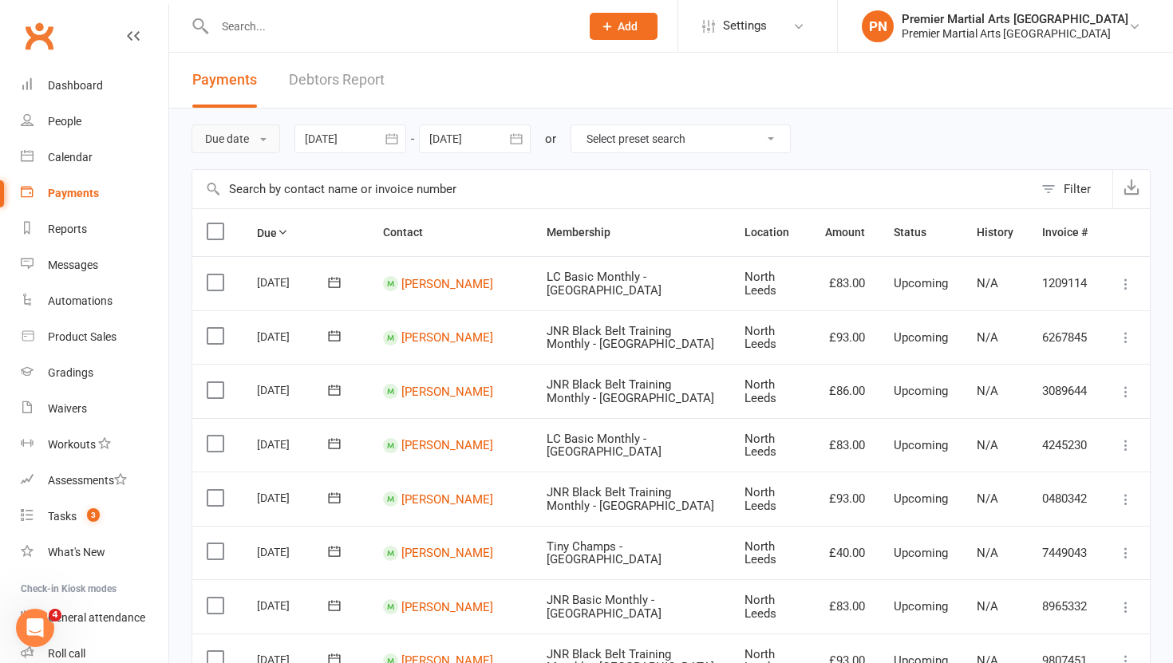
click at [263, 138] on span at bounding box center [263, 139] width 6 height 3
click at [249, 233] on link "Date failed" at bounding box center [271, 239] width 158 height 32
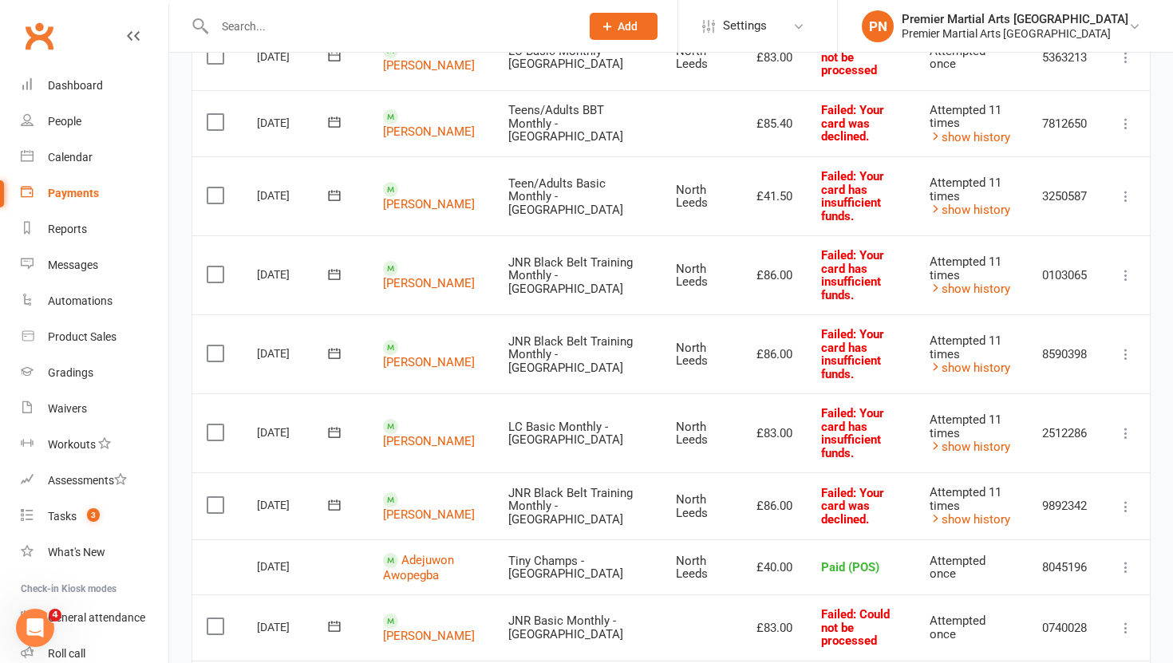
scroll to position [229, 0]
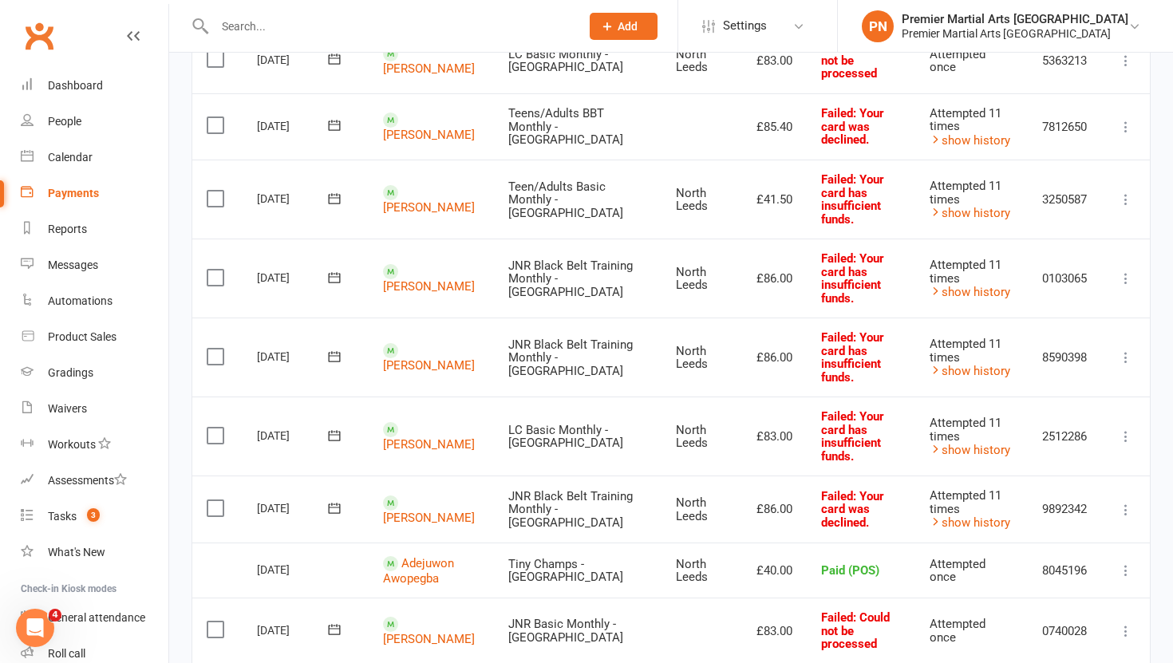
click at [332, 270] on icon at bounding box center [334, 278] width 16 height 16
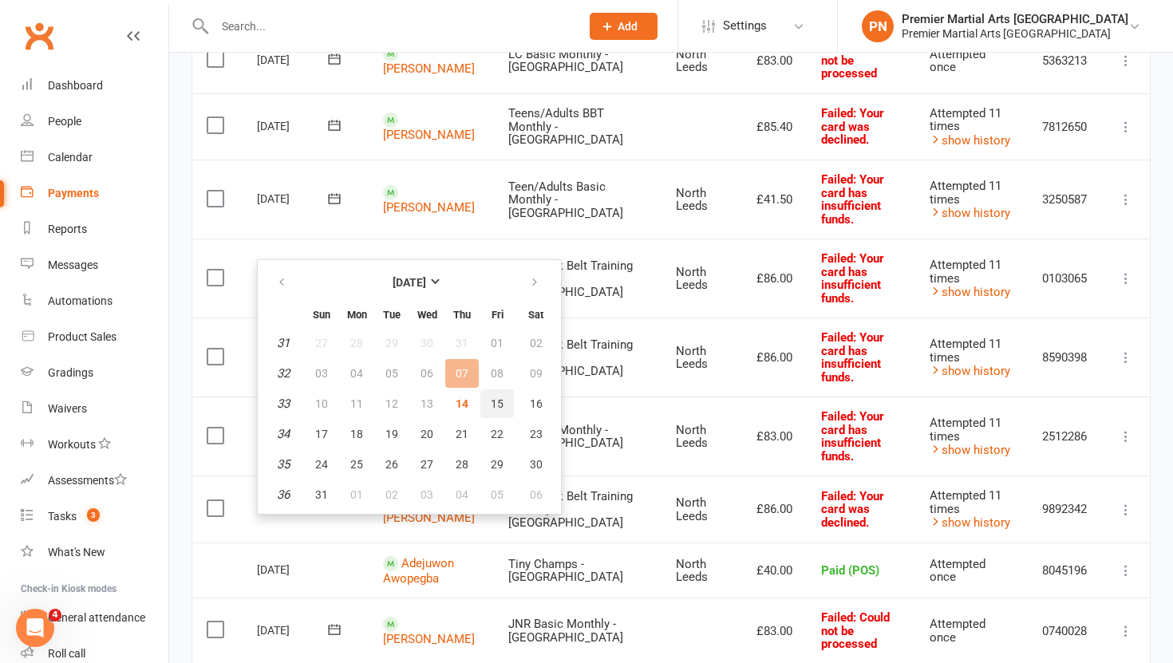
click at [498, 413] on button "15" at bounding box center [497, 403] width 34 height 29
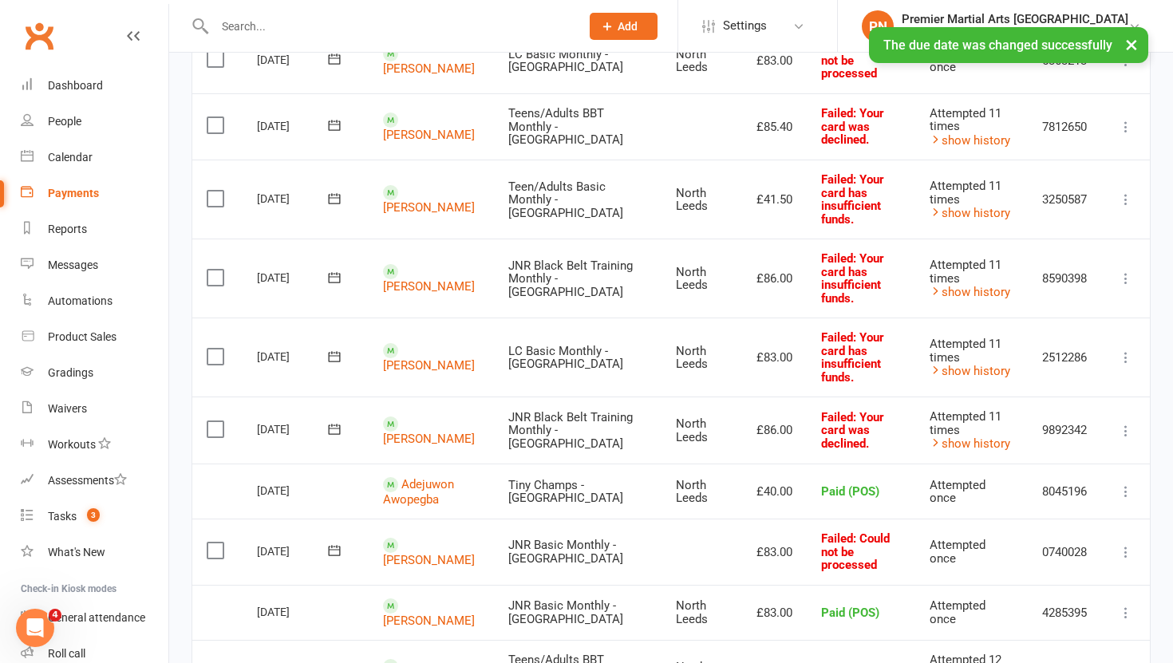
click at [334, 270] on icon at bounding box center [334, 278] width 16 height 16
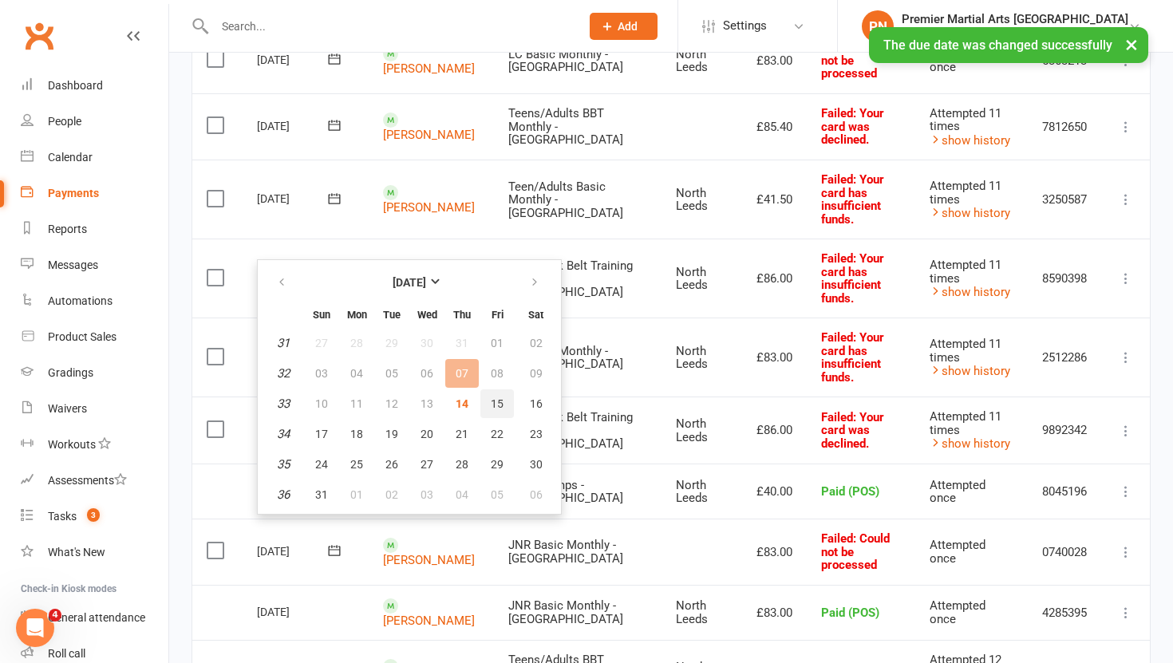
click at [497, 398] on span "15" at bounding box center [497, 403] width 13 height 13
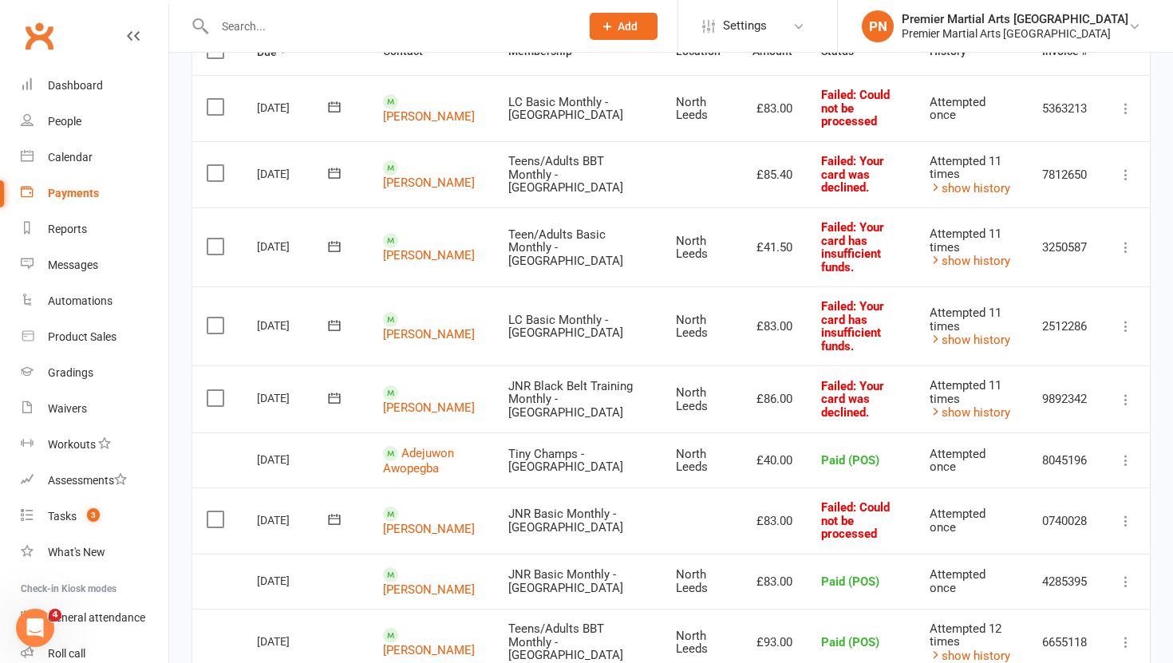
scroll to position [159, 0]
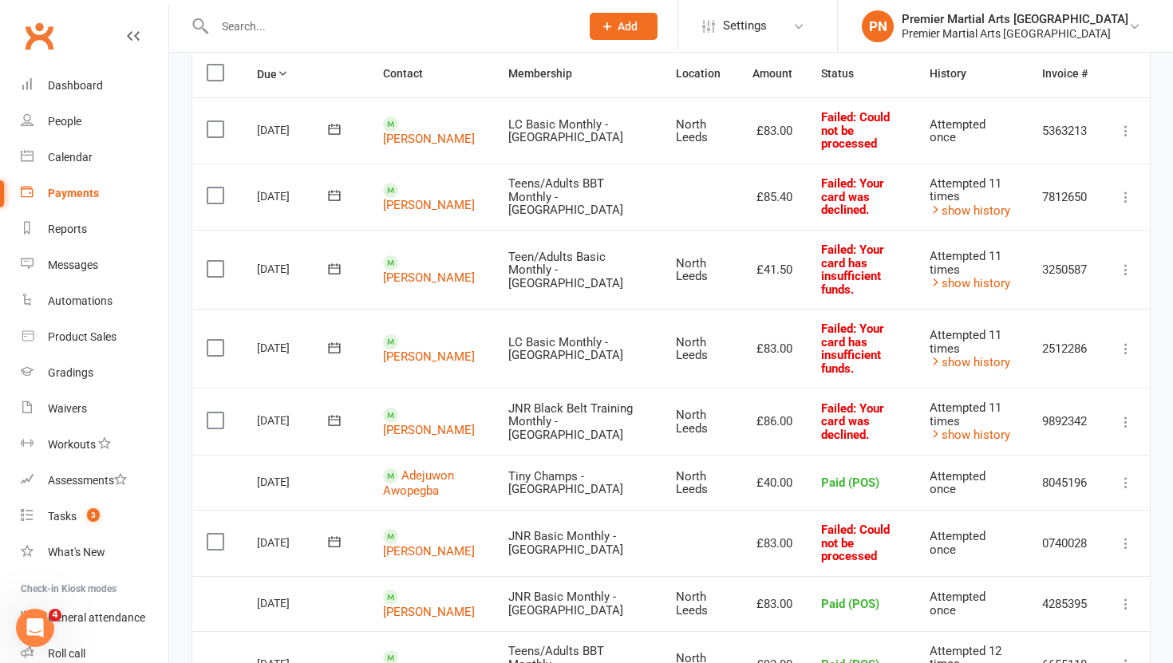
click at [335, 261] on icon at bounding box center [334, 269] width 16 height 16
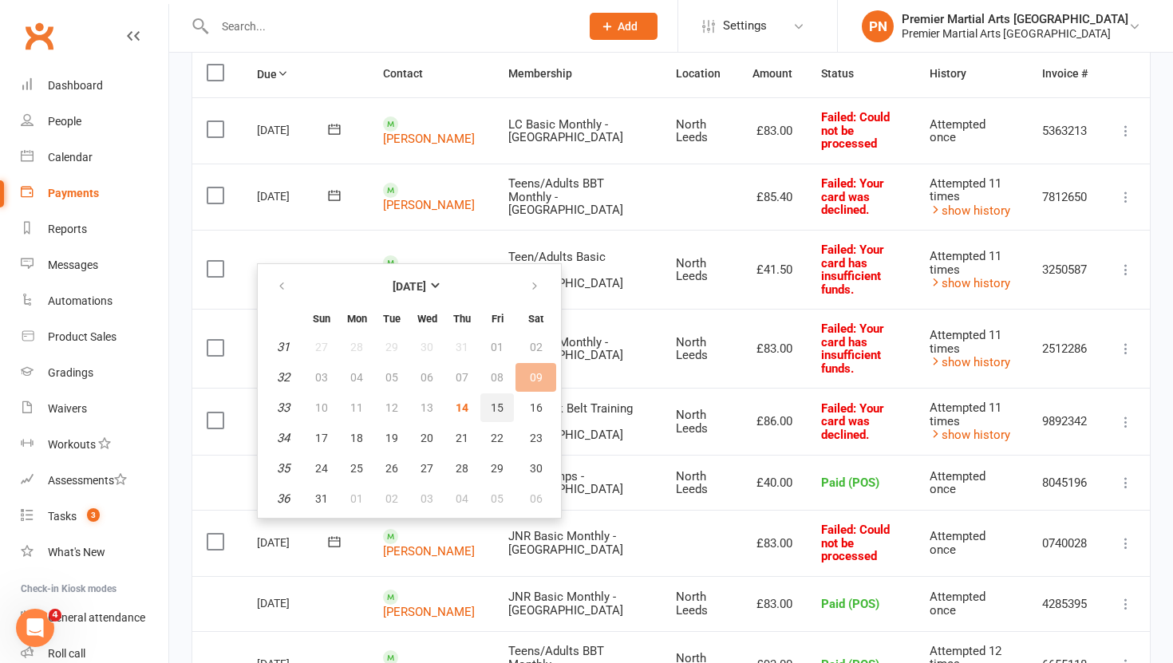
click at [500, 410] on span "15" at bounding box center [497, 407] width 13 height 13
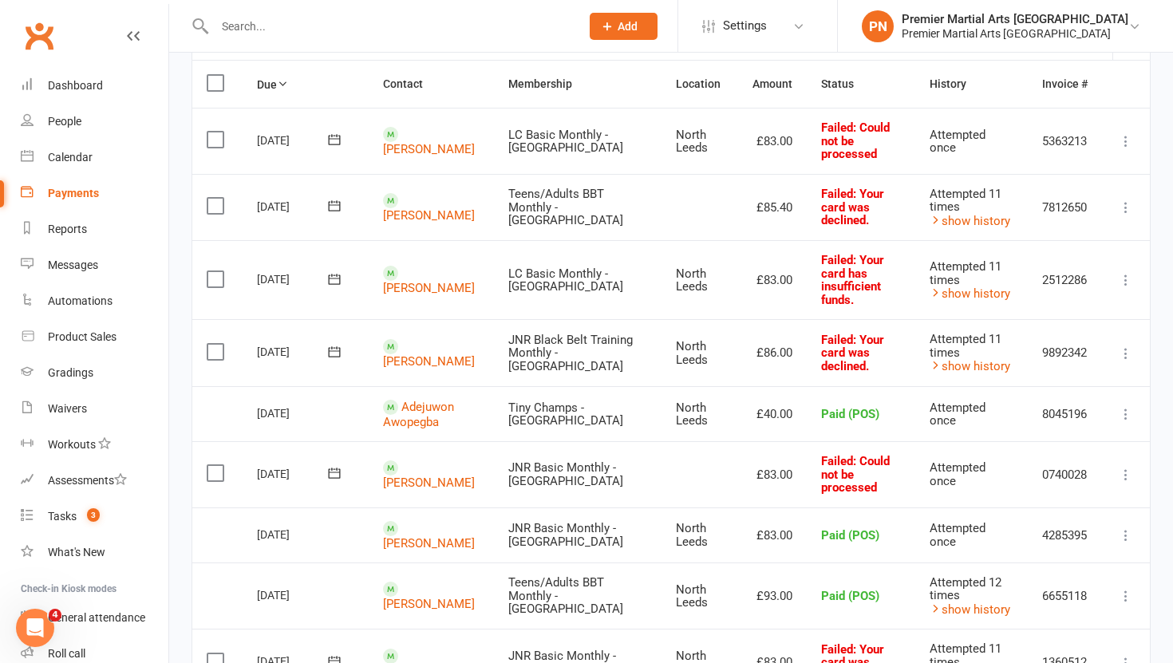
scroll to position [150, 0]
click at [412, 352] on link "[PERSON_NAME]" at bounding box center [429, 359] width 92 height 14
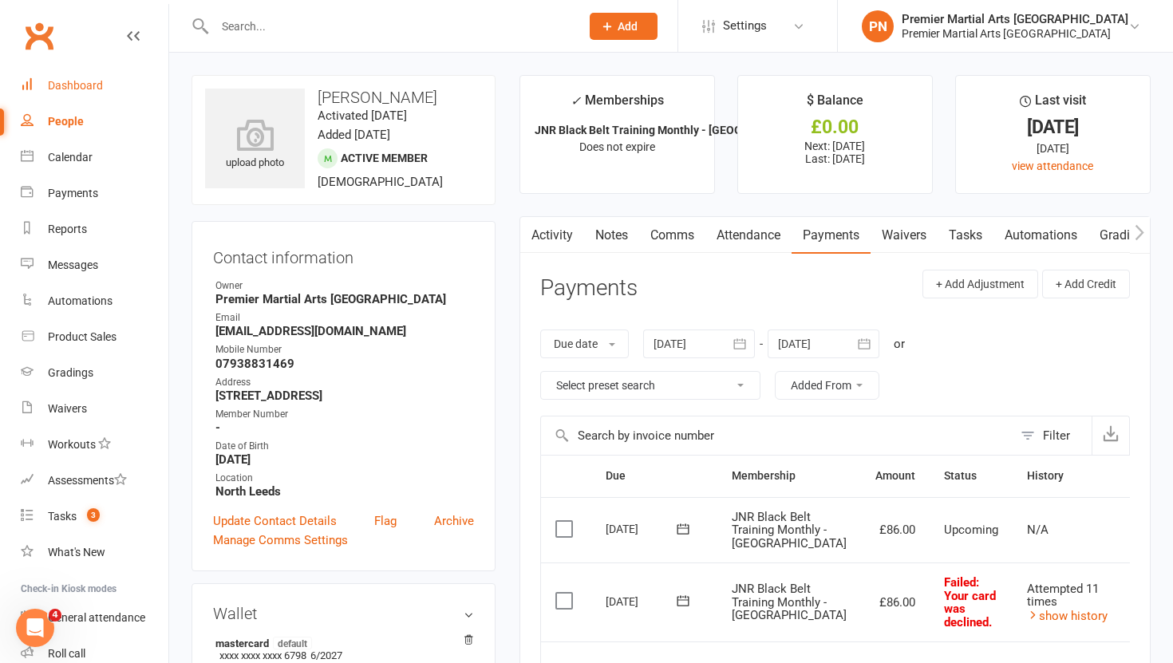
click at [79, 73] on link "Dashboard" at bounding box center [95, 86] width 148 height 36
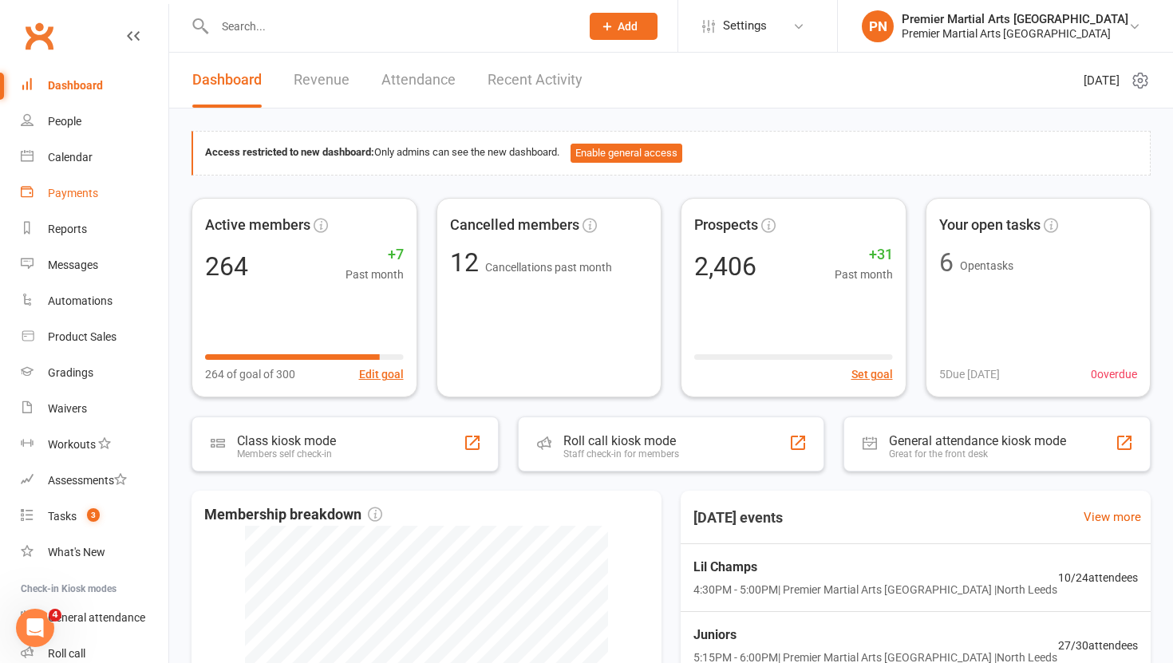
click at [76, 198] on div "Payments" at bounding box center [73, 193] width 50 height 13
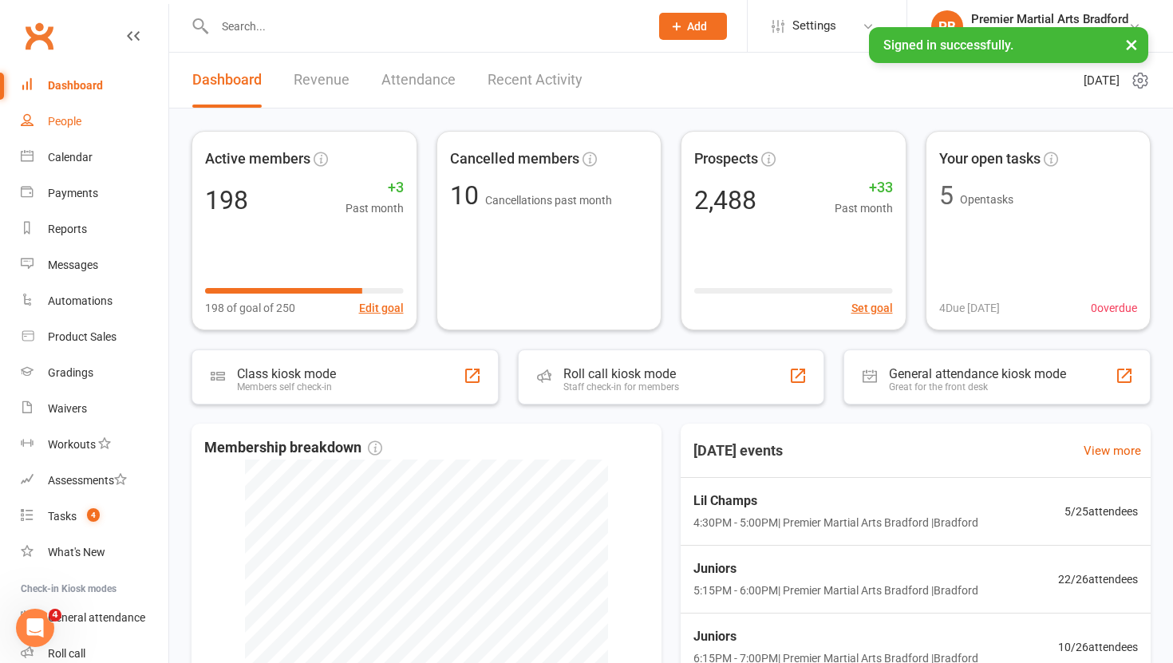
click at [69, 124] on div "People" at bounding box center [65, 121] width 34 height 13
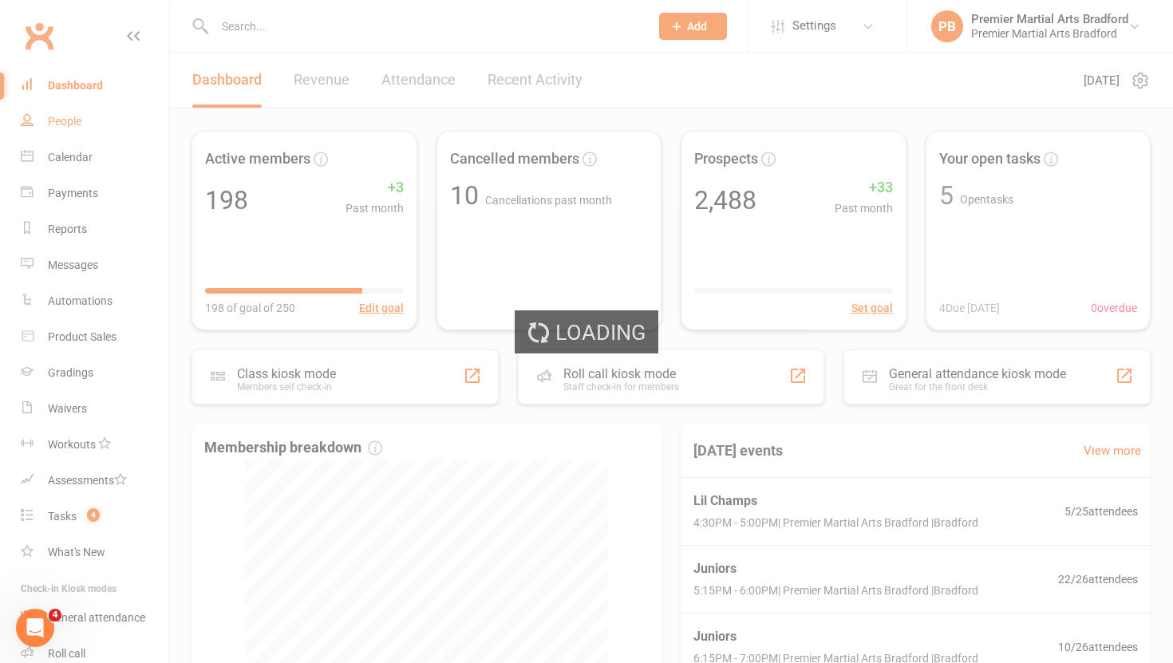
select select "100"
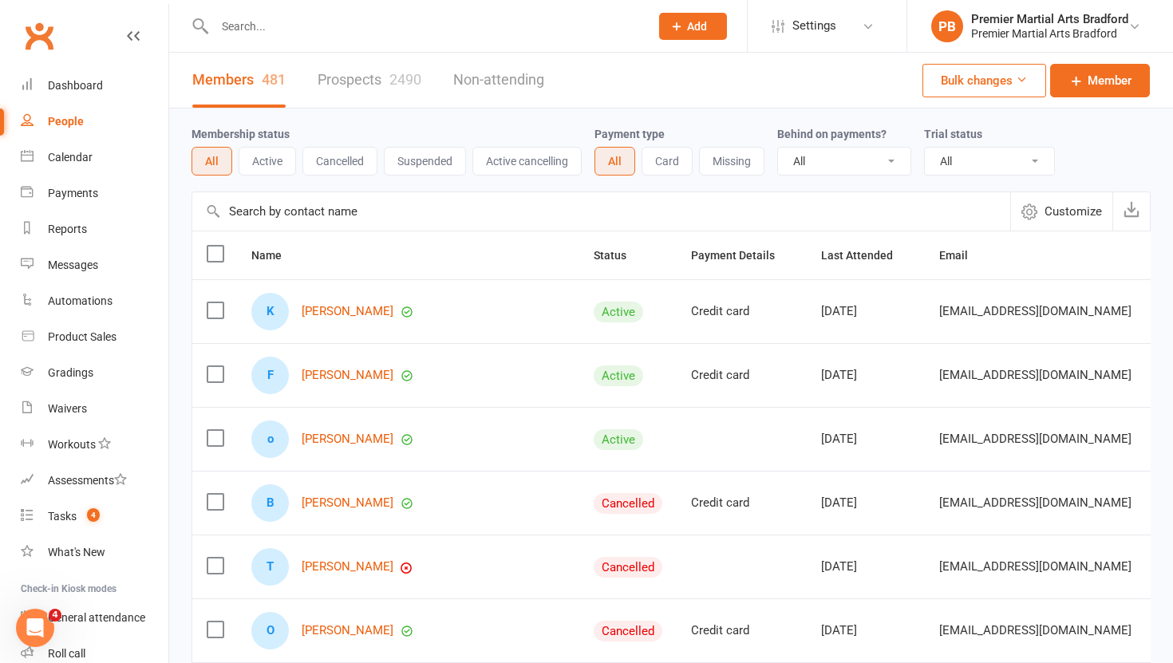
click at [343, 78] on link "Prospects 2490" at bounding box center [370, 80] width 104 height 55
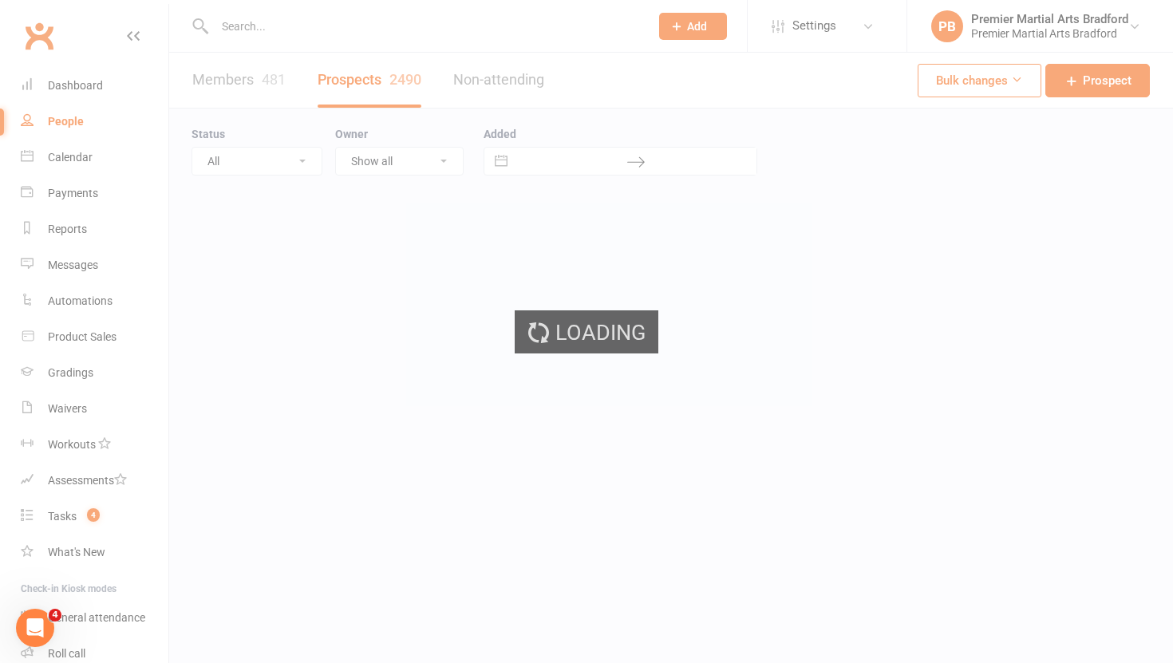
select select "100"
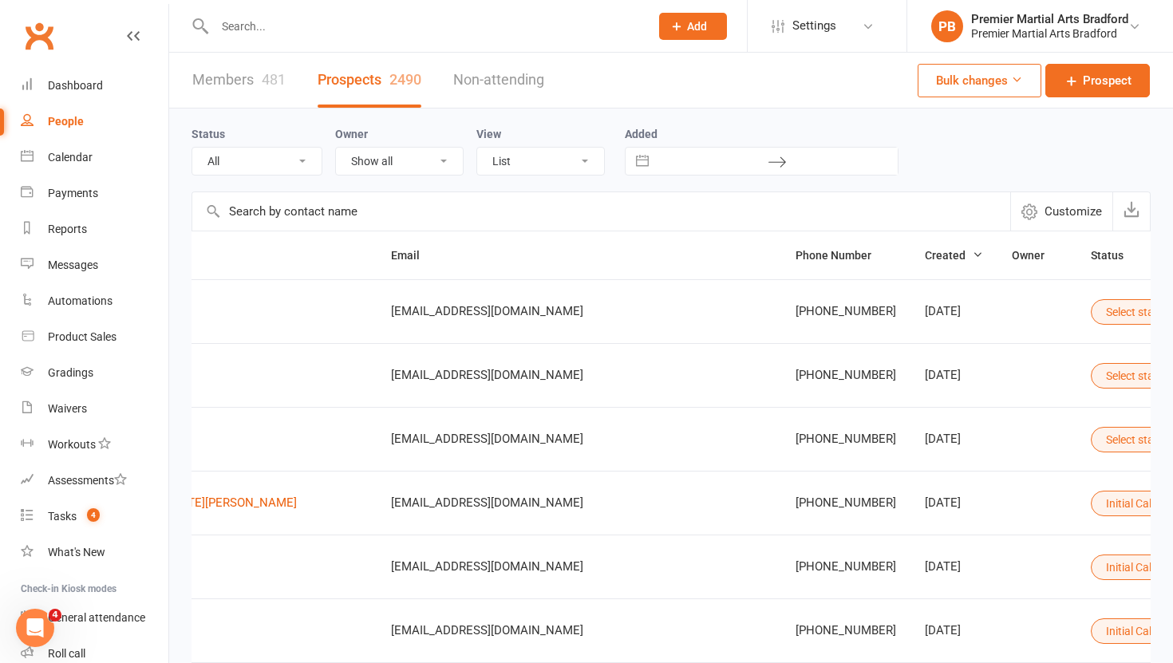
scroll to position [0, 476]
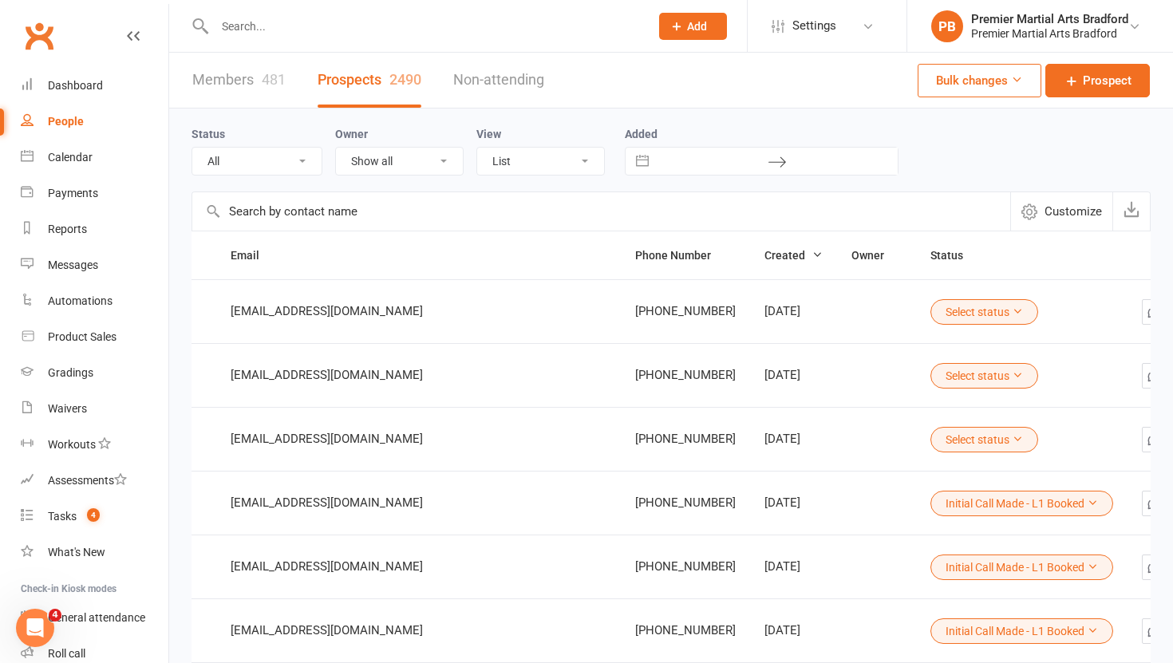
click at [1012, 370] on icon at bounding box center [1017, 374] width 11 height 11
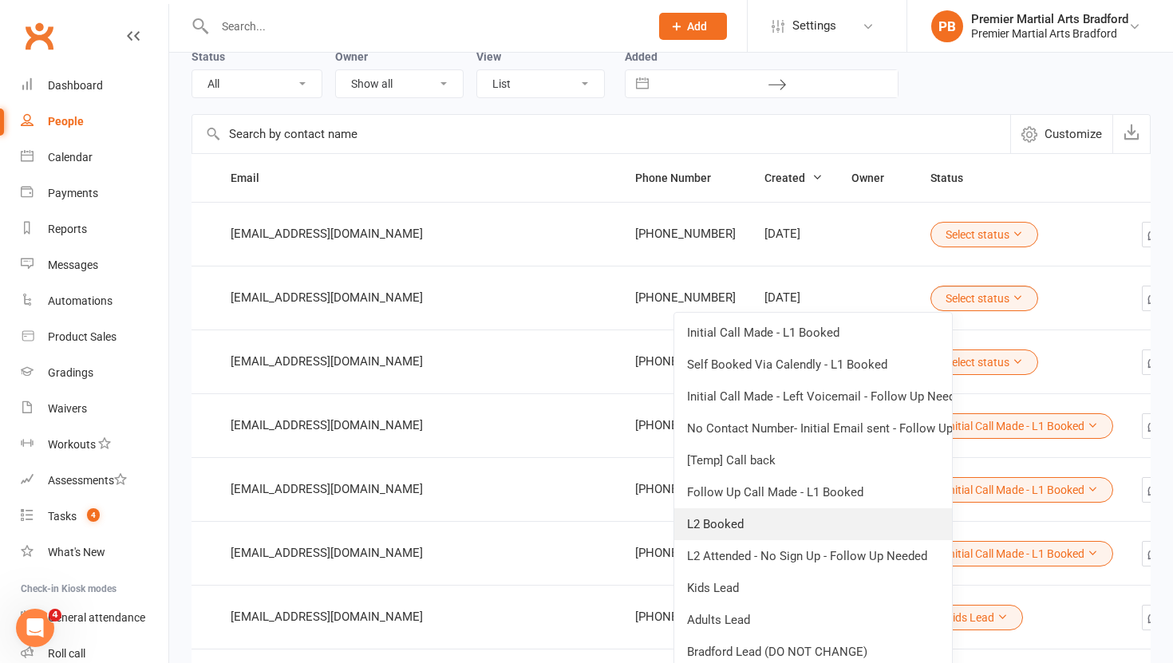
scroll to position [95, 0]
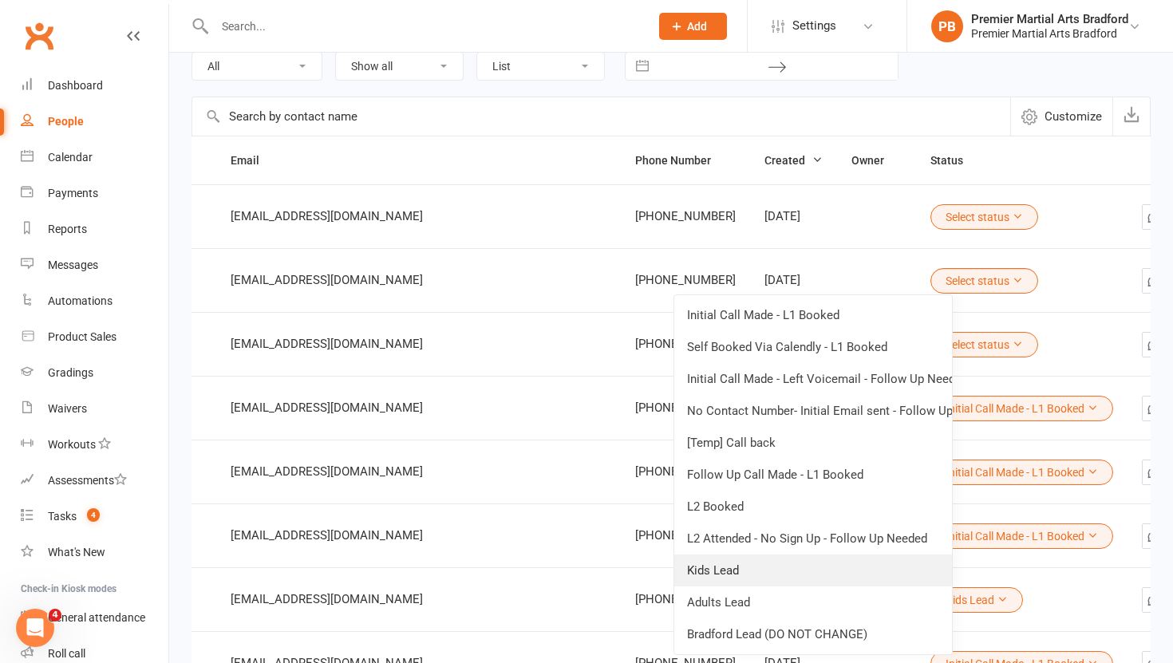
click at [748, 569] on link "Kids Lead" at bounding box center [813, 571] width 278 height 32
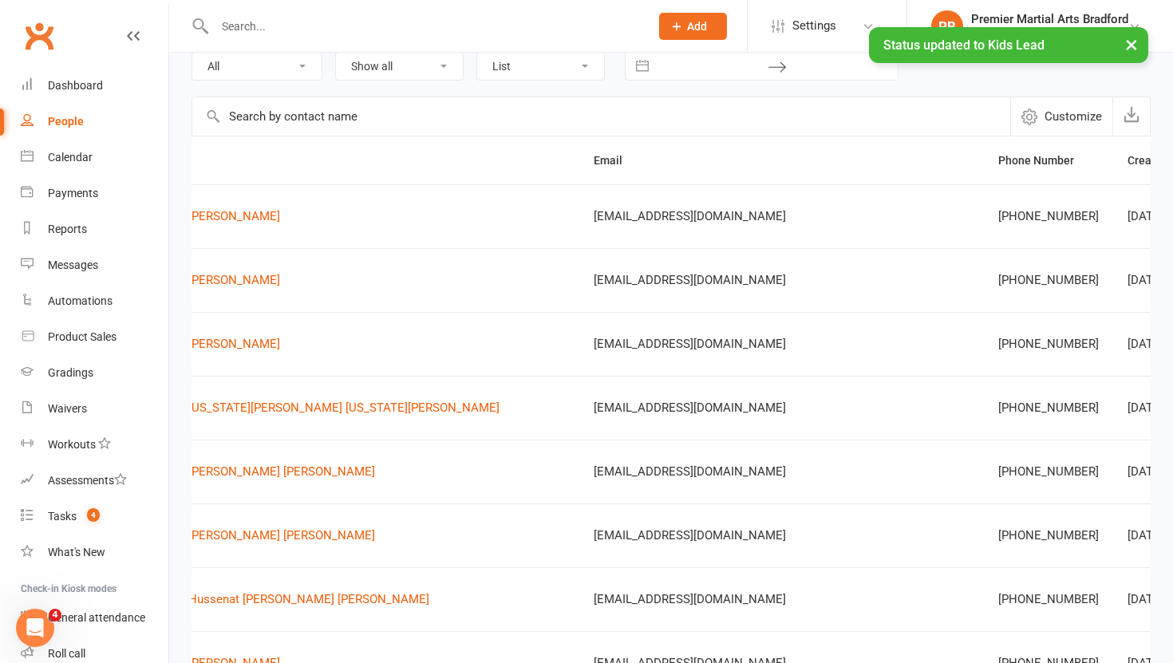
scroll to position [0, 0]
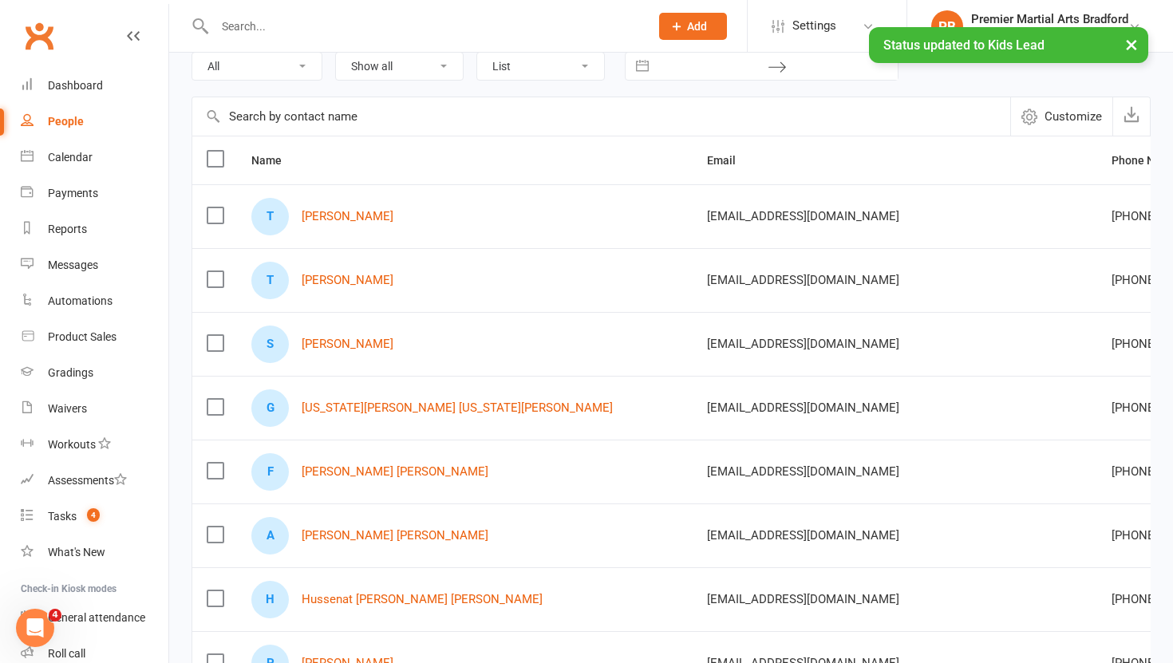
click at [219, 218] on label at bounding box center [215, 215] width 16 height 16
click at [219, 207] on input "checkbox" at bounding box center [215, 207] width 16 height 0
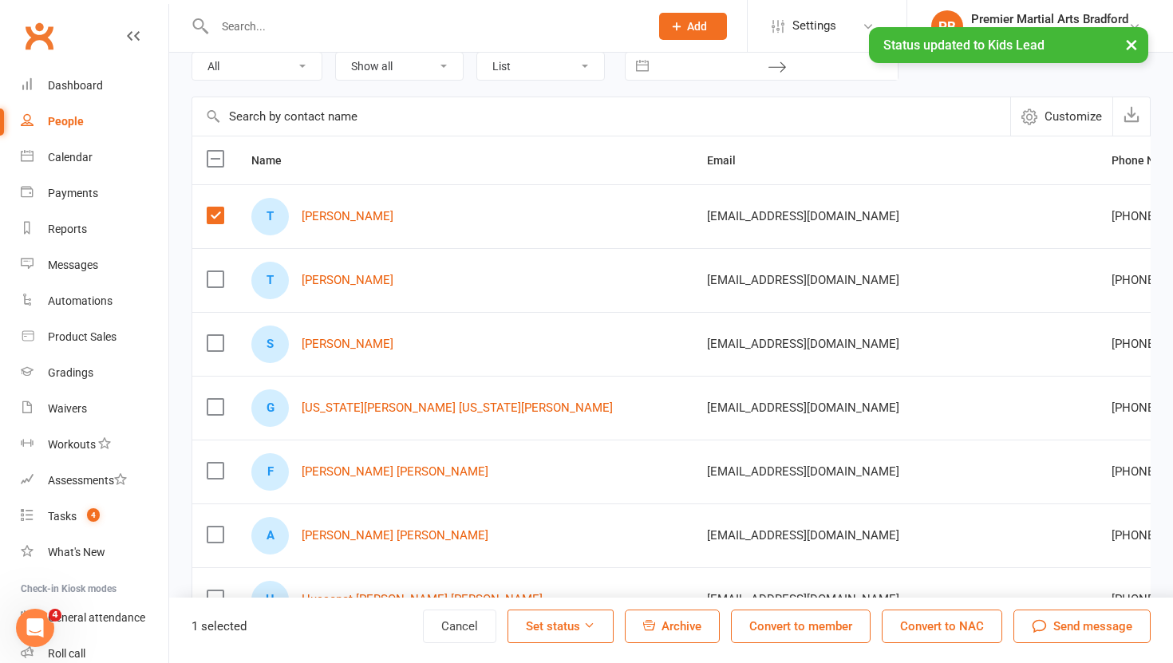
click at [678, 630] on span "Archive" at bounding box center [681, 626] width 40 height 14
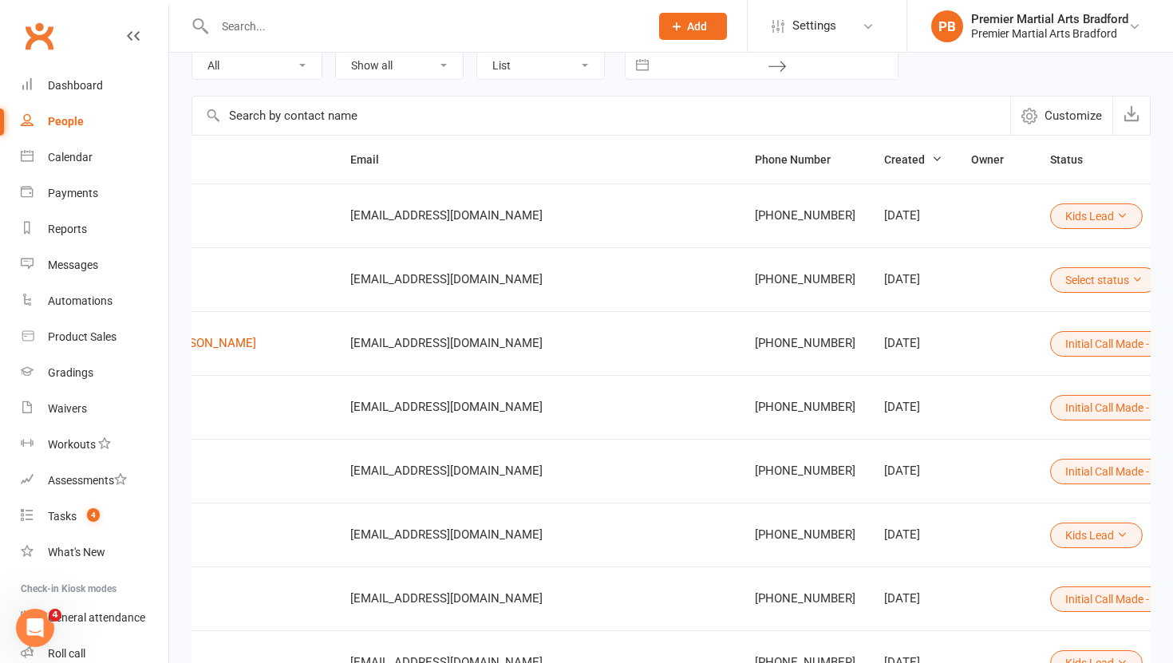
scroll to position [0, 476]
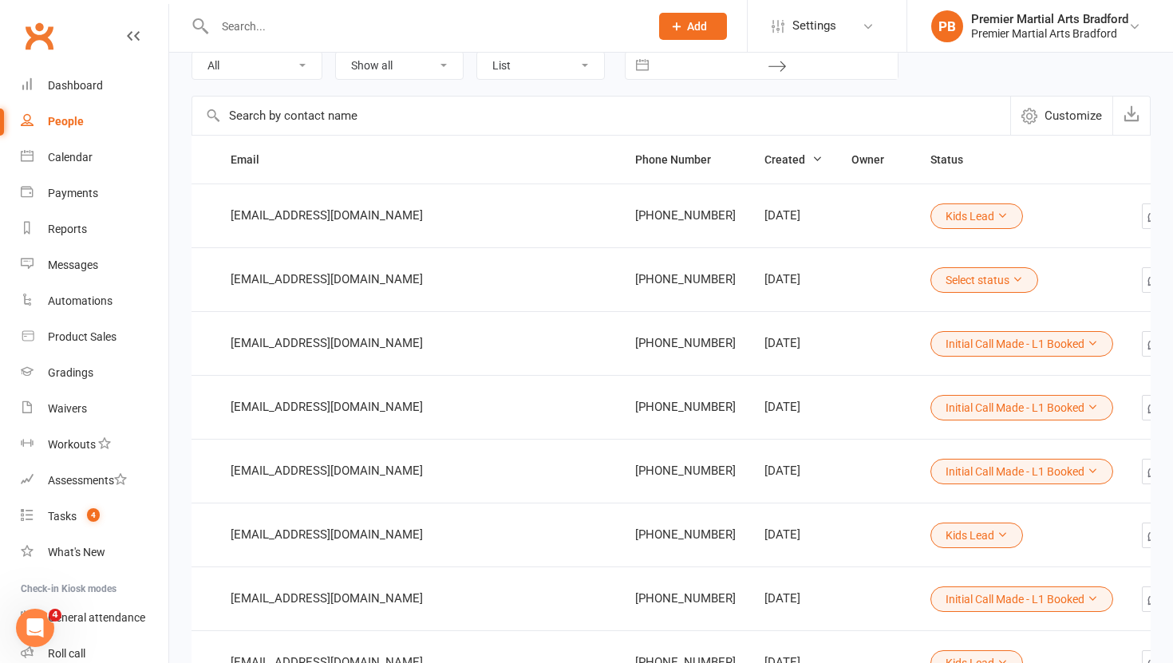
click at [1012, 277] on icon at bounding box center [1017, 279] width 11 height 11
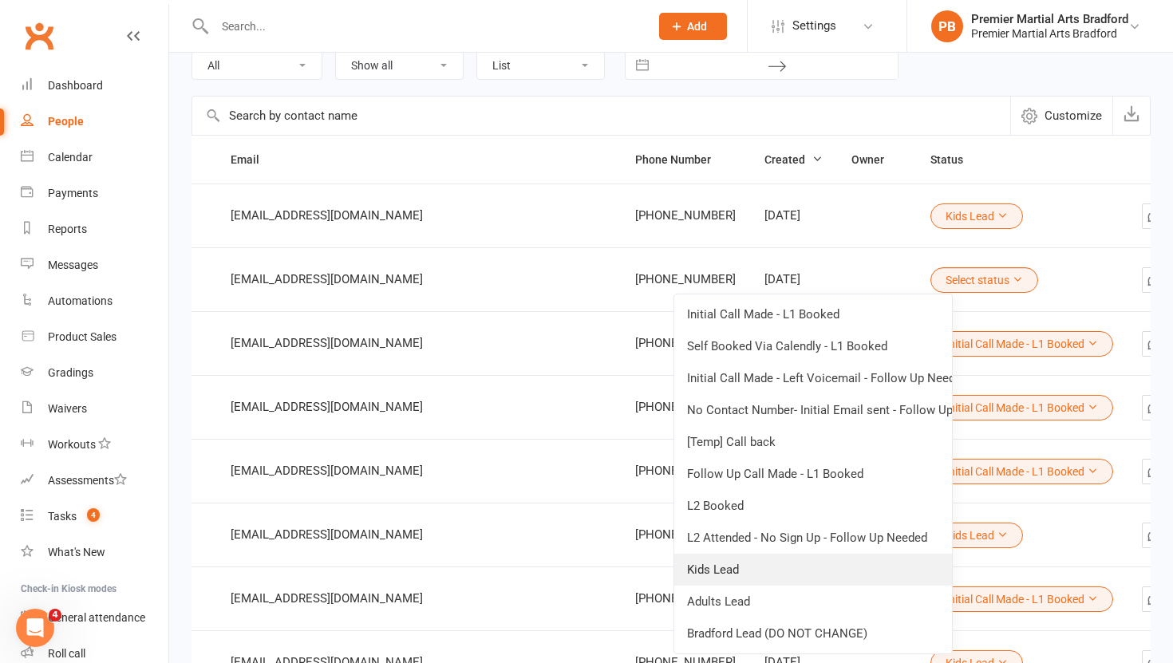
click at [736, 568] on link "Kids Lead" at bounding box center [813, 570] width 278 height 32
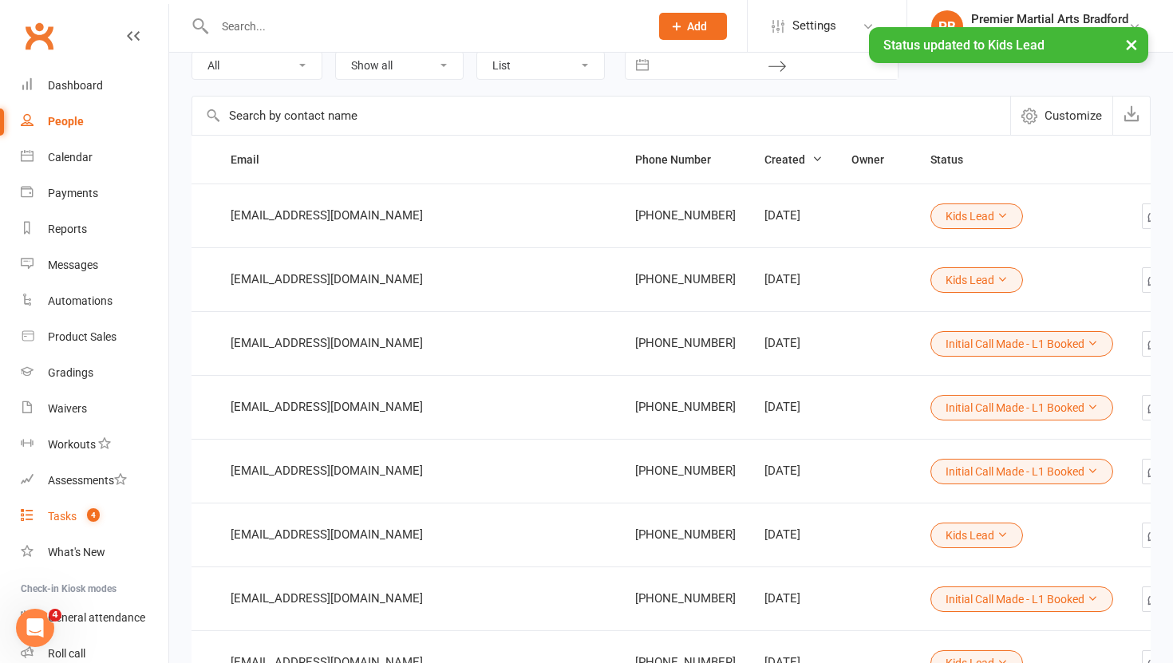
click at [53, 519] on div "Tasks" at bounding box center [62, 516] width 29 height 13
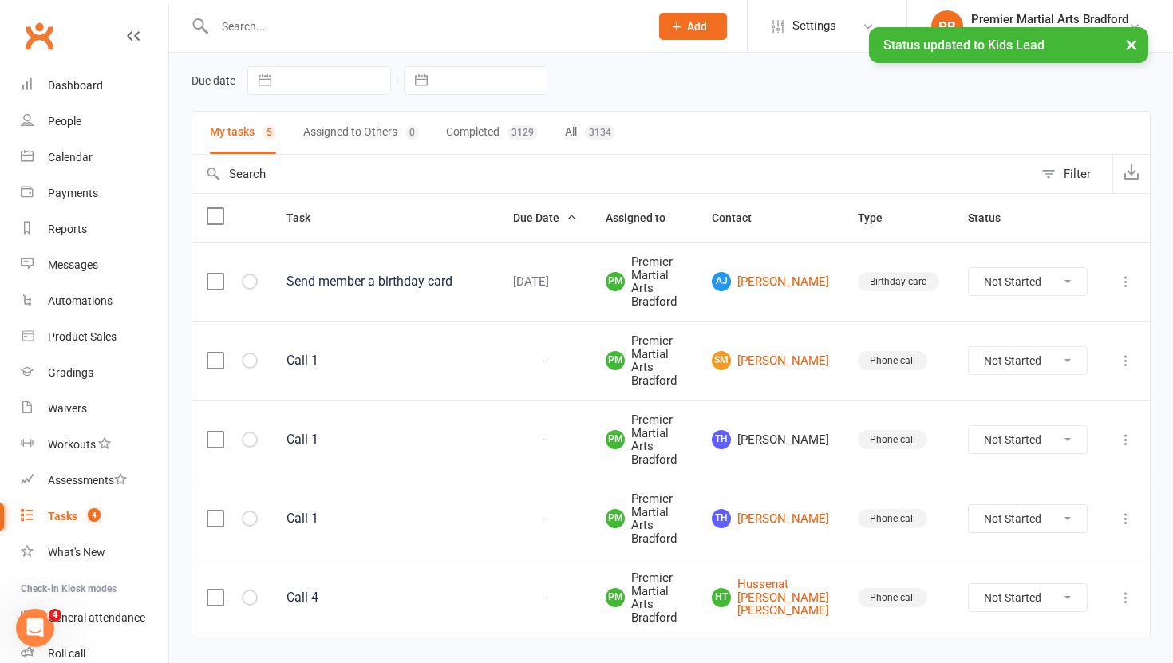
scroll to position [127, 0]
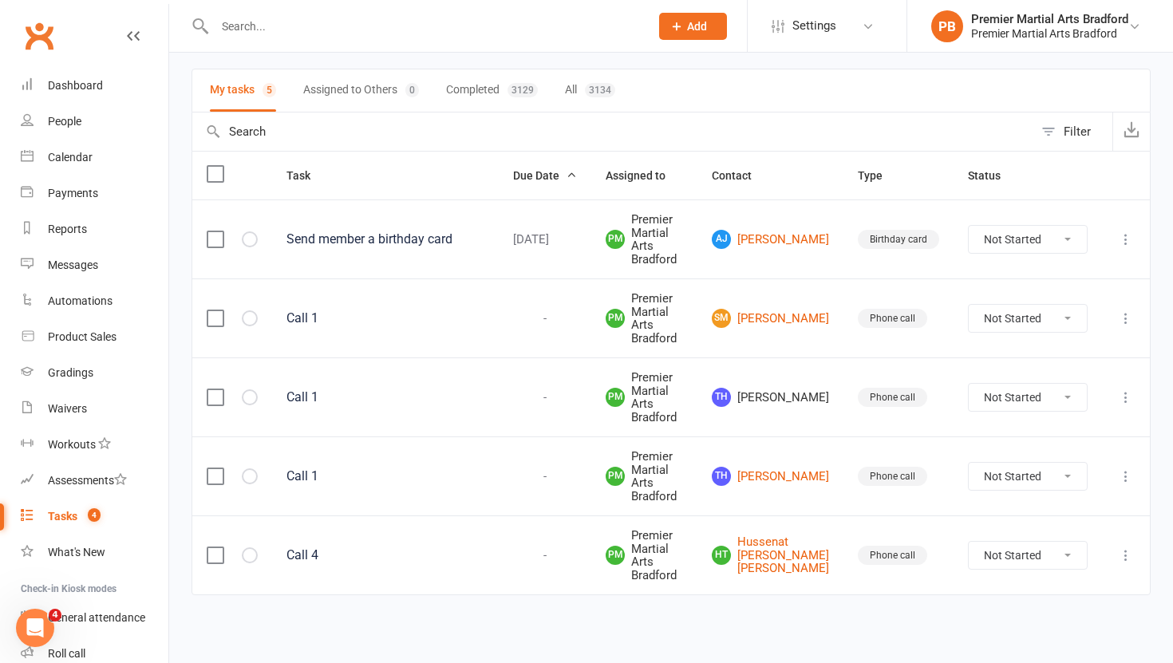
click at [1126, 389] on icon at bounding box center [1126, 397] width 16 height 16
click at [1043, 476] on link "Delete" at bounding box center [1056, 492] width 158 height 32
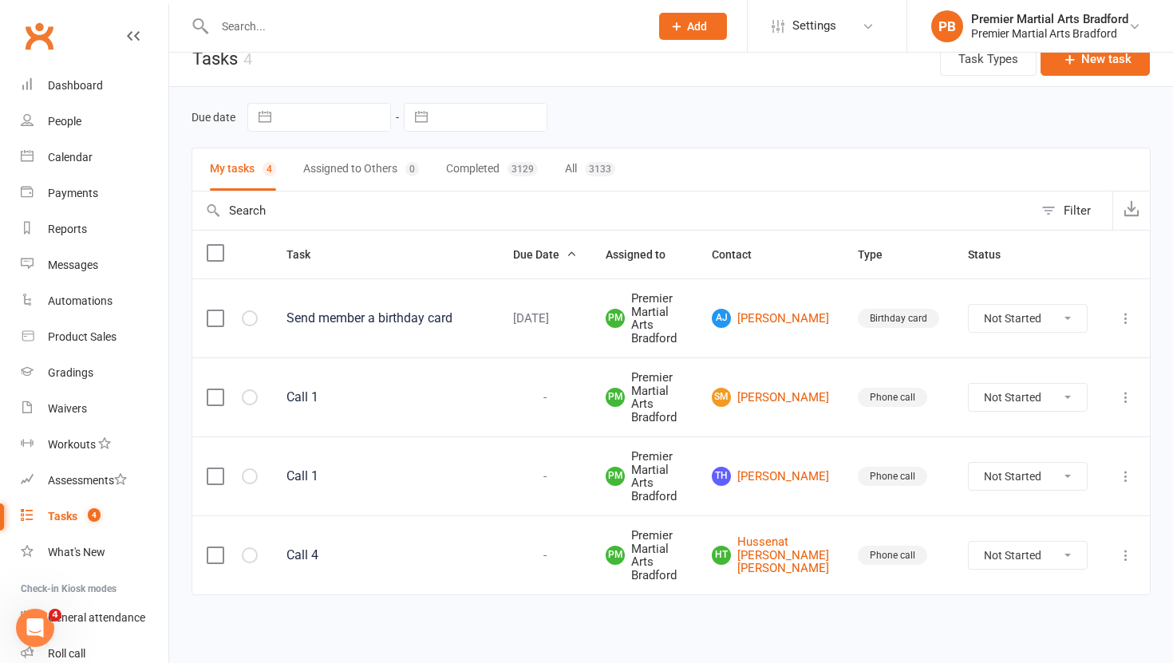
scroll to position [48, 0]
click at [1052, 31] on div "Premier Martial Arts Bradford" at bounding box center [1049, 33] width 157 height 14
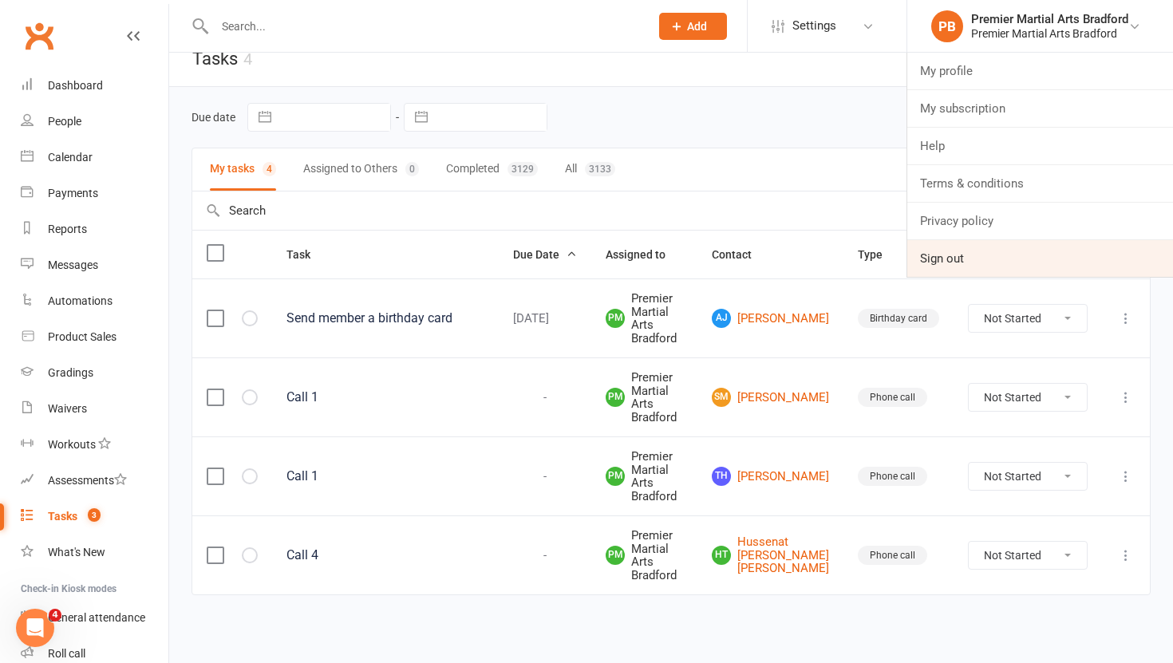
click at [962, 260] on link "Sign out" at bounding box center [1040, 258] width 266 height 37
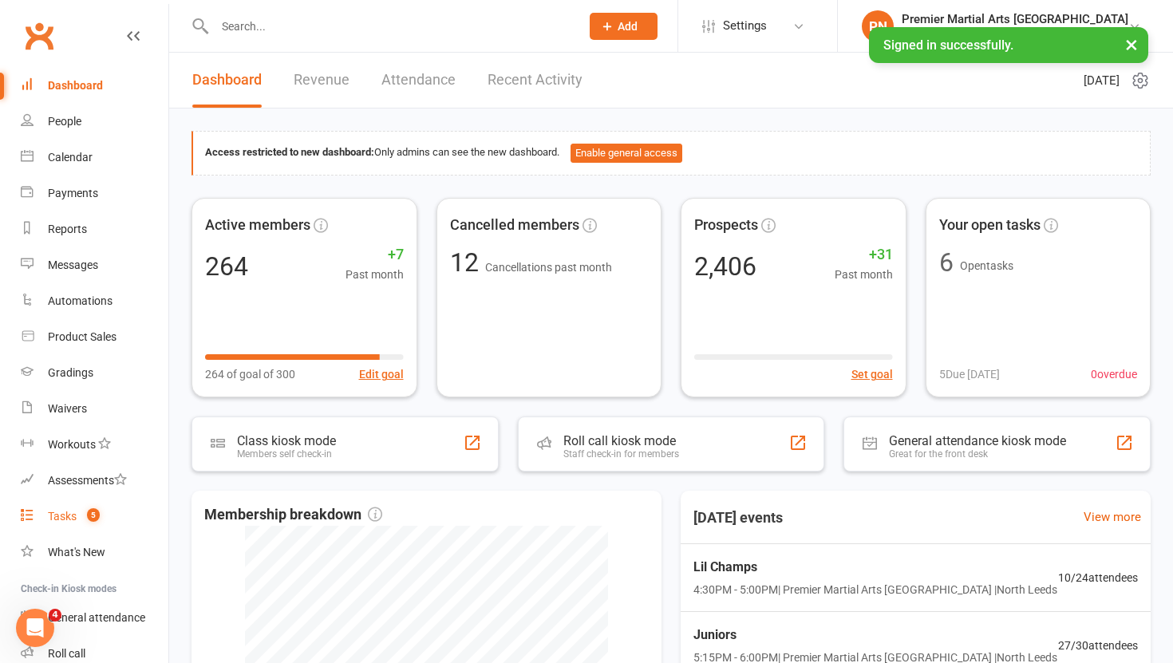
click at [57, 518] on div "Tasks" at bounding box center [62, 516] width 29 height 13
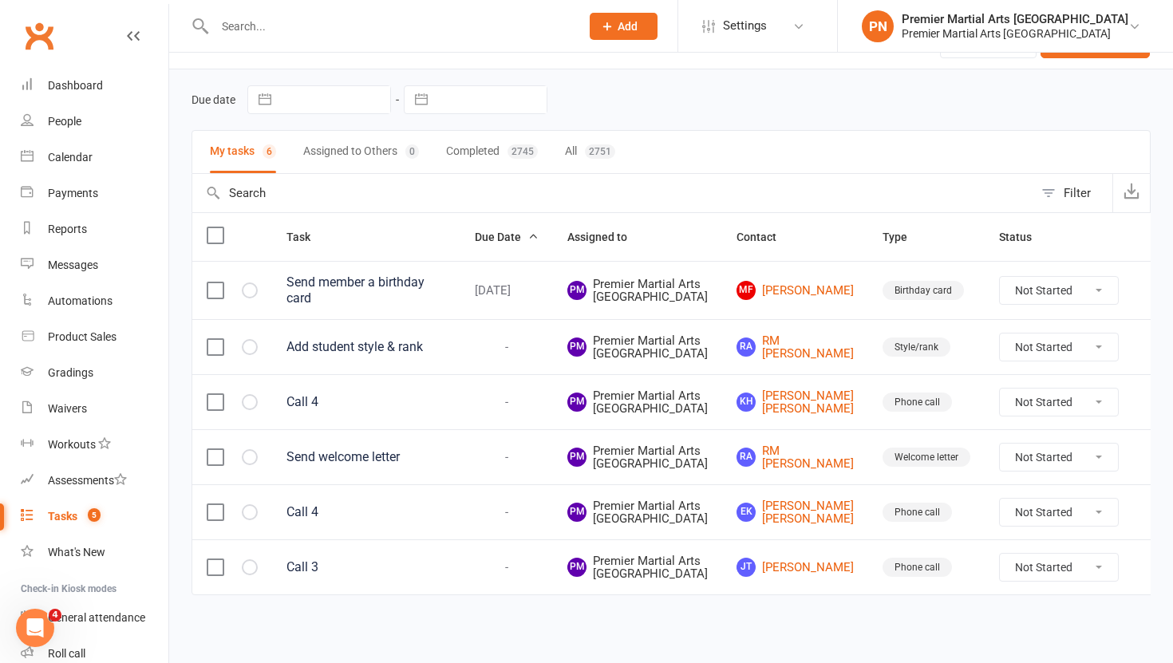
scroll to position [180, 0]
click at [789, 334] on link "RA RM Adam Uriarte" at bounding box center [794, 347] width 117 height 26
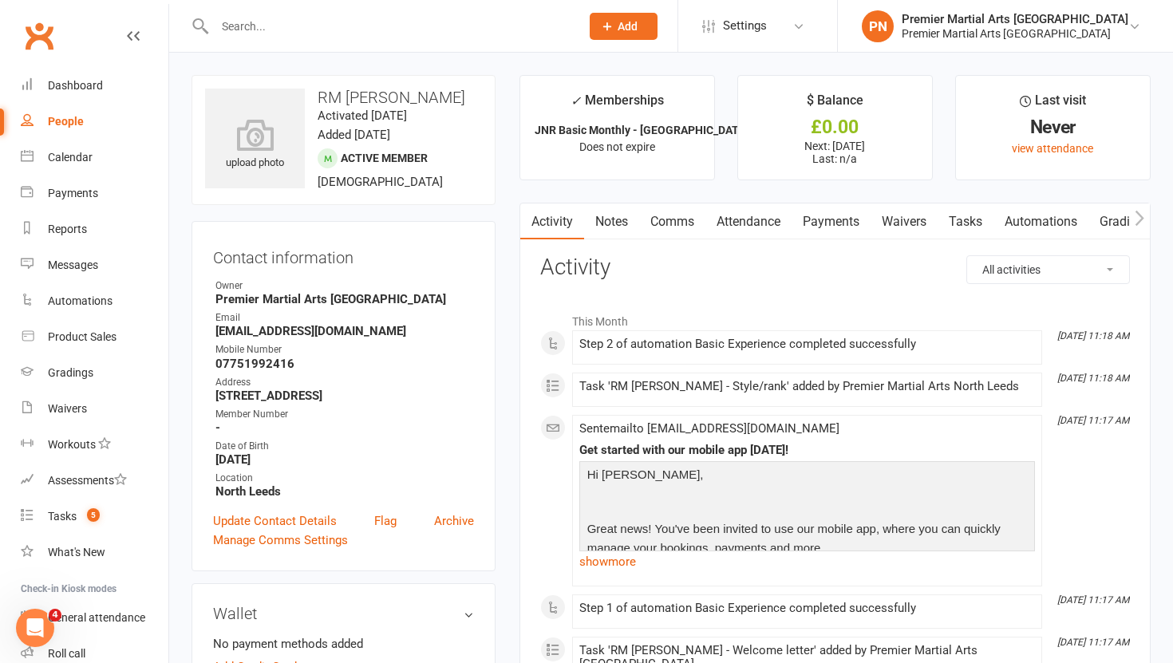
click at [963, 221] on link "Tasks" at bounding box center [966, 221] width 56 height 37
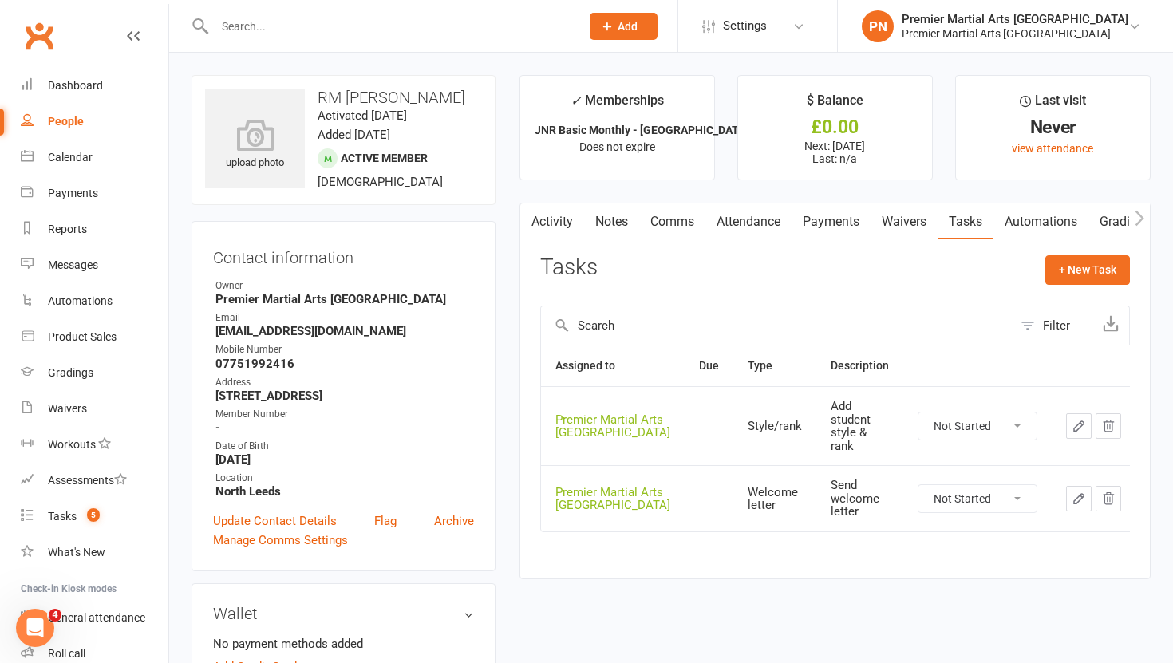
click at [1010, 423] on select "Not Started In Progress Waiting Complete" at bounding box center [977, 426] width 118 height 27
select select "unstarted"
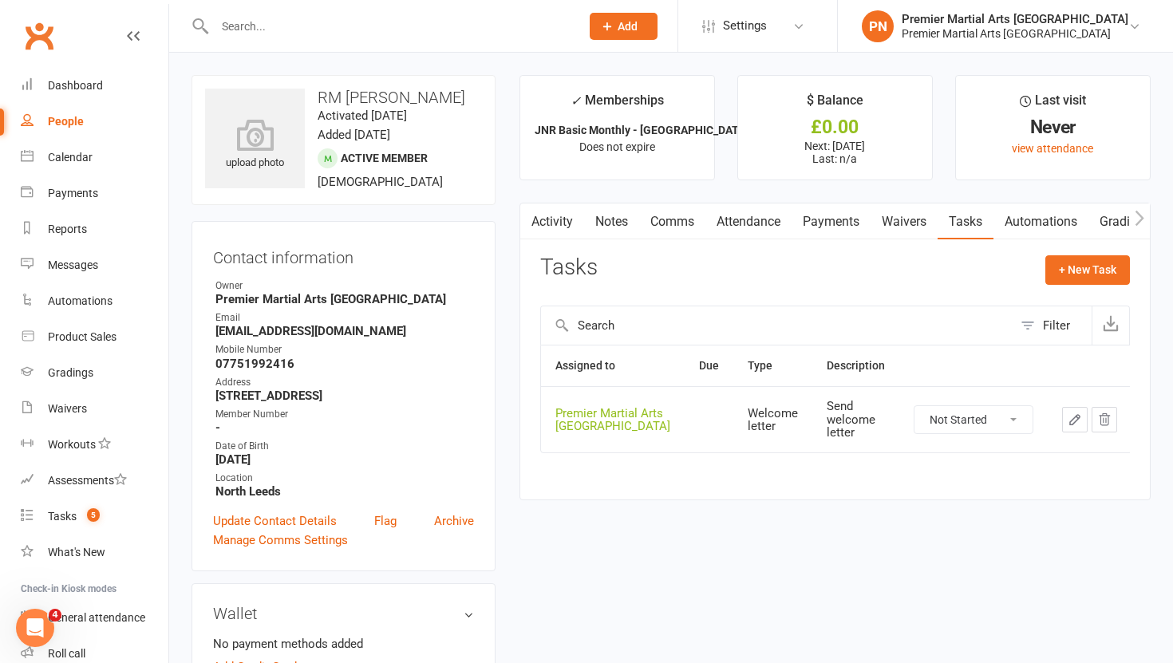
click at [1009, 420] on select "Not Started In Progress Waiting Complete" at bounding box center [973, 419] width 118 height 27
select select "unstarted"
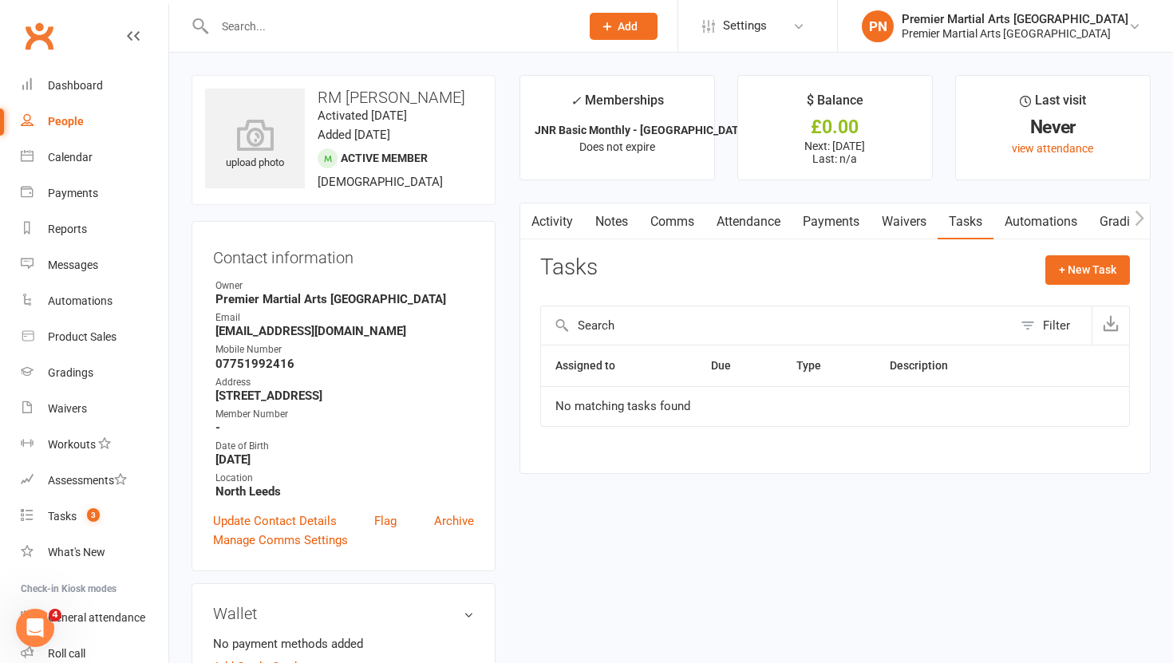
click at [615, 216] on link "Notes" at bounding box center [611, 221] width 55 height 37
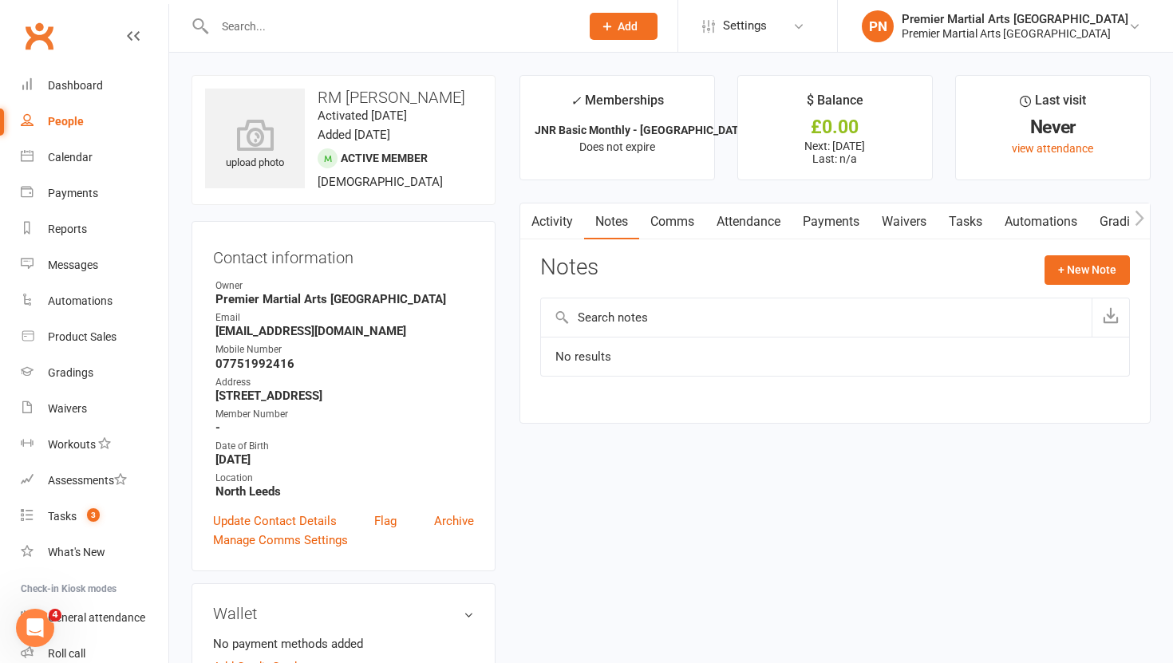
click at [678, 219] on link "Comms" at bounding box center [672, 221] width 66 height 37
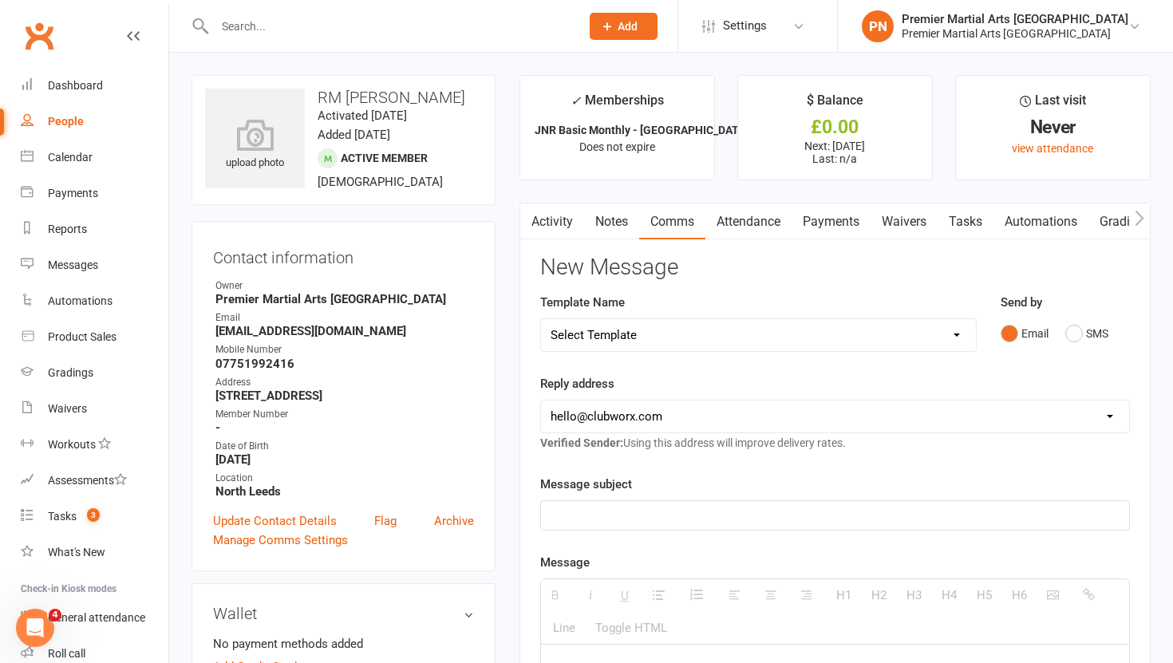
click at [933, 337] on select "Select Template [Email] Bring a Buddy [Email] Easter Bank Holiday [Email] Faceb…" at bounding box center [758, 335] width 435 height 32
select select "23"
click at [670, 413] on select "hello@clubworx.com north@pmaleeds.com info@websitedojo.com" at bounding box center [835, 417] width 588 height 32
select select "1"
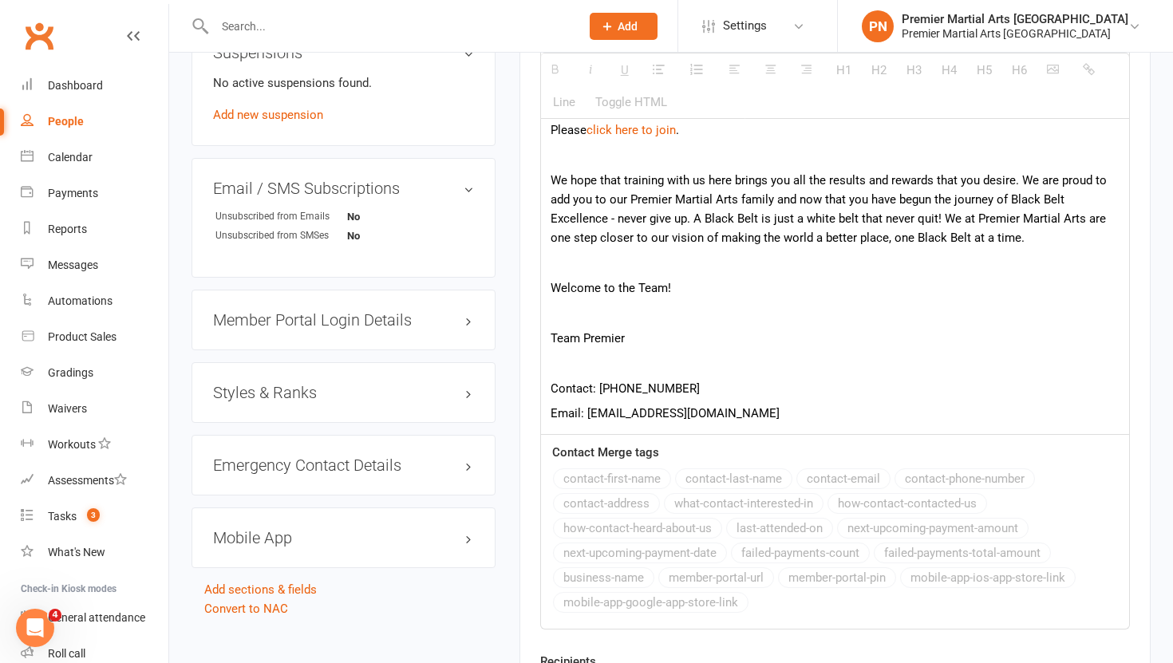
scroll to position [1239, 0]
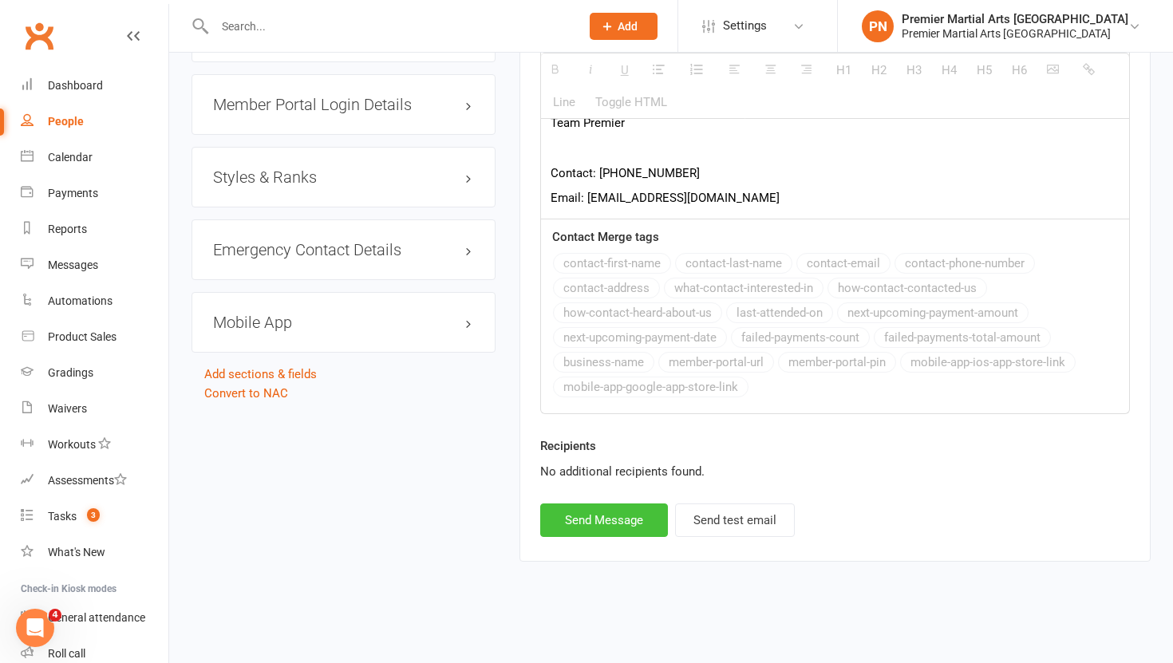
click at [586, 526] on button "Send Message" at bounding box center [604, 520] width 128 height 34
select select
select select "0"
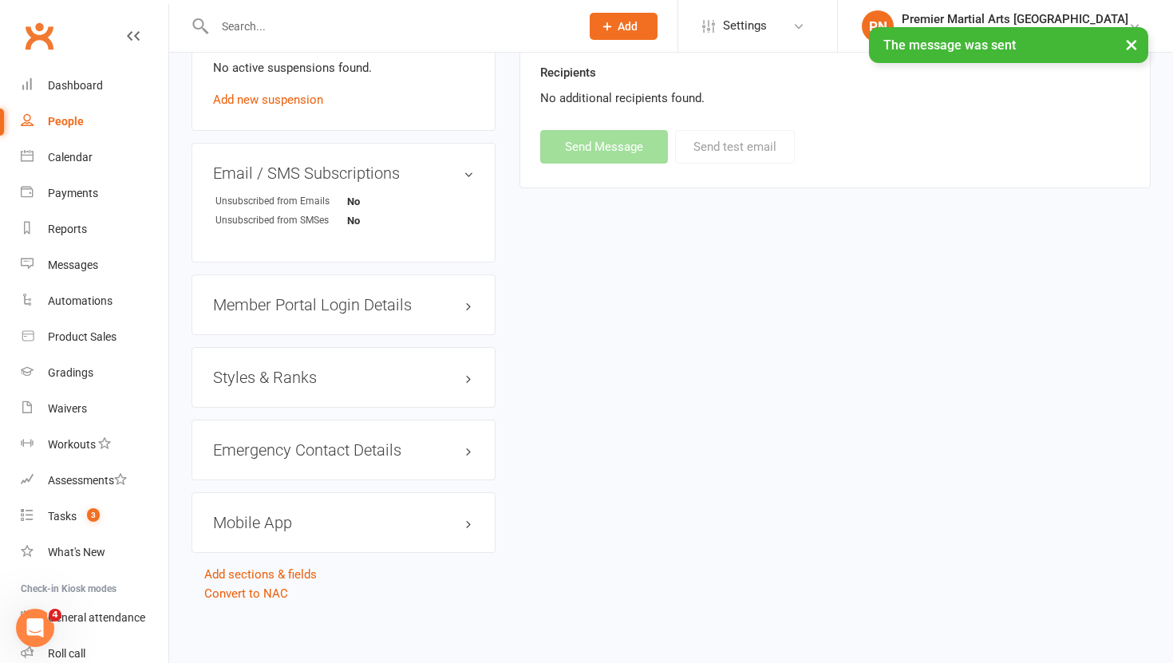
scroll to position [0, 0]
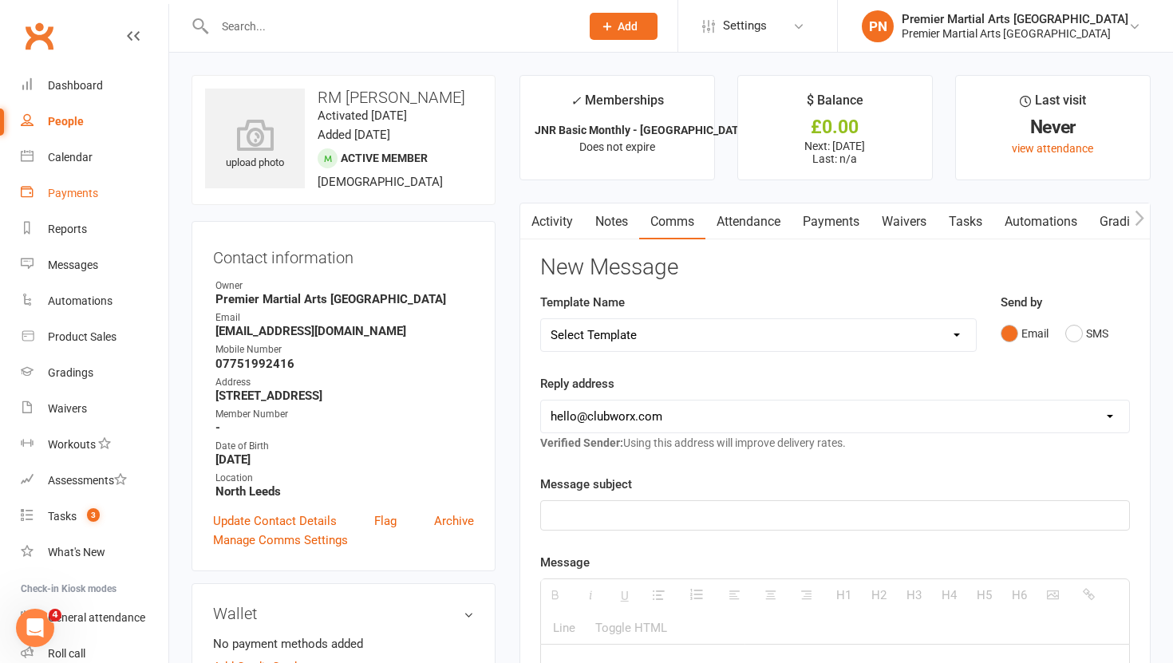
click at [63, 199] on div "Payments" at bounding box center [73, 193] width 50 height 13
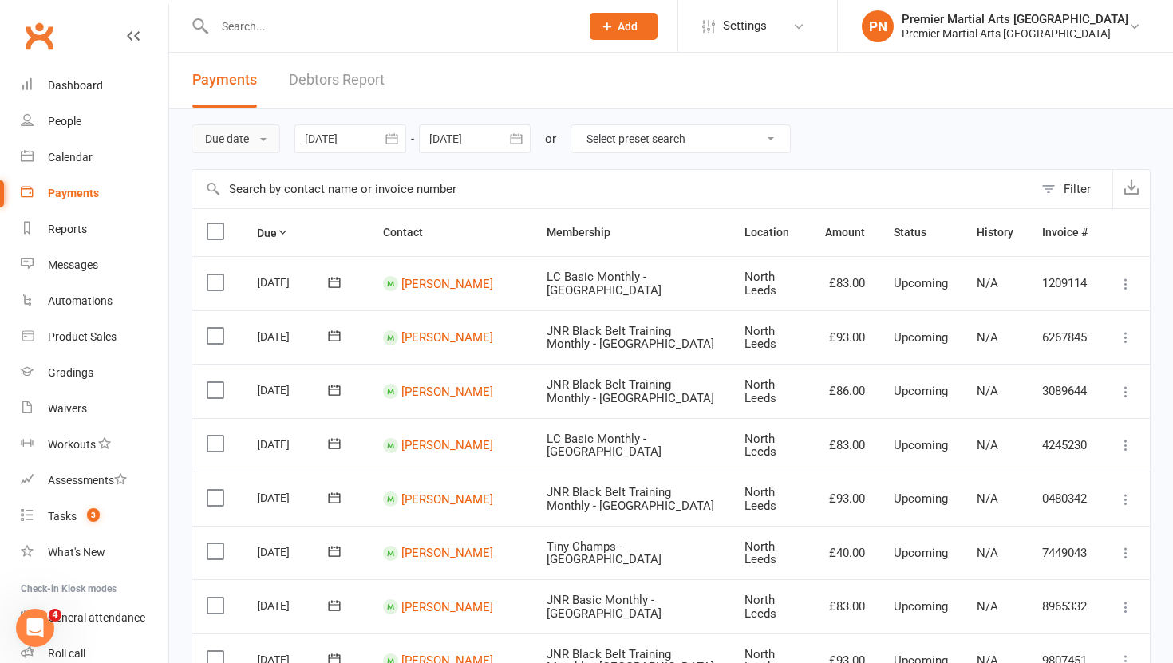
click at [274, 138] on button "Due date" at bounding box center [236, 138] width 89 height 29
click at [251, 235] on link "Date failed" at bounding box center [271, 239] width 158 height 32
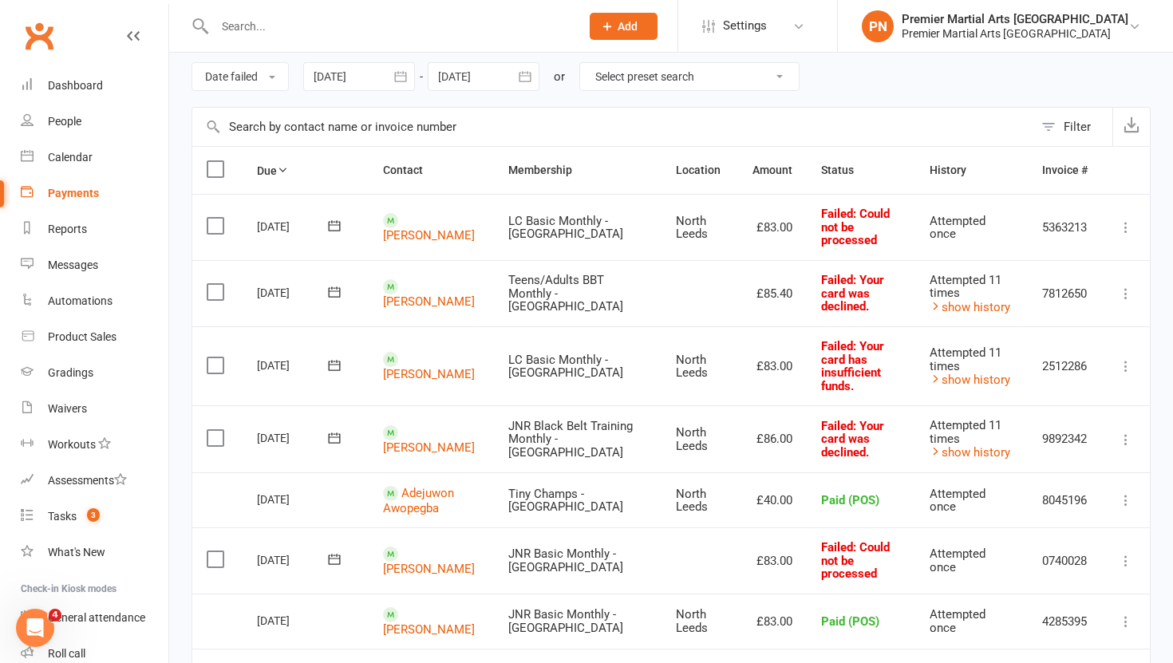
scroll to position [67, 0]
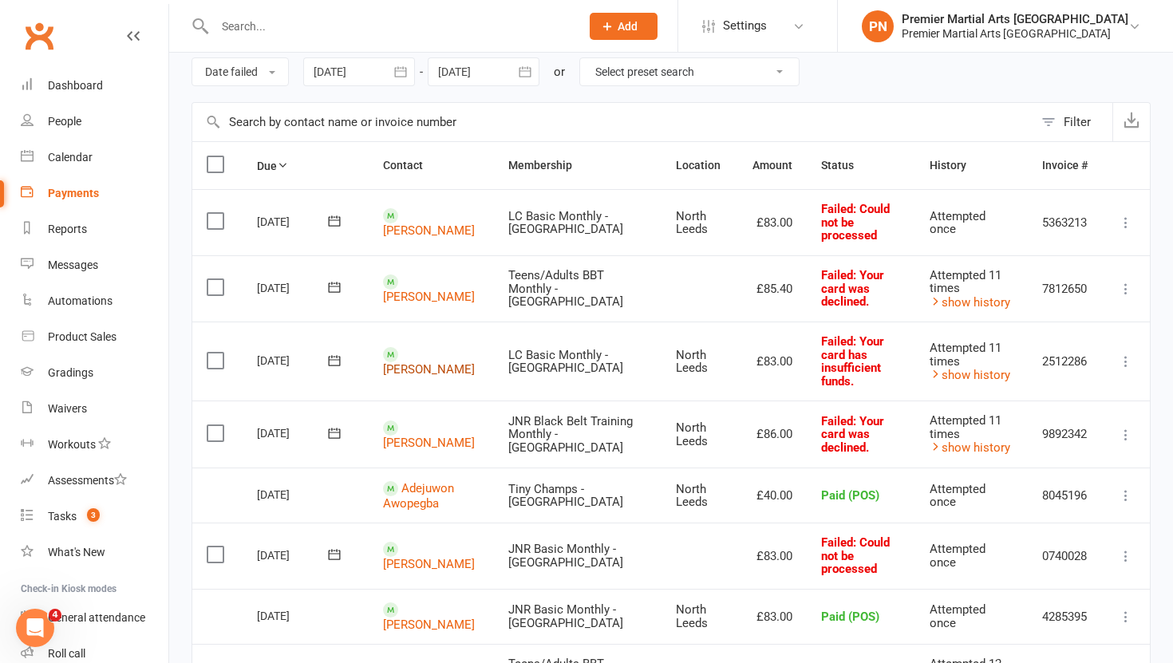
click at [413, 362] on link "[PERSON_NAME]" at bounding box center [429, 369] width 92 height 14
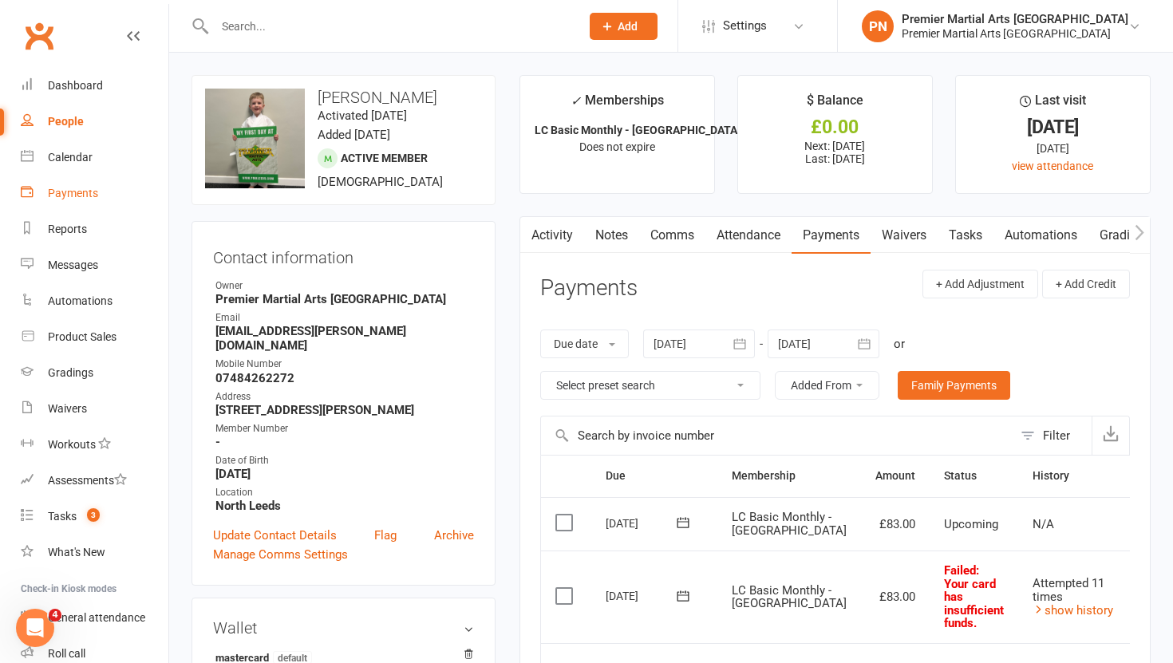
click at [77, 199] on link "Payments" at bounding box center [95, 194] width 148 height 36
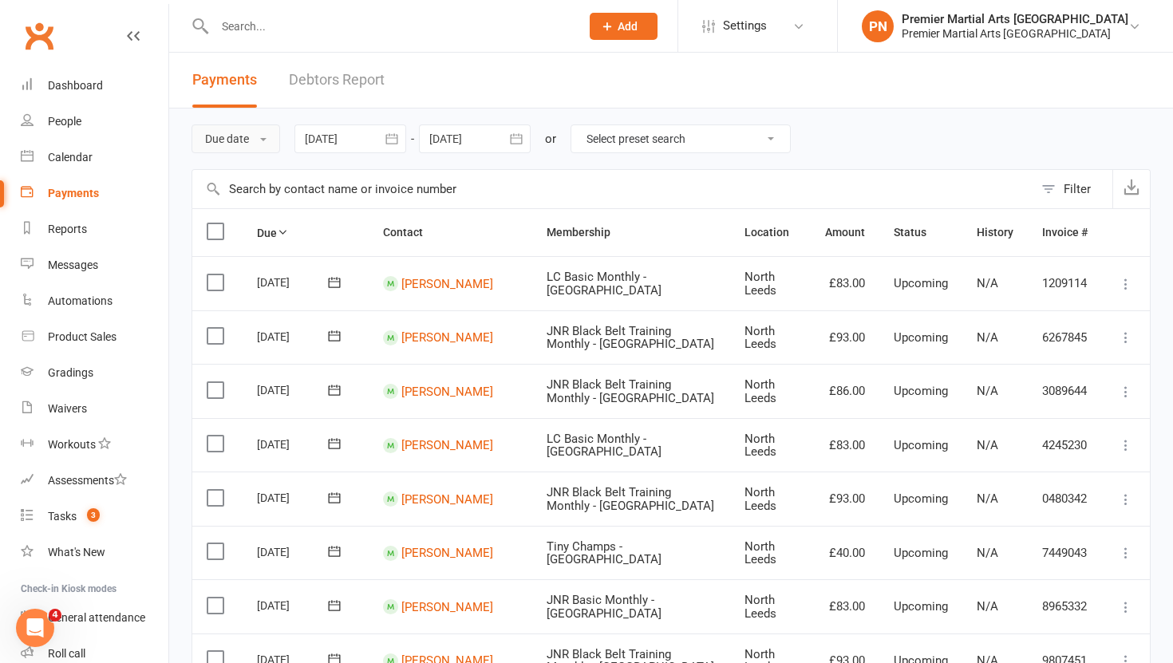
click at [267, 139] on span at bounding box center [263, 139] width 6 height 3
click at [263, 252] on link "Date failed" at bounding box center [271, 239] width 158 height 32
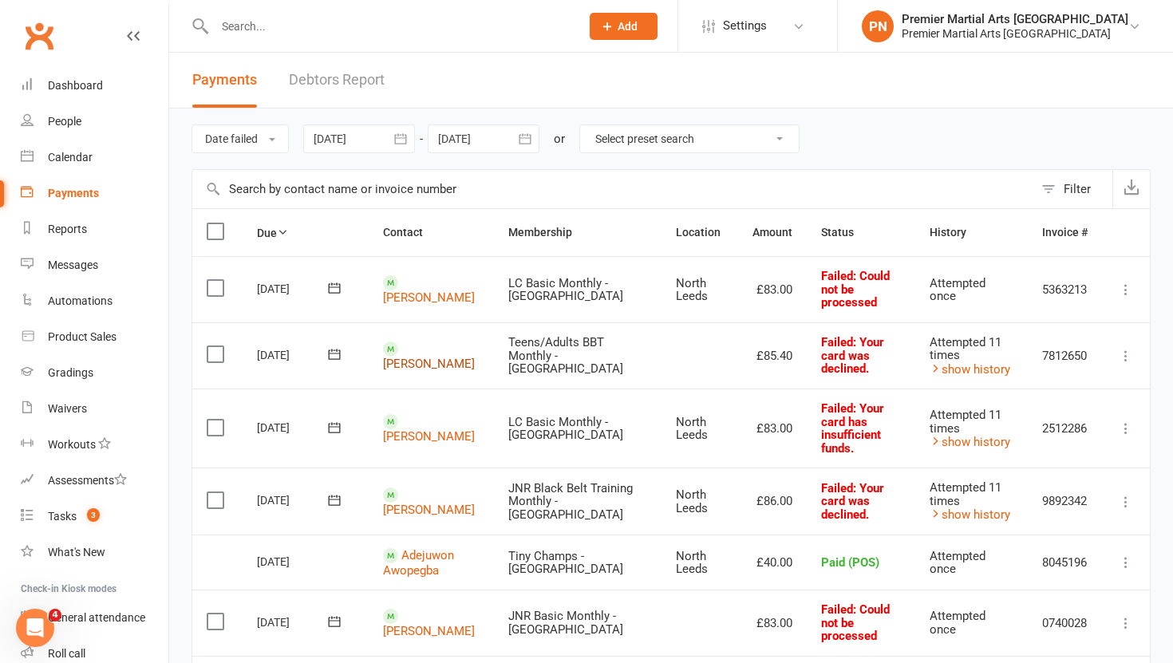
click at [413, 357] on link "[PERSON_NAME]" at bounding box center [429, 364] width 92 height 14
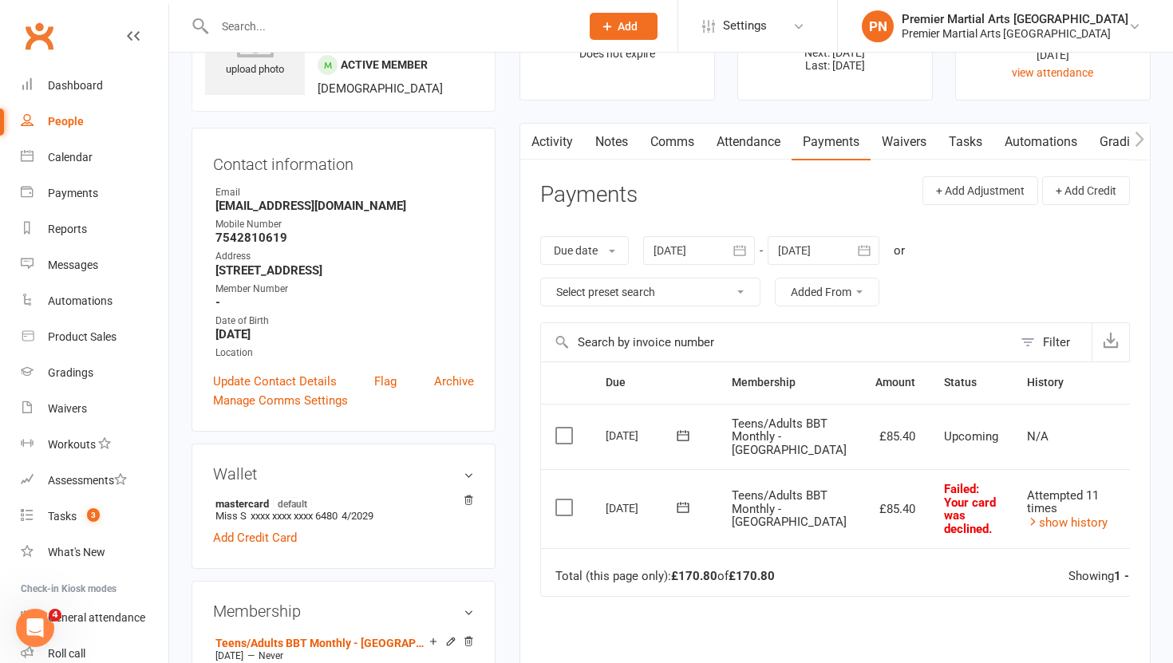
scroll to position [95, 0]
click at [1027, 528] on link "show history" at bounding box center [1067, 521] width 81 height 14
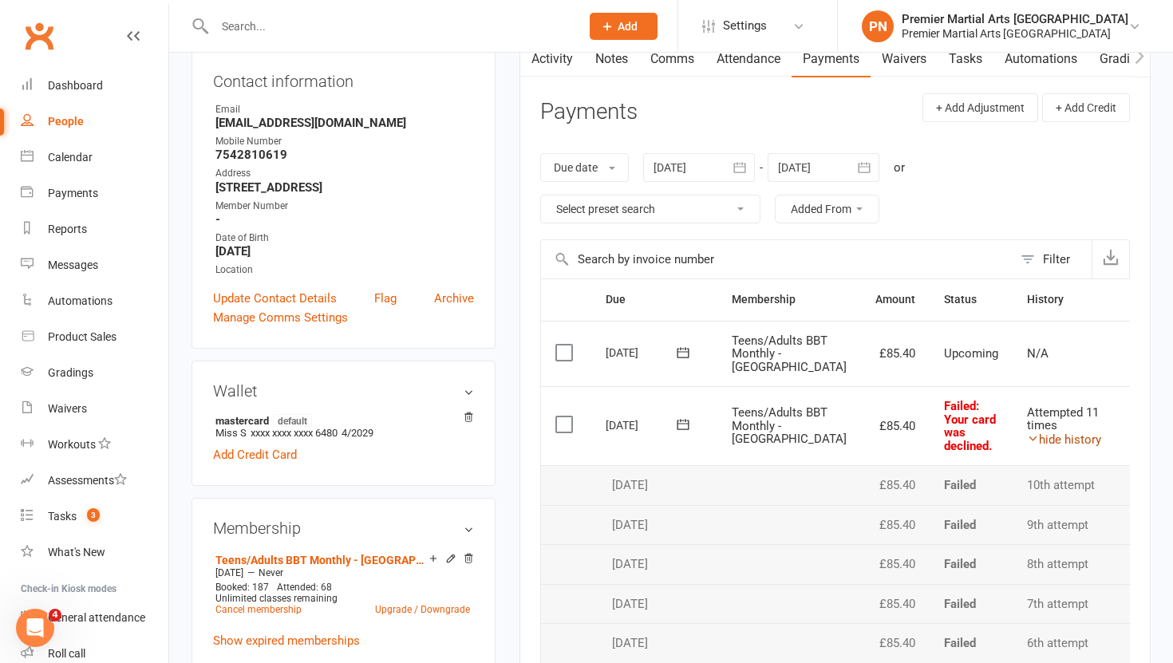
scroll to position [177, 0]
click at [1027, 446] on link "hide history" at bounding box center [1064, 439] width 74 height 14
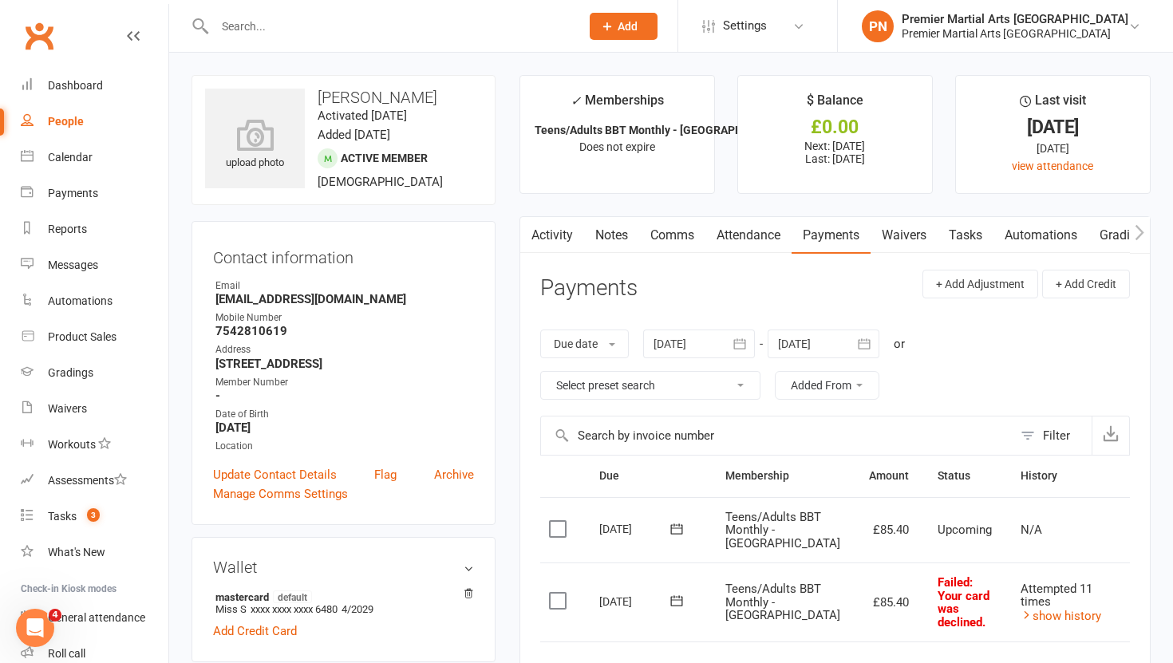
scroll to position [0, 74]
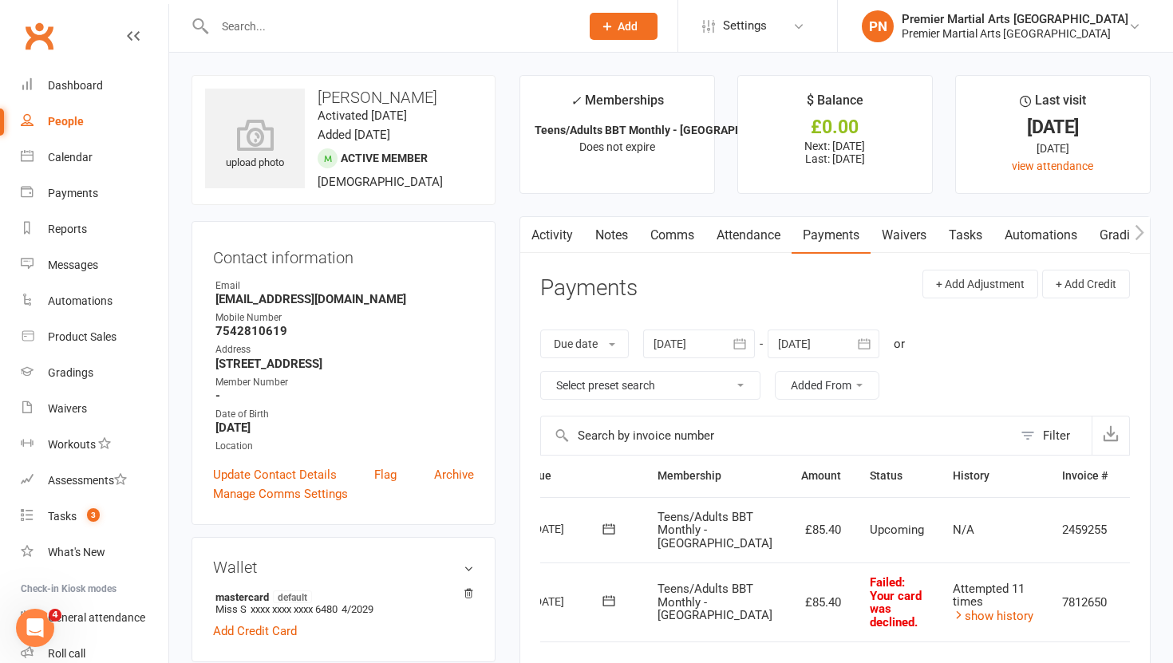
click at [1138, 610] on icon at bounding box center [1146, 602] width 16 height 16
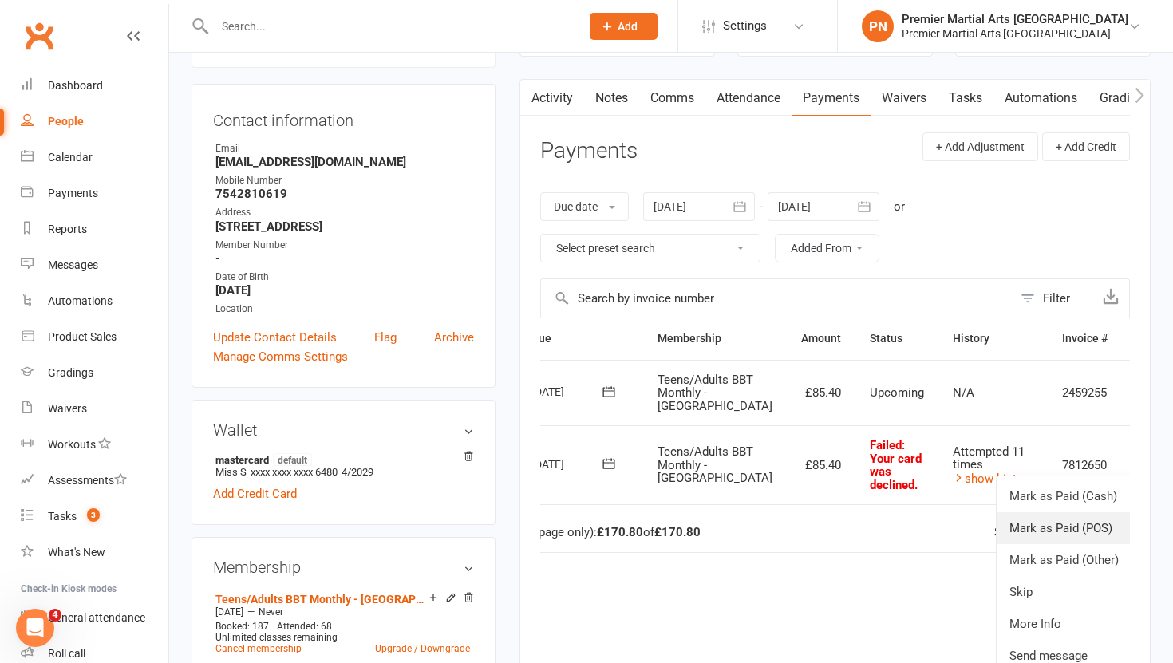
click at [1023, 544] on link "Mark as Paid (POS)" at bounding box center [1076, 528] width 158 height 32
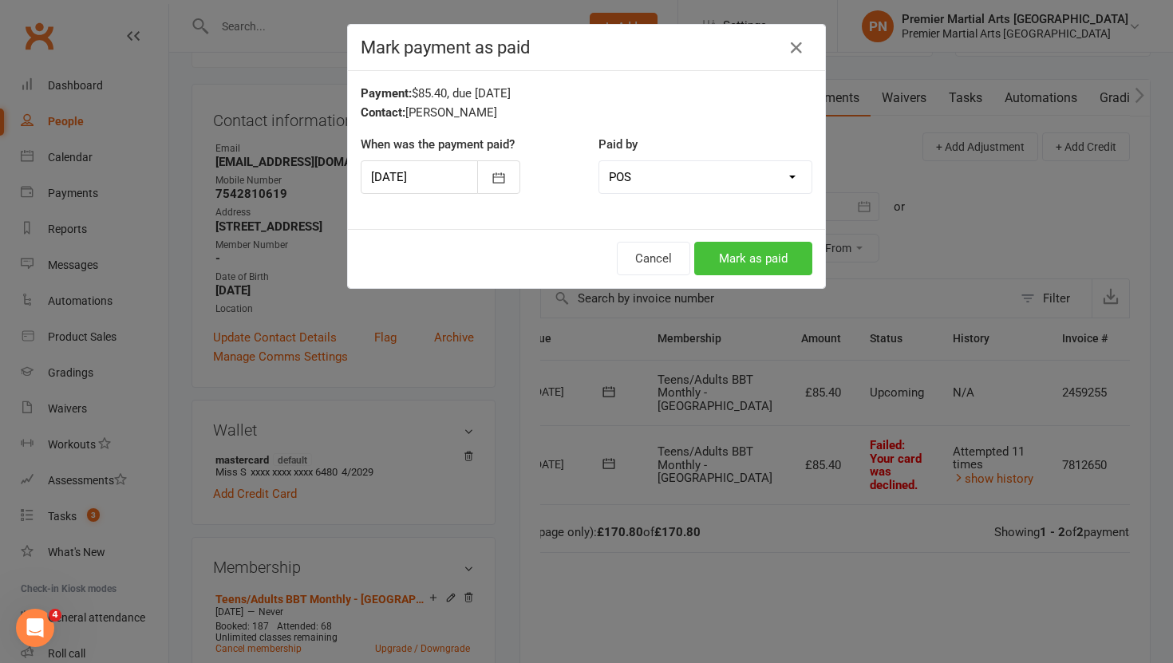
click at [742, 257] on button "Mark as paid" at bounding box center [753, 259] width 118 height 34
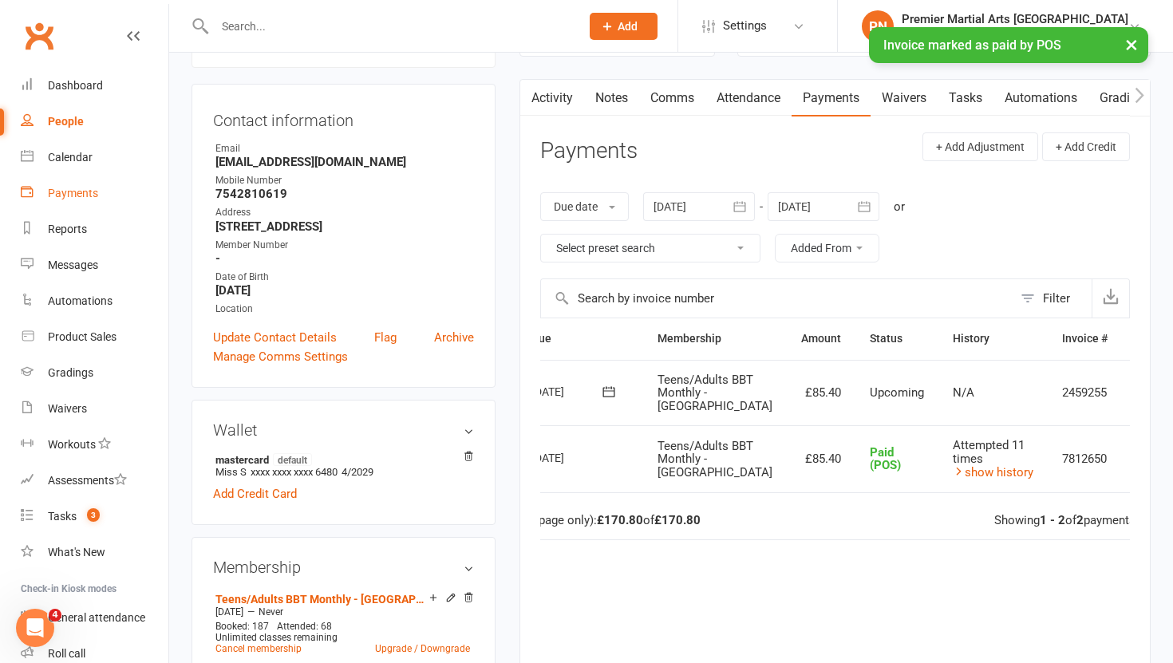
click at [77, 189] on div "Payments" at bounding box center [73, 193] width 50 height 13
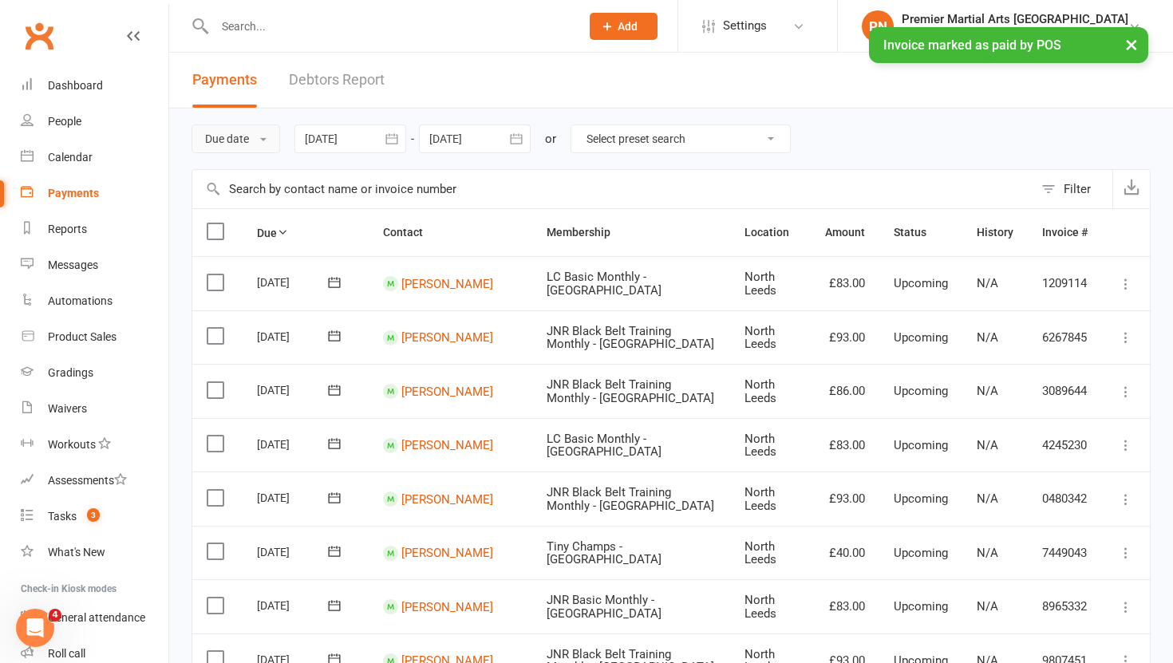
click at [263, 132] on button "Due date" at bounding box center [236, 138] width 89 height 29
click at [260, 238] on link "Date failed" at bounding box center [271, 239] width 158 height 32
